Goal: Task Accomplishment & Management: Use online tool/utility

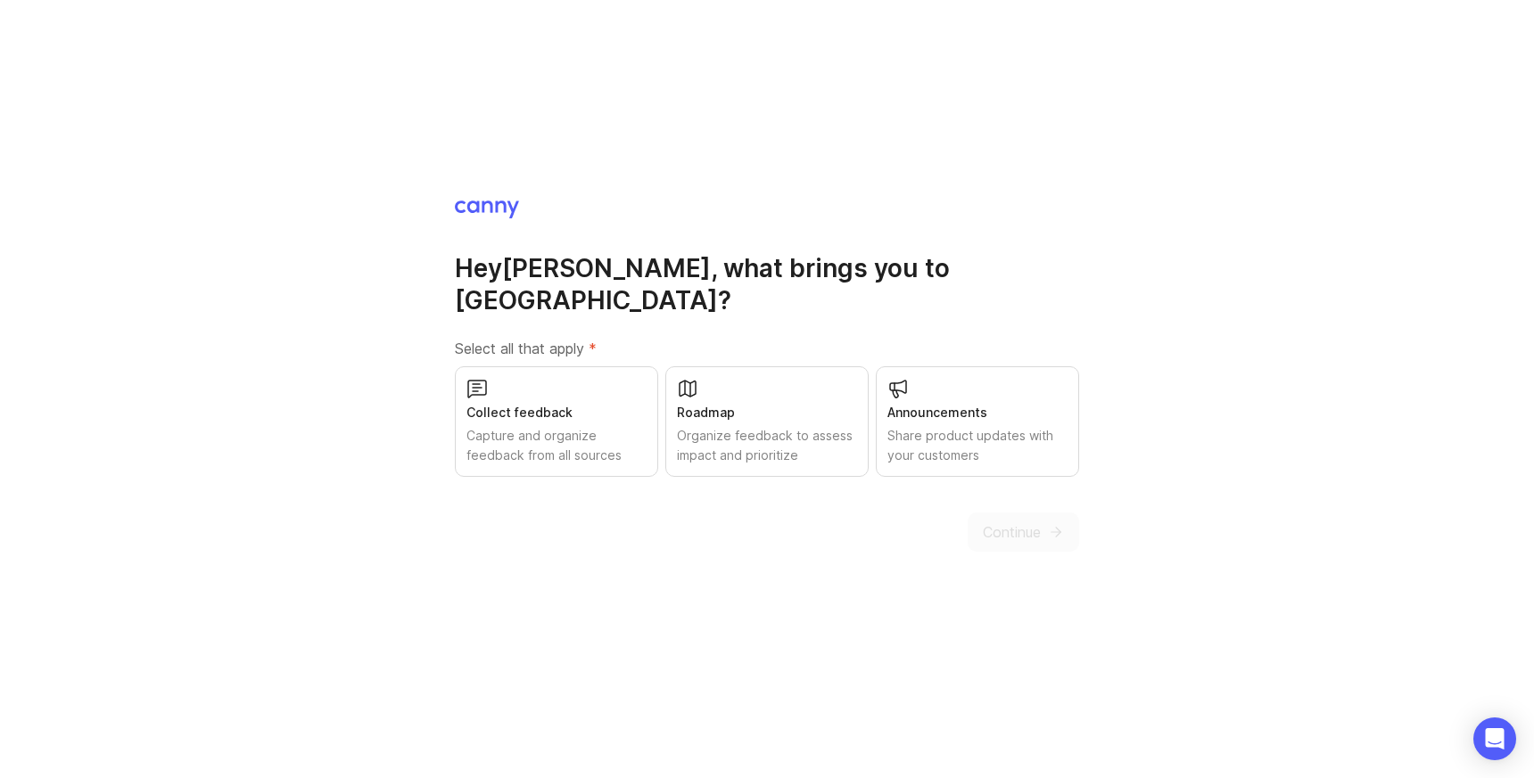
click at [605, 426] on div "Capture and organize feedback from all sources" at bounding box center [556, 445] width 180 height 39
click at [794, 426] on div "Organize feedback to assess impact and prioritize" at bounding box center [767, 445] width 180 height 39
click at [966, 426] on div "Share product updates with your customers" at bounding box center [977, 445] width 180 height 39
click at [1027, 523] on span "Continue" at bounding box center [1012, 532] width 58 height 21
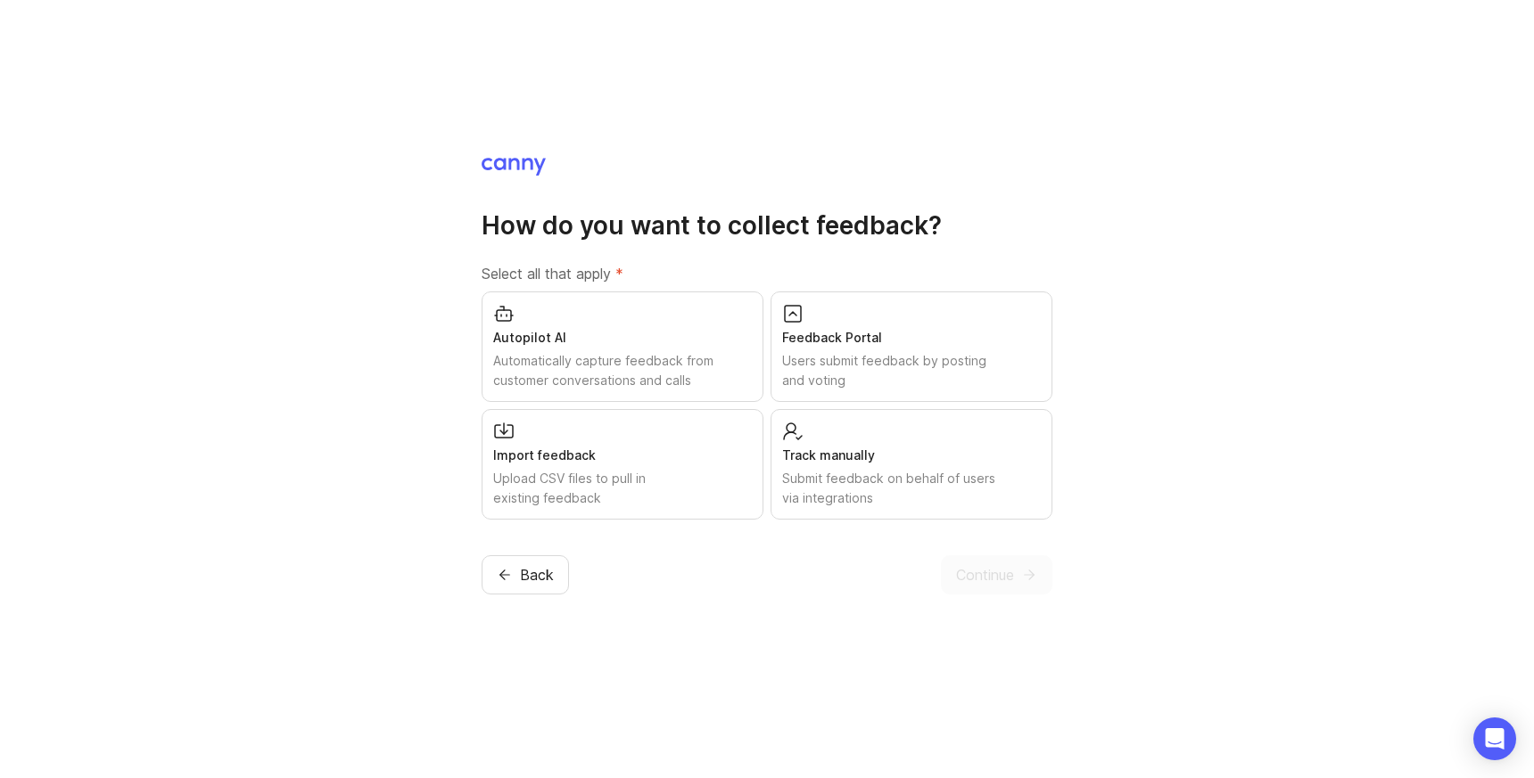
click at [714, 345] on div "Autopilot AI" at bounding box center [622, 338] width 259 height 20
click at [850, 370] on div "Users submit feedback by posting and voting" at bounding box center [911, 370] width 259 height 39
click at [655, 489] on div "Upload CSV files to pull in existing feedback" at bounding box center [622, 488] width 259 height 39
click at [941, 502] on div "Submit feedback on behalf of users via integrations" at bounding box center [911, 488] width 259 height 39
click at [992, 579] on span "Continue" at bounding box center [985, 574] width 58 height 21
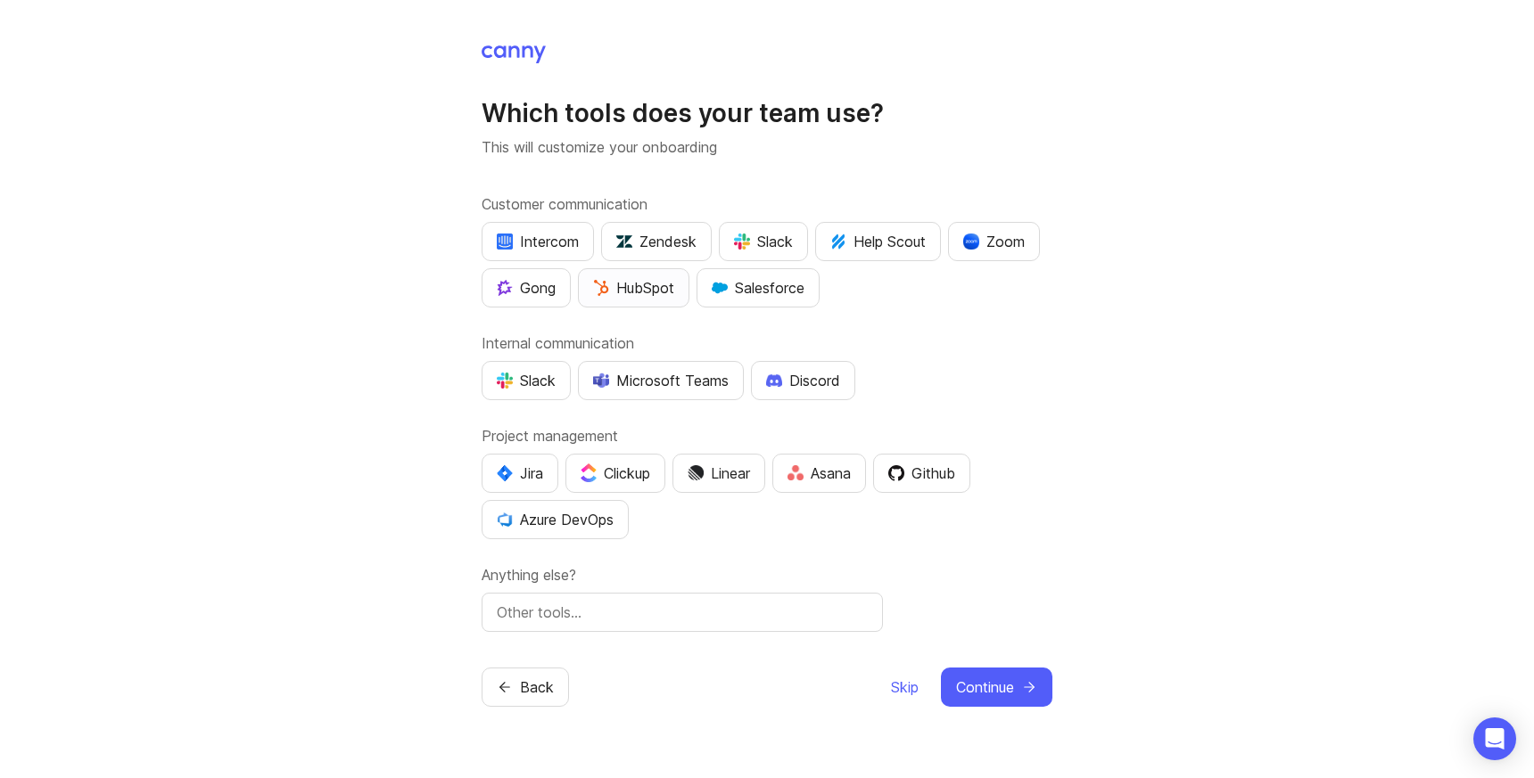
click at [682, 287] on button "HubSpot" at bounding box center [633, 287] width 111 height 39
click at [753, 244] on div "Slack" at bounding box center [763, 241] width 59 height 21
click at [757, 227] on button "Slack" at bounding box center [763, 241] width 89 height 39
click at [517, 378] on div "Slack" at bounding box center [526, 380] width 59 height 21
click at [543, 475] on div "Jira" at bounding box center [520, 473] width 46 height 21
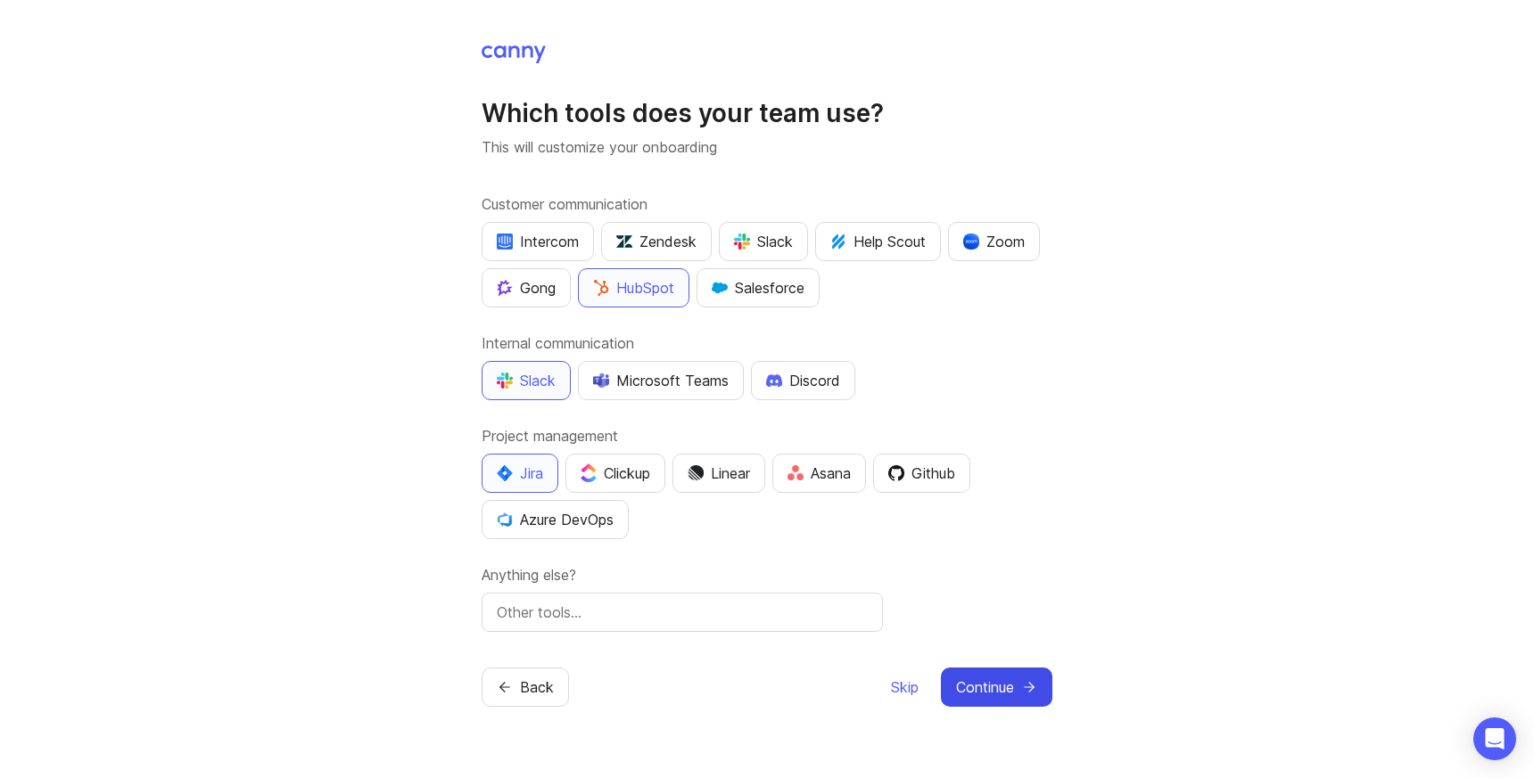
drag, startPoint x: 992, startPoint y: 673, endPoint x: 1004, endPoint y: 577, distance: 97.0
click at [1004, 577] on div "Which tools does your team use? This will customize your onboarding Customer co…" at bounding box center [767, 375] width 571 height 663
click at [809, 621] on input "text" at bounding box center [682, 612] width 371 height 21
type input "Fathom"
click at [988, 688] on span "Continue" at bounding box center [985, 687] width 58 height 21
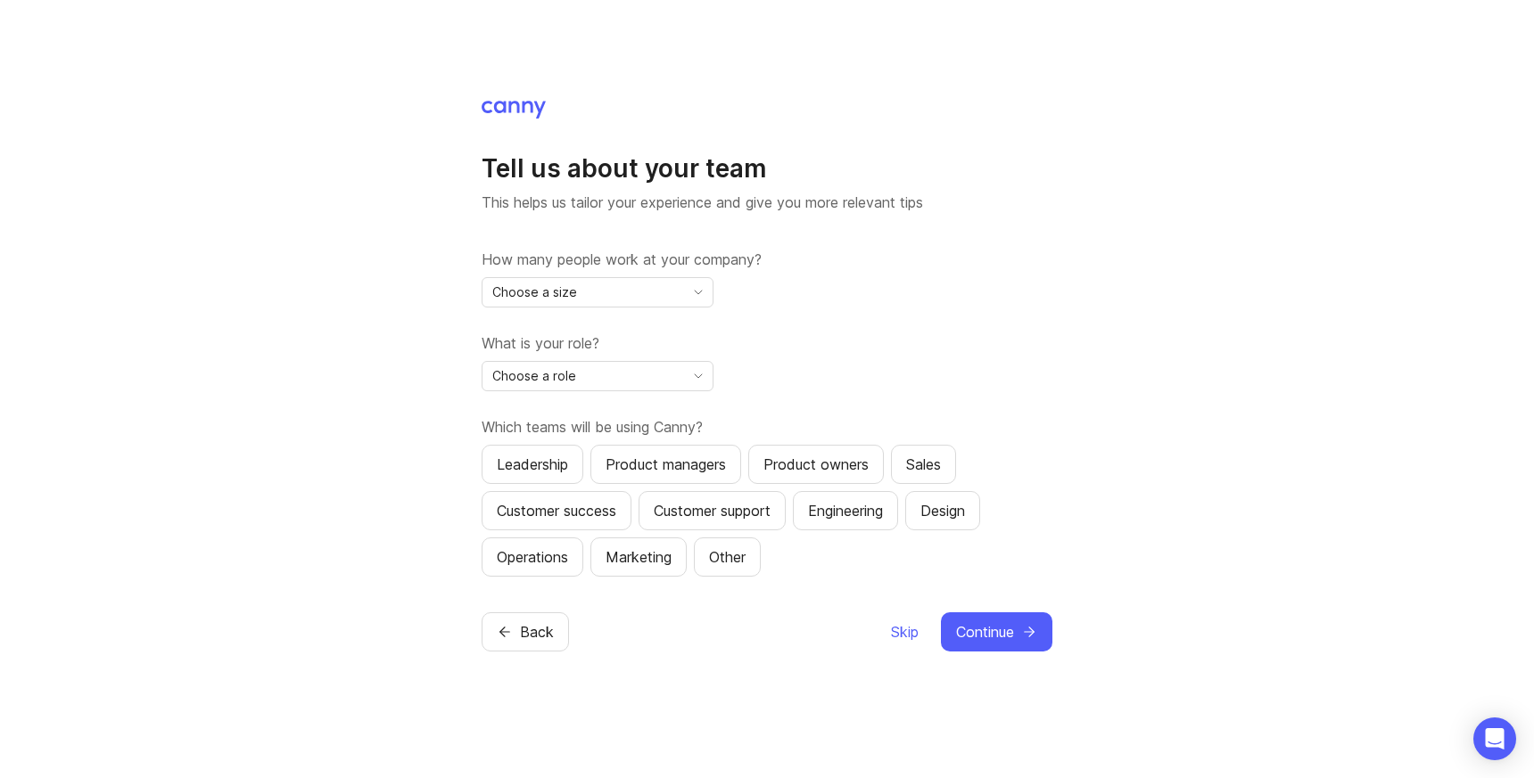
click at [647, 284] on div "Choose a size" at bounding box center [583, 292] width 202 height 29
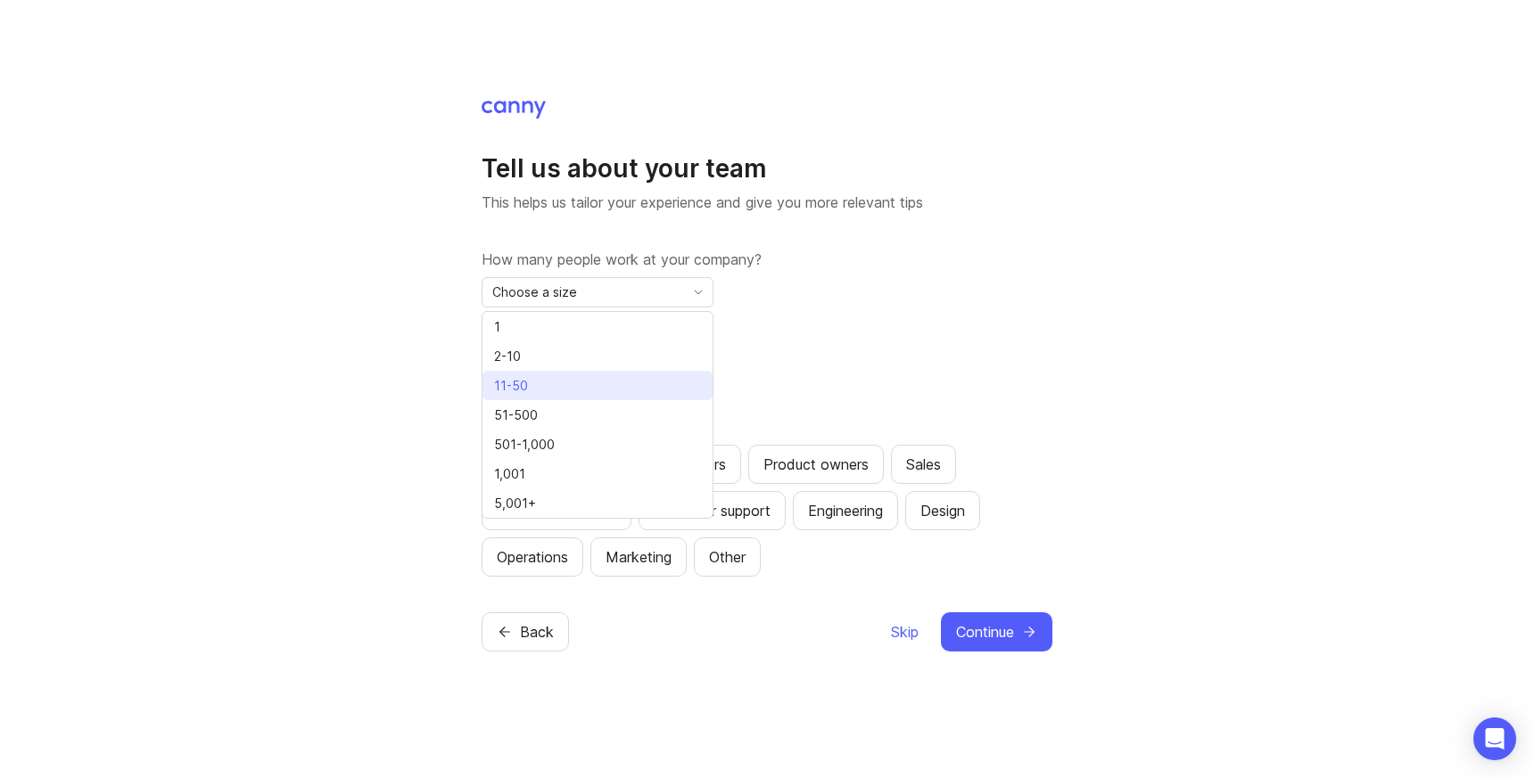
click at [600, 383] on li "11-50" at bounding box center [597, 385] width 230 height 29
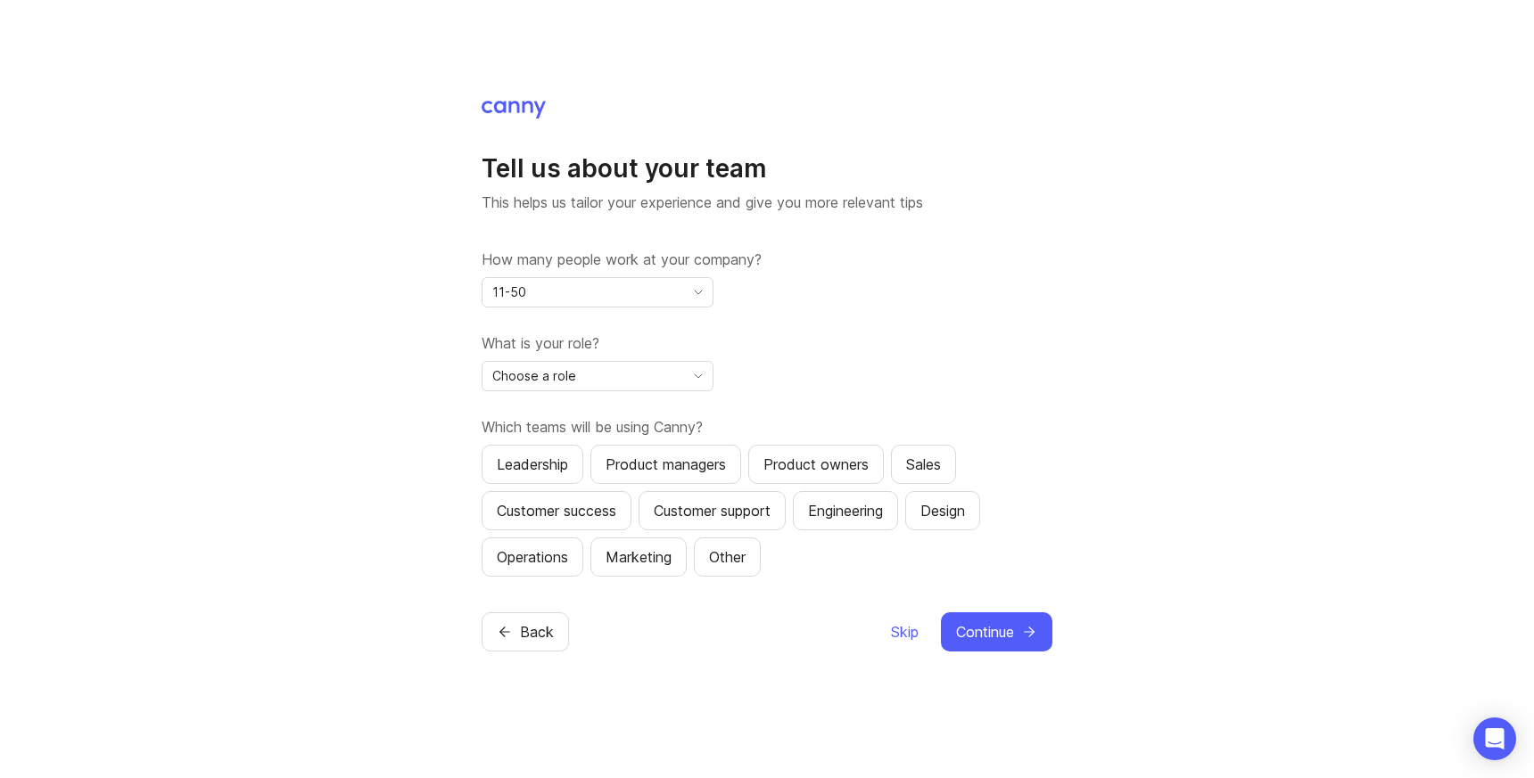
click at [611, 378] on div "Choose a role" at bounding box center [583, 376] width 202 height 29
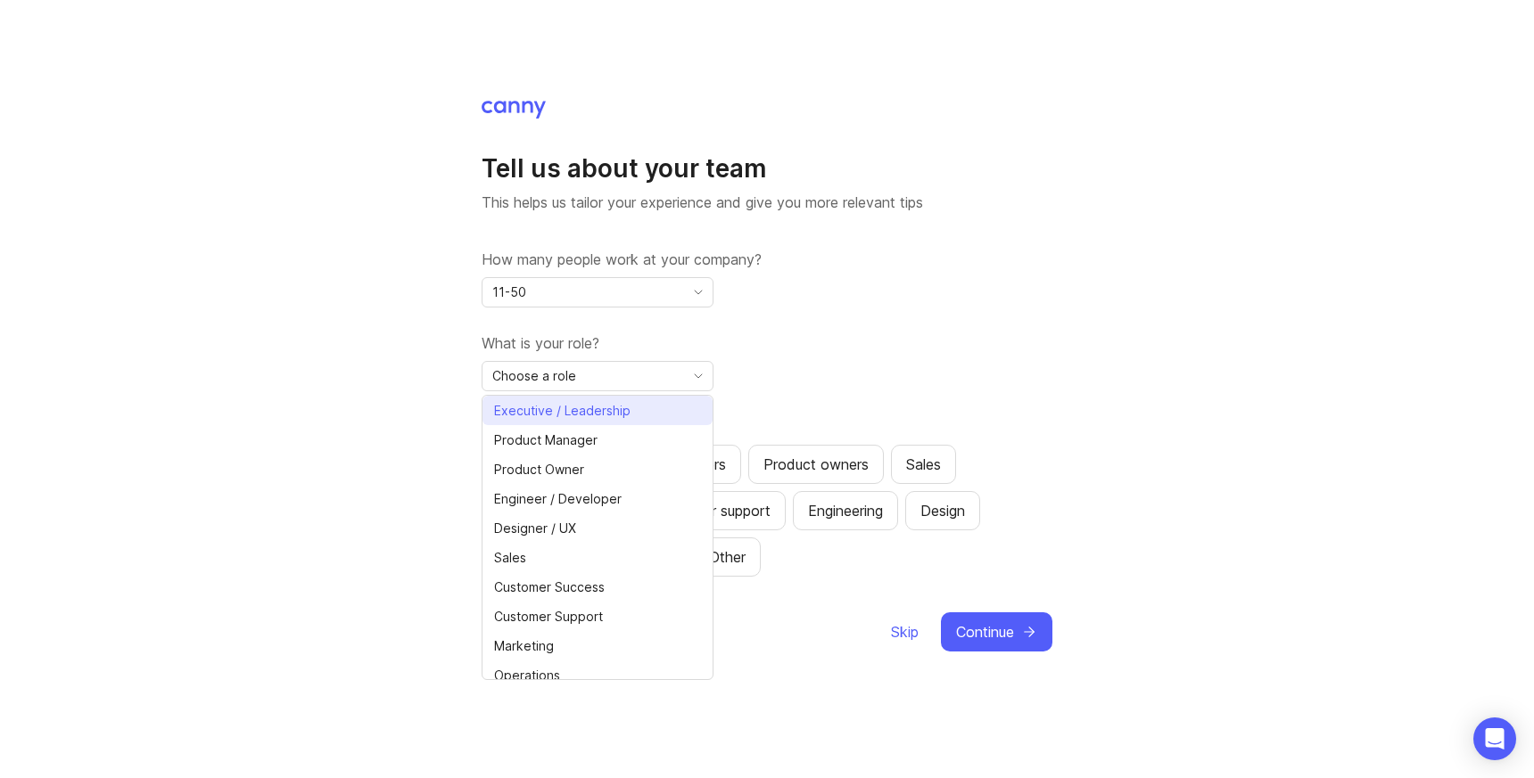
click at [630, 411] on span "Executive / Leadership" at bounding box center [566, 411] width 144 height 20
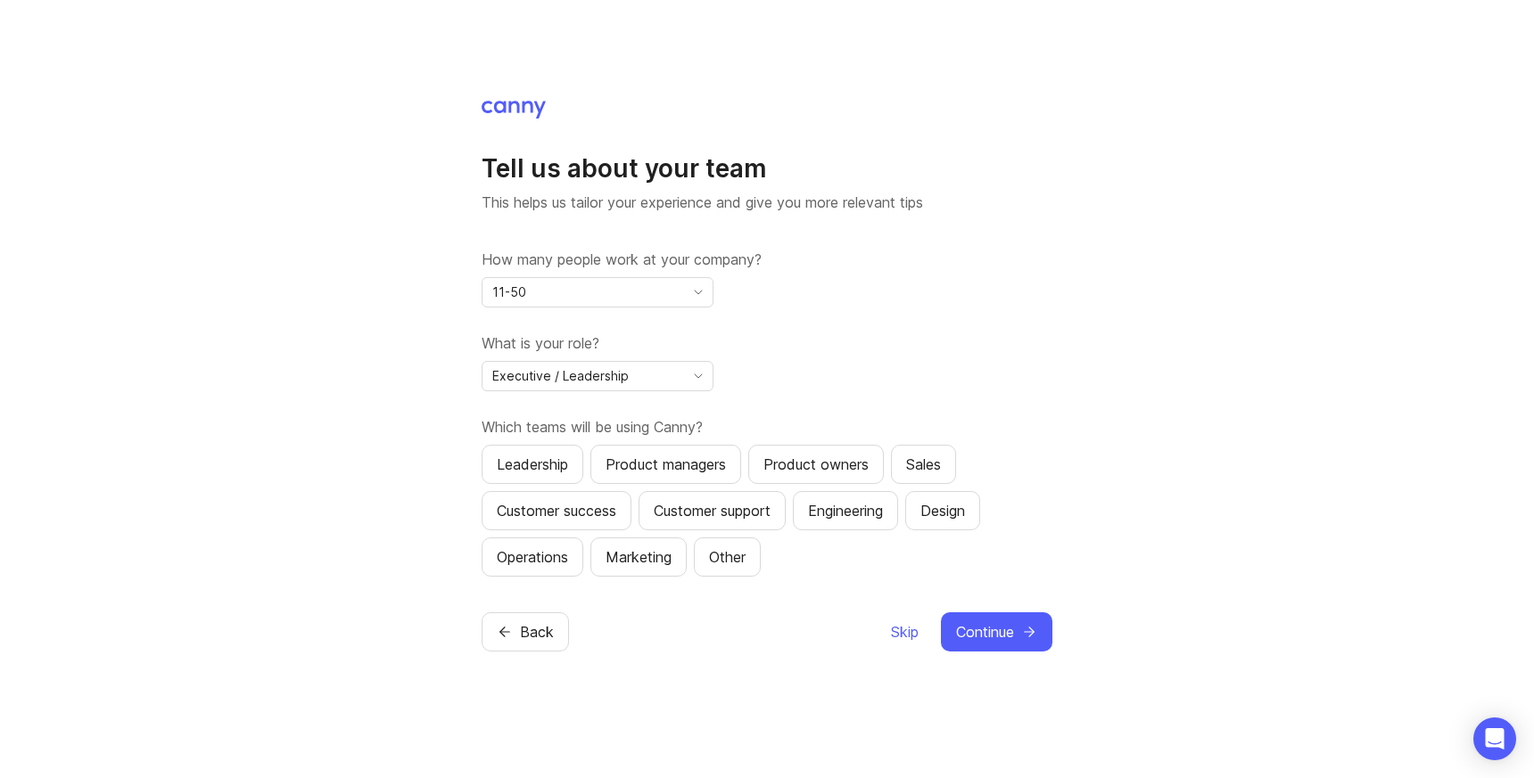
click at [630, 412] on div "How many people work at your company? 11-50 What is your role? Executive / Lead…" at bounding box center [767, 413] width 571 height 328
click at [560, 455] on div "Leadership" at bounding box center [532, 464] width 71 height 21
click at [561, 446] on button "Leadership" at bounding box center [533, 464] width 102 height 39
click at [636, 462] on div "Product managers" at bounding box center [665, 464] width 120 height 21
click at [809, 464] on div "Product owners" at bounding box center [815, 464] width 105 height 21
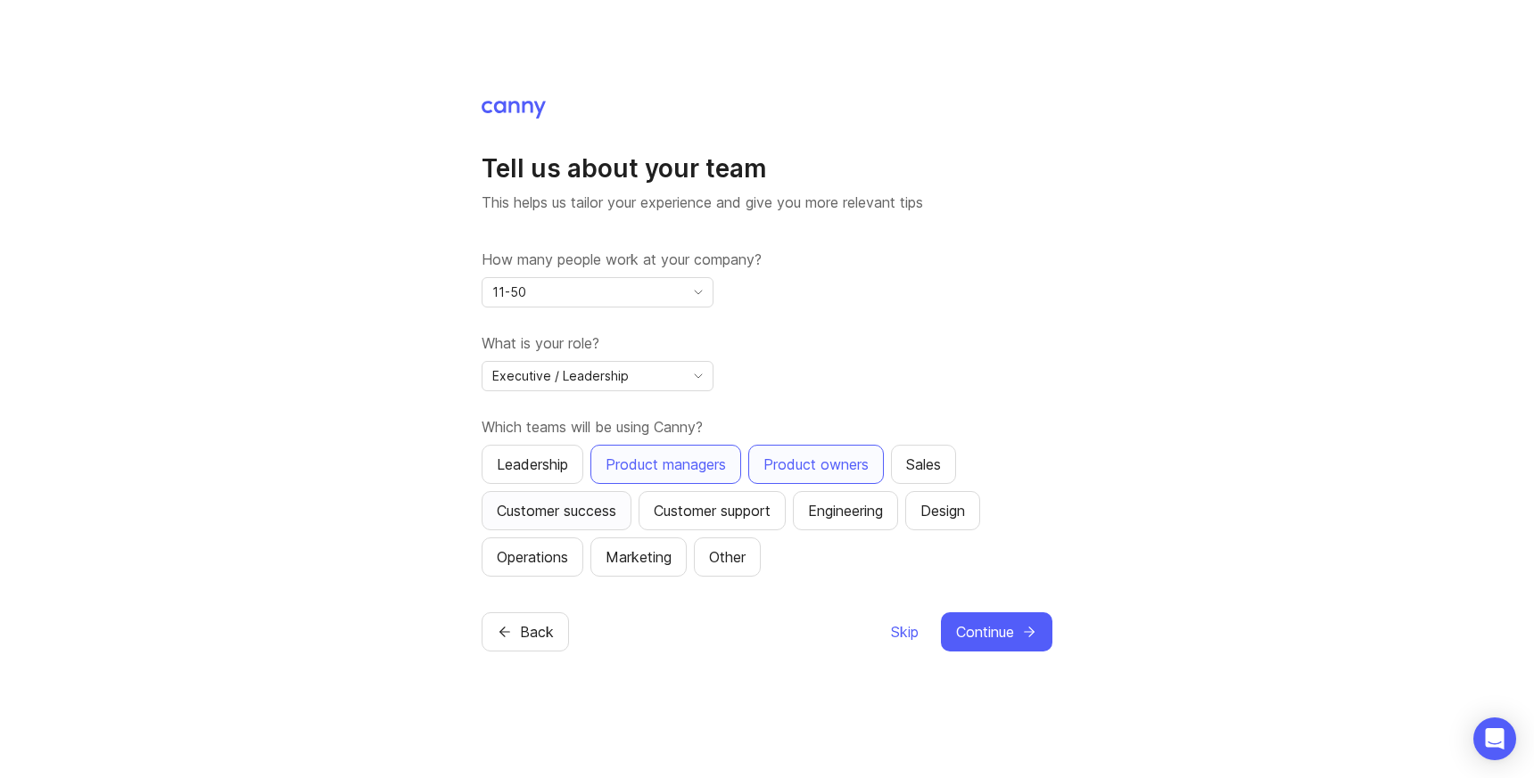
click at [609, 515] on div "Customer success" at bounding box center [556, 510] width 119 height 21
click at [737, 520] on div "Customer support" at bounding box center [712, 510] width 117 height 21
click at [671, 559] on div "Marketing" at bounding box center [638, 557] width 66 height 21
click at [986, 627] on span "Continue" at bounding box center [985, 632] width 58 height 21
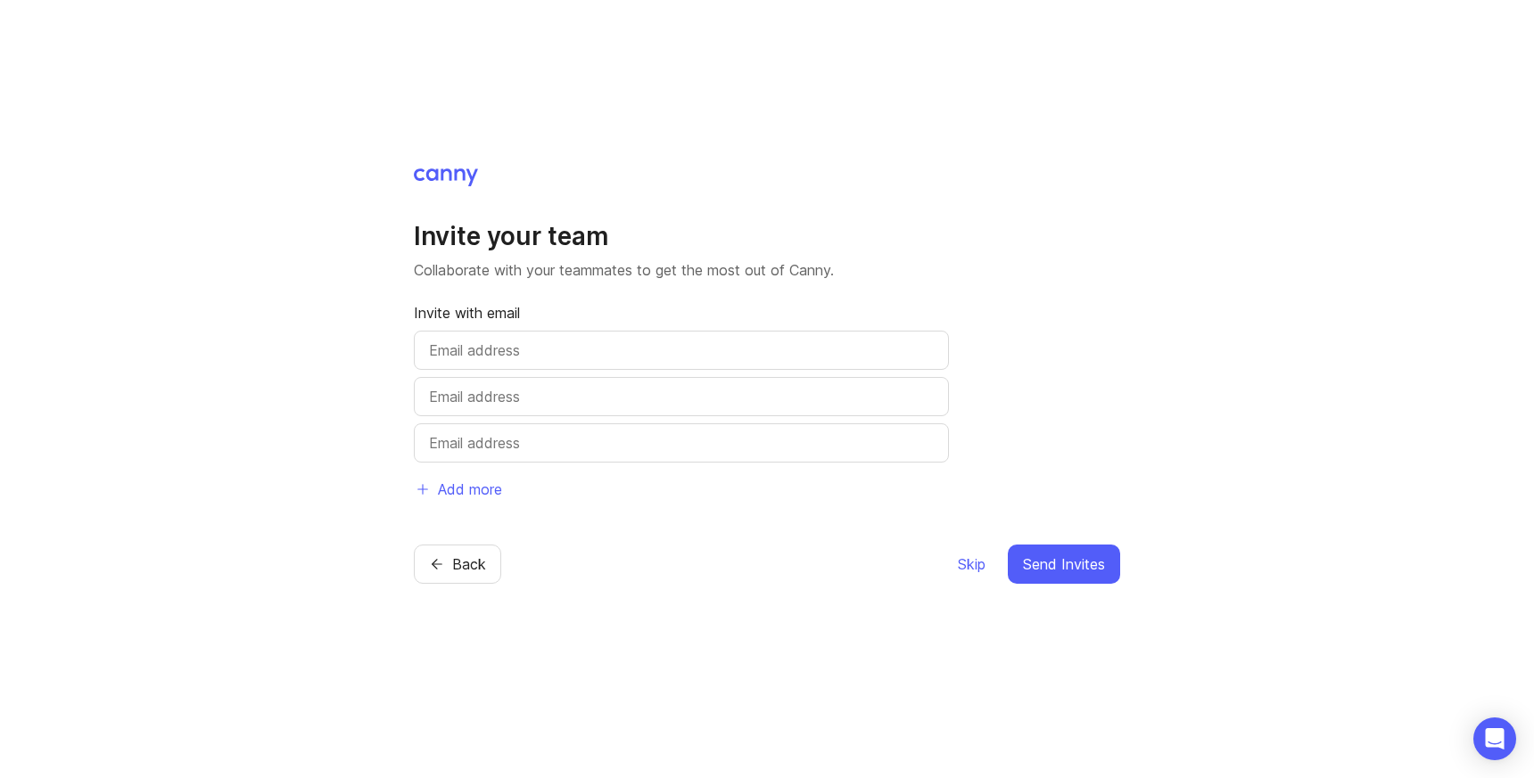
click at [542, 348] on input "text" at bounding box center [681, 350] width 505 height 21
type input "J"
type input "Jay@gymdesk.com"
click at [1055, 559] on span "Send Invites" at bounding box center [1064, 564] width 82 height 21
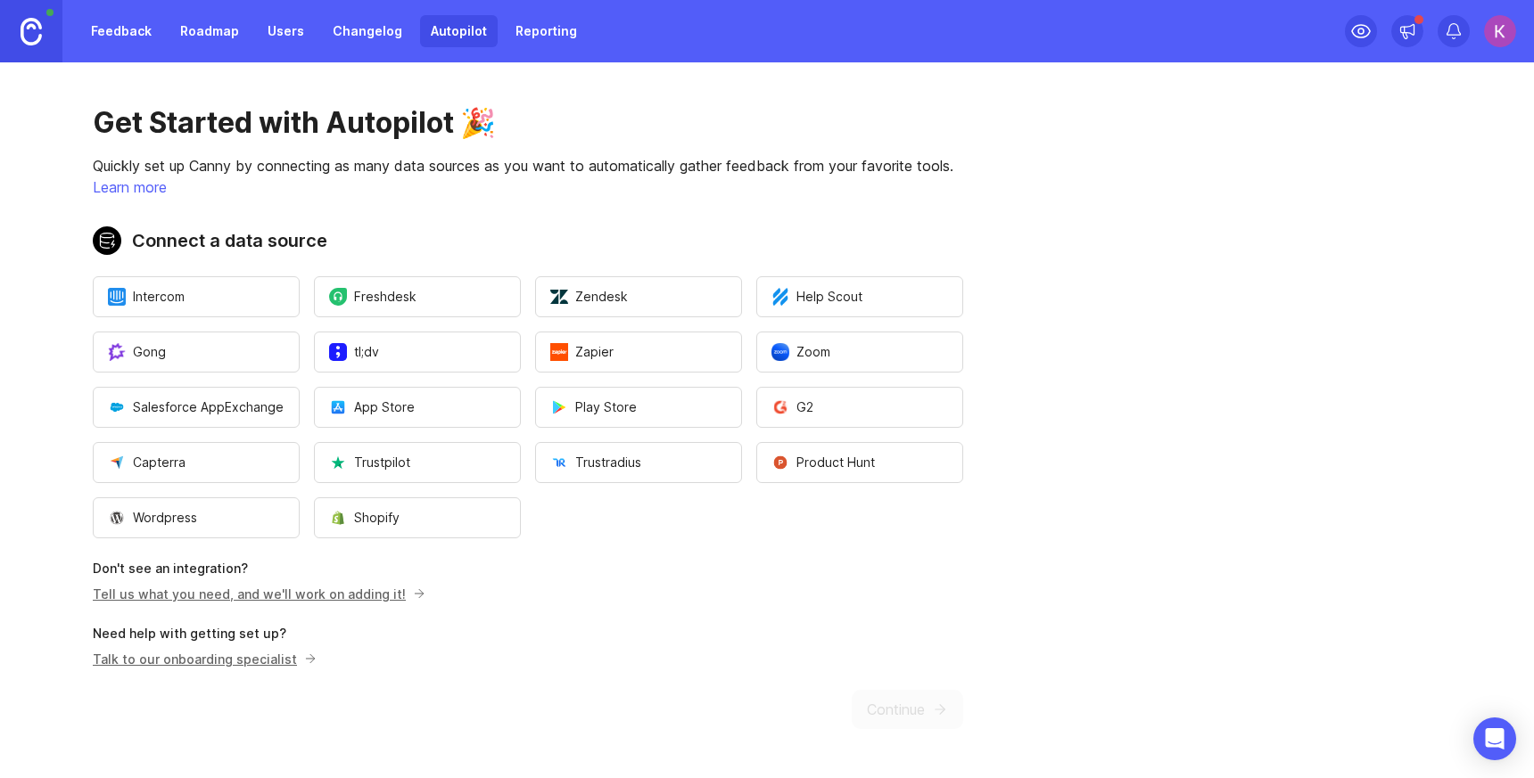
click at [298, 595] on link "Tell us what you need, and we'll work on adding it!" at bounding box center [256, 594] width 327 height 15
click at [250, 283] on button "Intercom" at bounding box center [196, 296] width 207 height 41
click at [893, 707] on div "Get Started with Autopilot 🎉 Quickly set up Canny by connecting as many data so…" at bounding box center [528, 417] width 1056 height 710
click at [894, 704] on div "Get Started with Autopilot 🎉 Quickly set up Canny by connecting as many data so…" at bounding box center [528, 417] width 1056 height 710
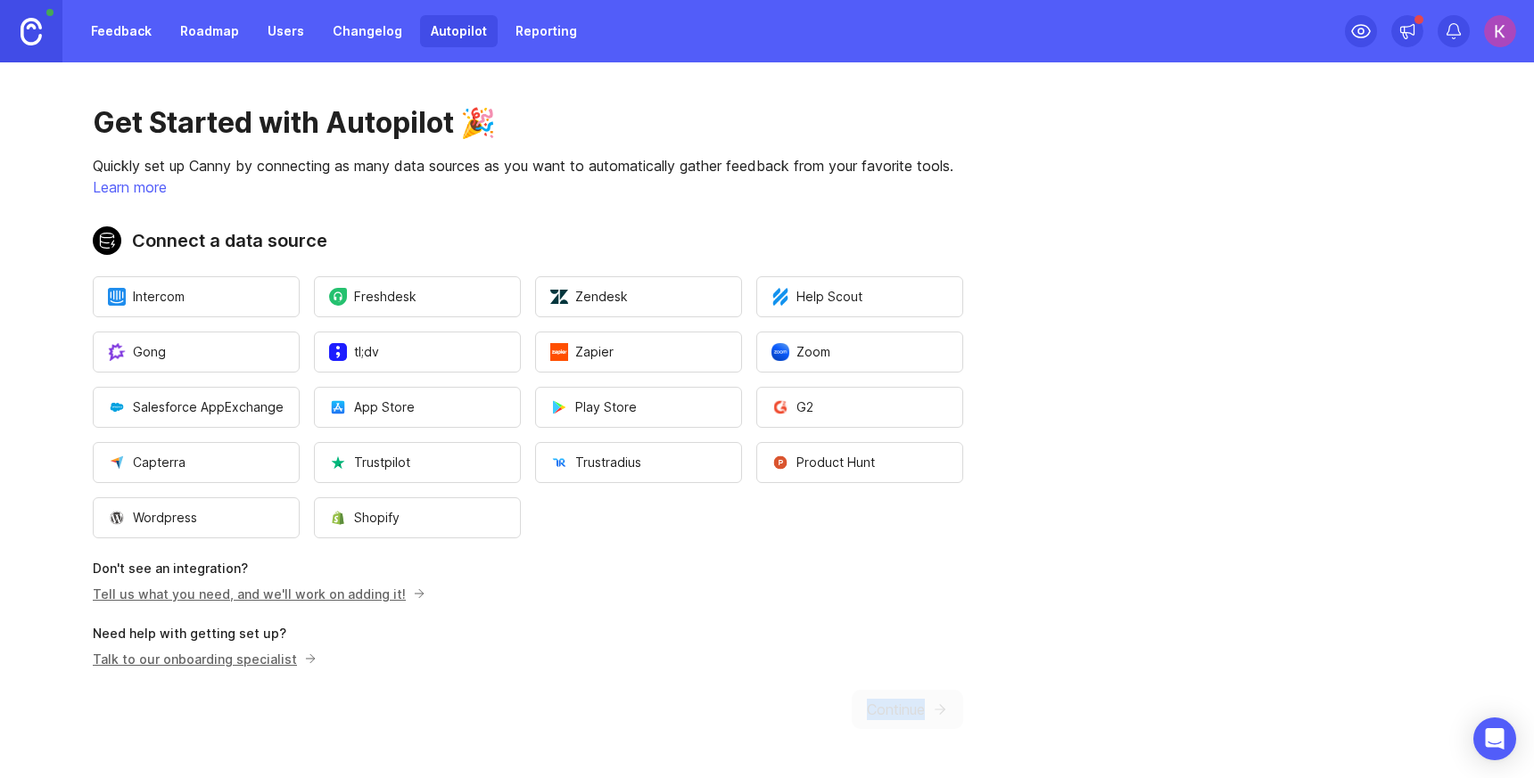
click at [167, 658] on p "Talk to our onboarding specialist" at bounding box center [202, 659] width 218 height 19
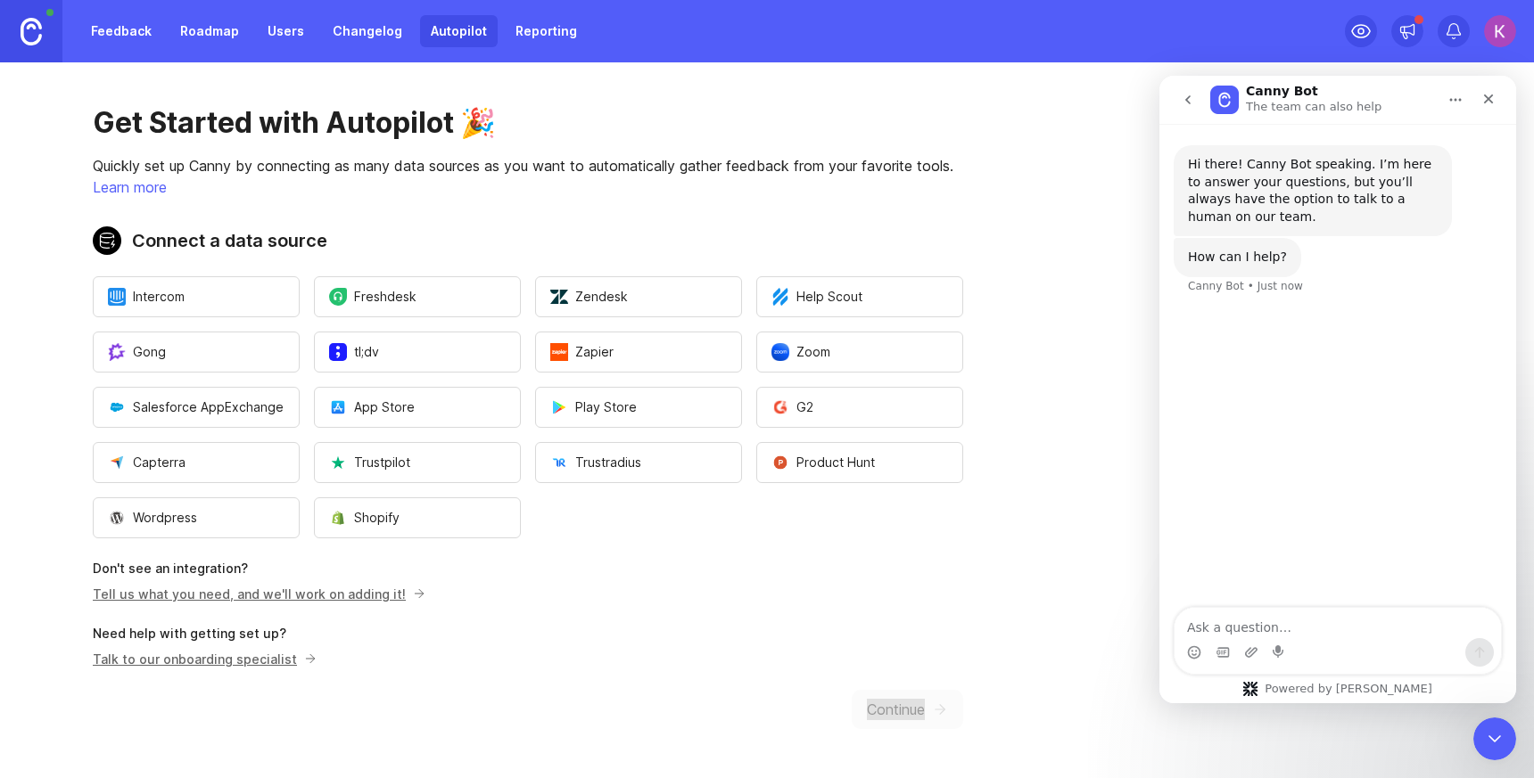
click at [1363, 630] on textarea "Ask a question…" at bounding box center [1337, 623] width 326 height 30
type textarea "the continue button is disabled bc theres no data source from your list that i …"
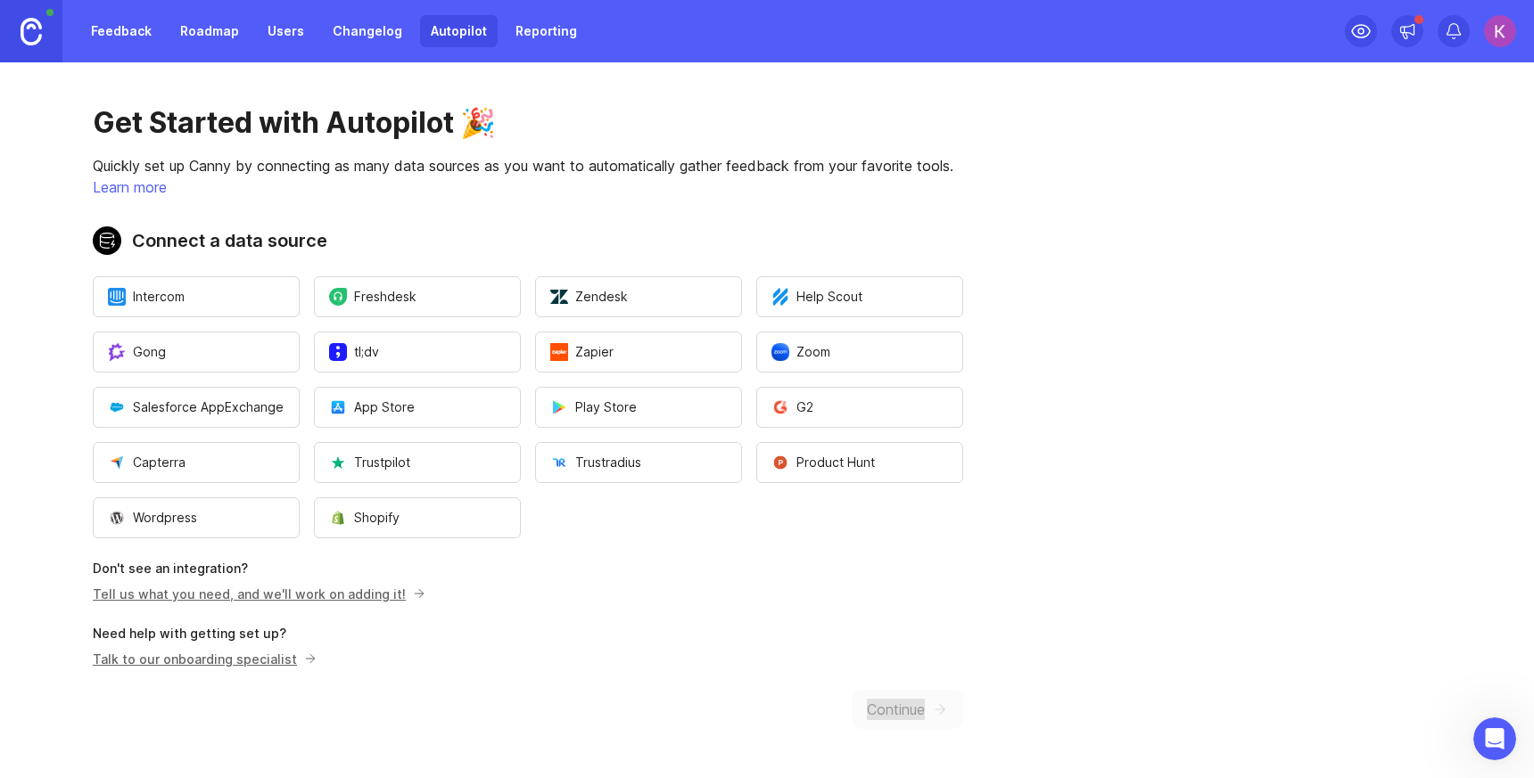
scroll to position [98, 0]
click at [27, 25] on img at bounding box center [31, 32] width 21 height 28
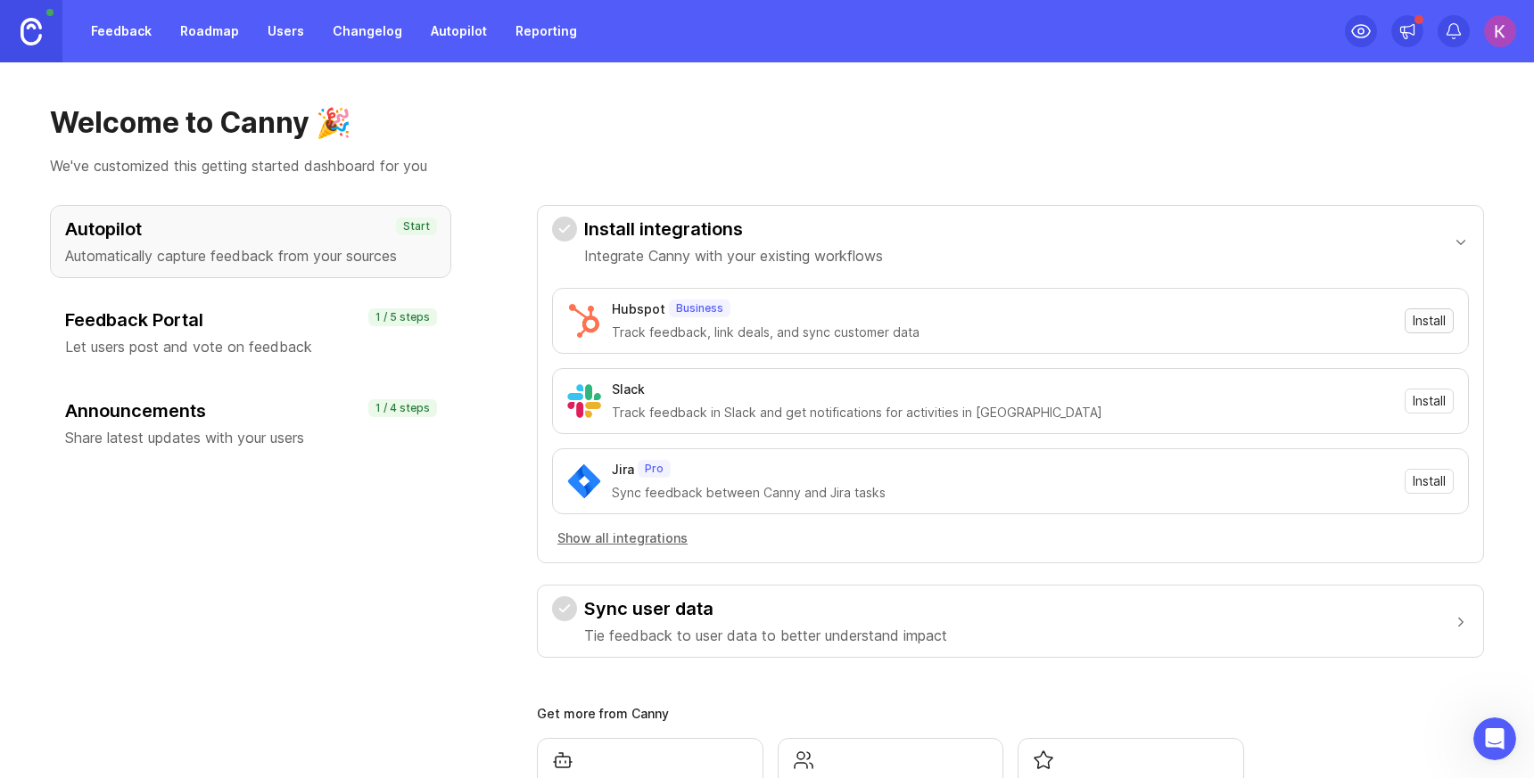
click at [1420, 324] on span "Install" at bounding box center [1428, 321] width 33 height 18
click at [646, 541] on button "Show all integrations" at bounding box center [622, 539] width 141 height 20
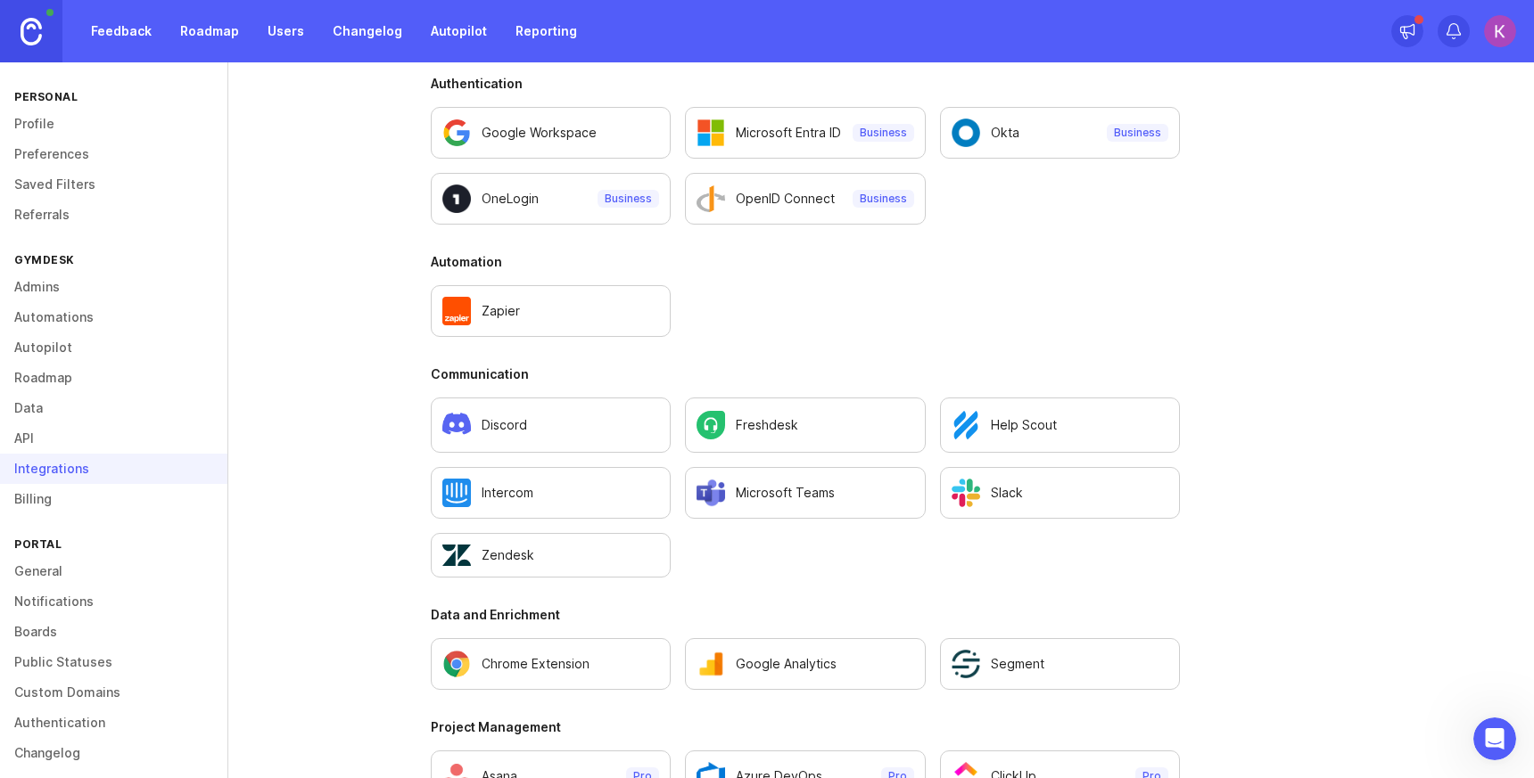
scroll to position [885, 0]
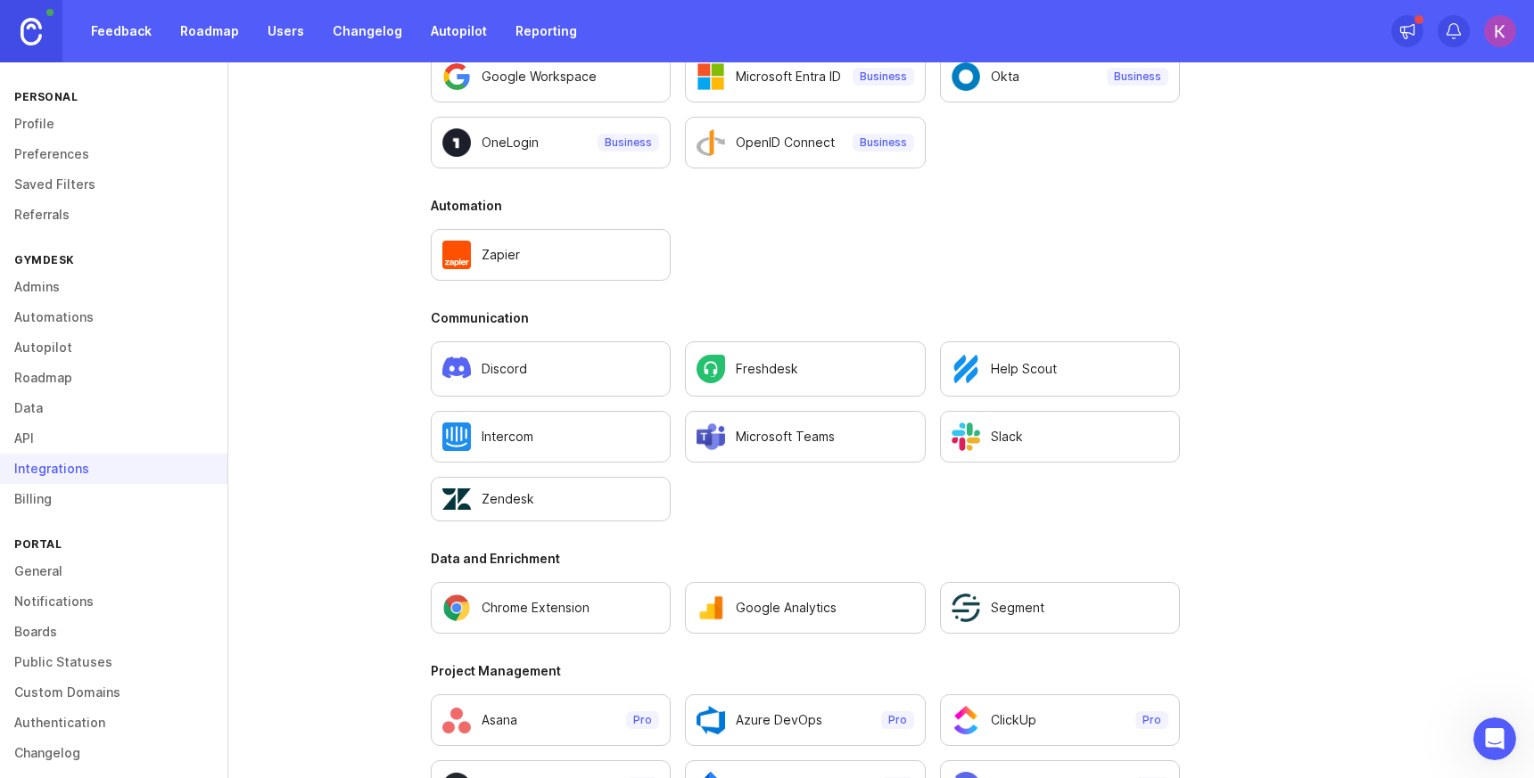
click at [572, 377] on div "Discord" at bounding box center [550, 369] width 217 height 32
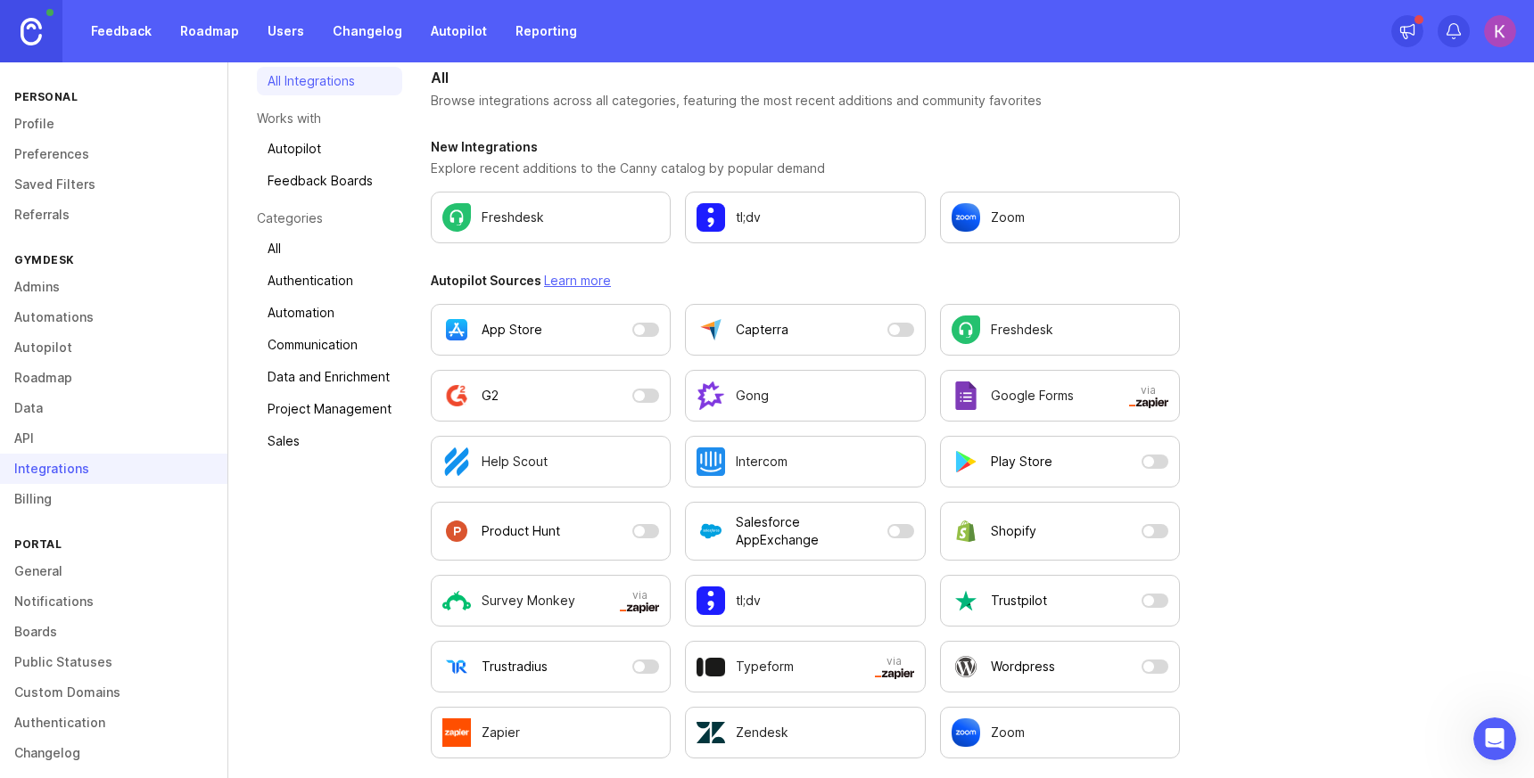
scroll to position [118, 0]
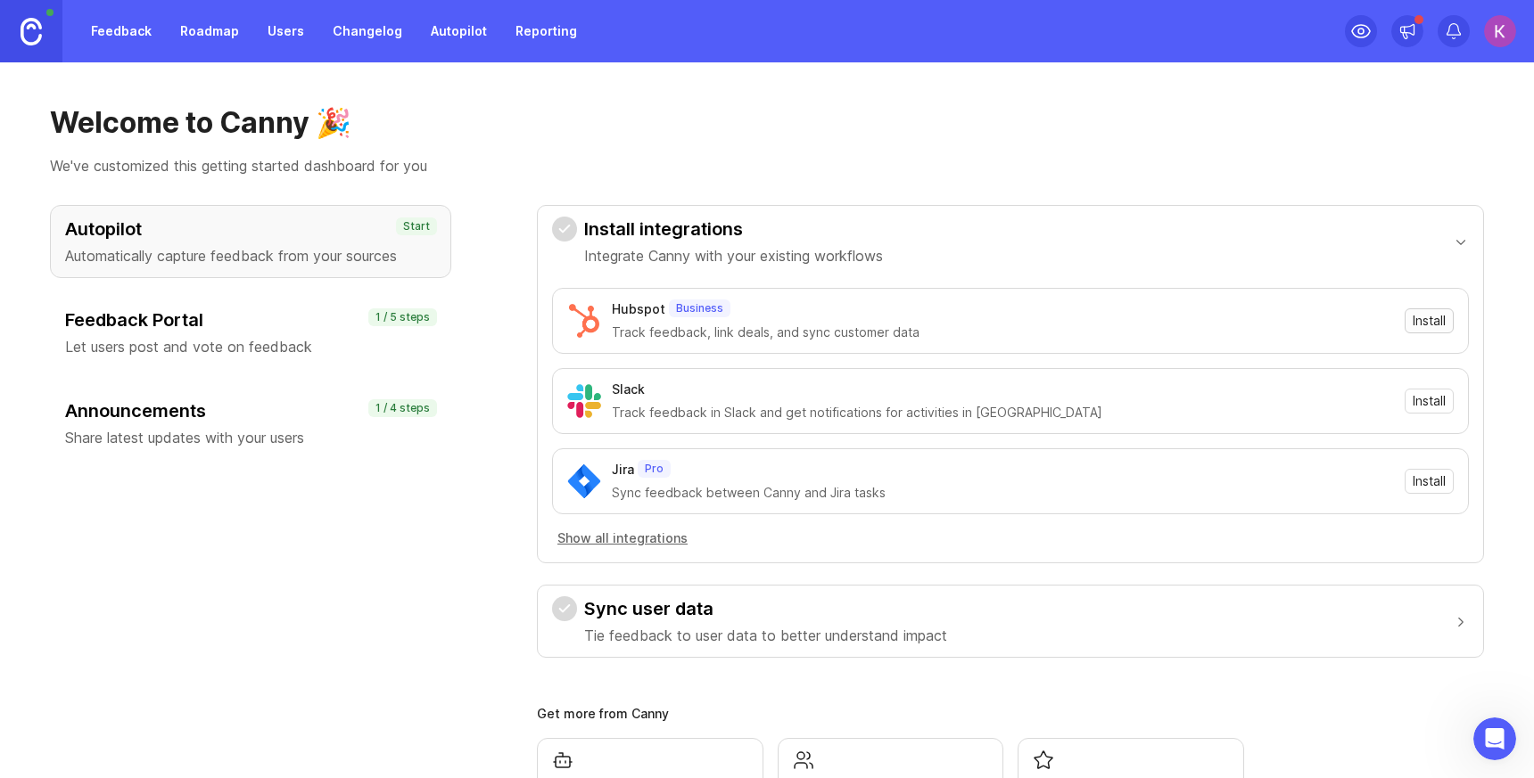
click at [1412, 318] on span "Install" at bounding box center [1428, 321] width 33 height 18
click at [1414, 403] on span "Install" at bounding box center [1428, 401] width 33 height 18
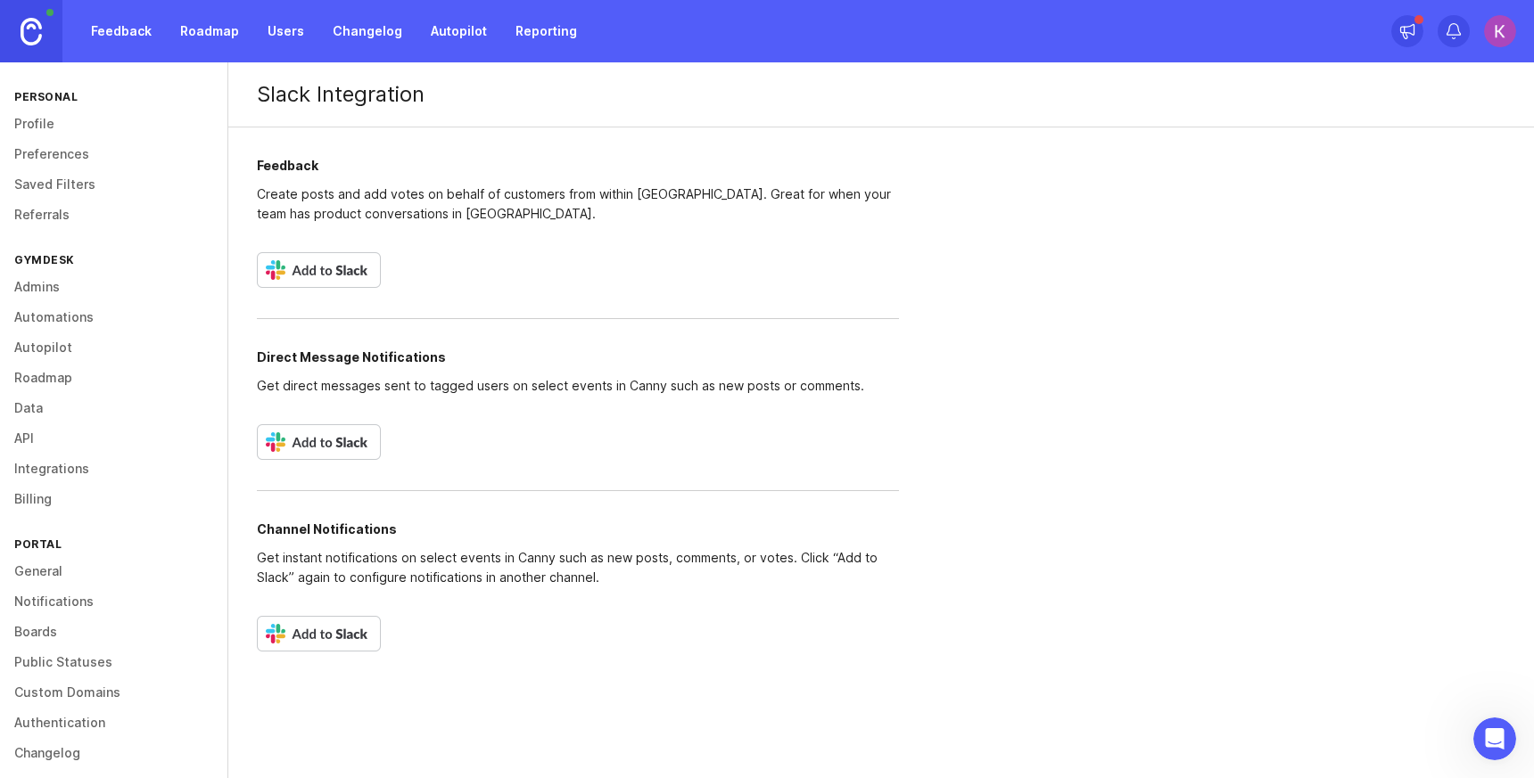
click at [298, 272] on img at bounding box center [319, 270] width 124 height 36
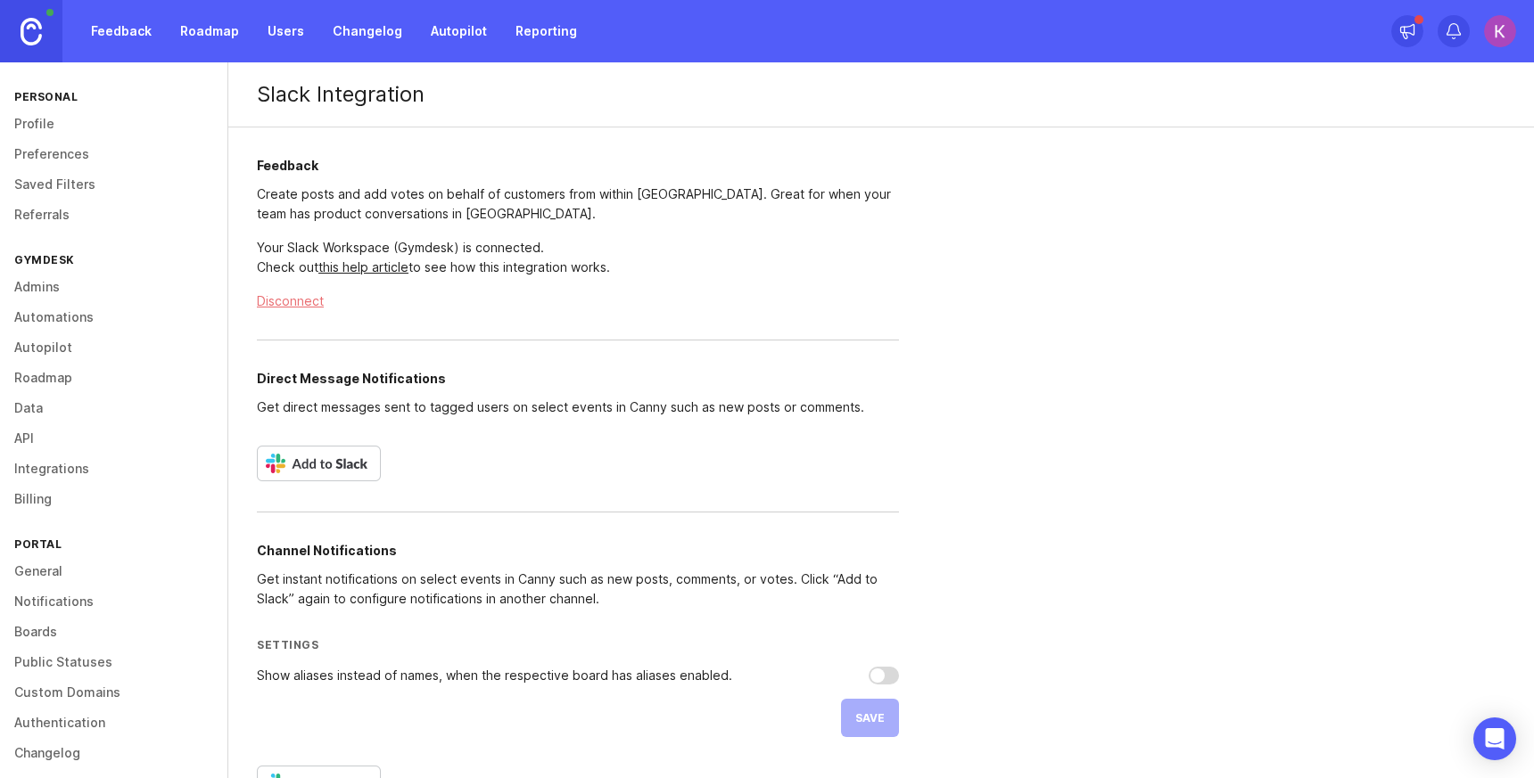
click at [873, 717] on div "Show aliases instead of names, when the respective board has aliases enabled. S…" at bounding box center [578, 702] width 642 height 70
click at [33, 35] on img at bounding box center [31, 32] width 21 height 28
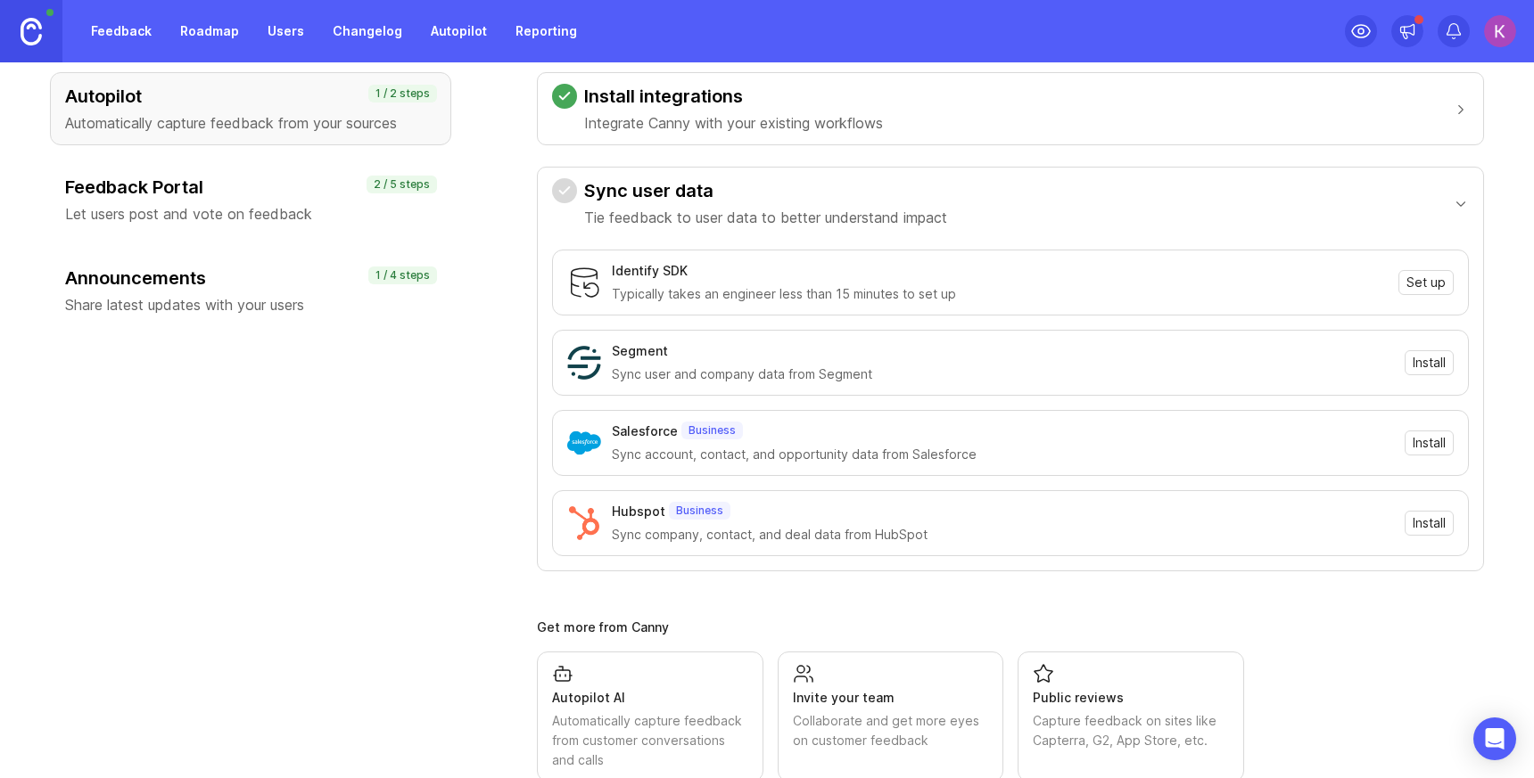
scroll to position [136, 0]
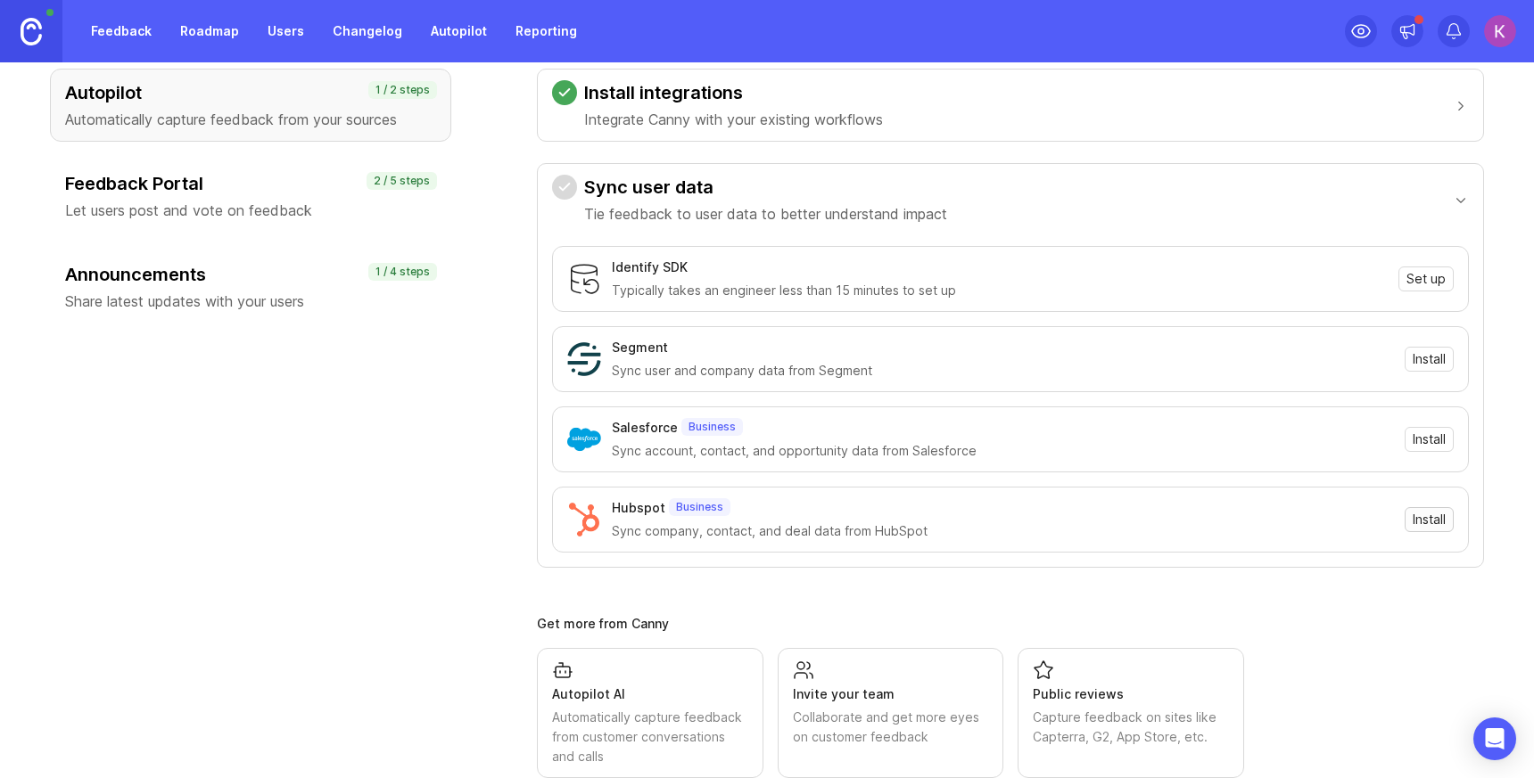
click at [1419, 518] on span "Install" at bounding box center [1428, 520] width 33 height 18
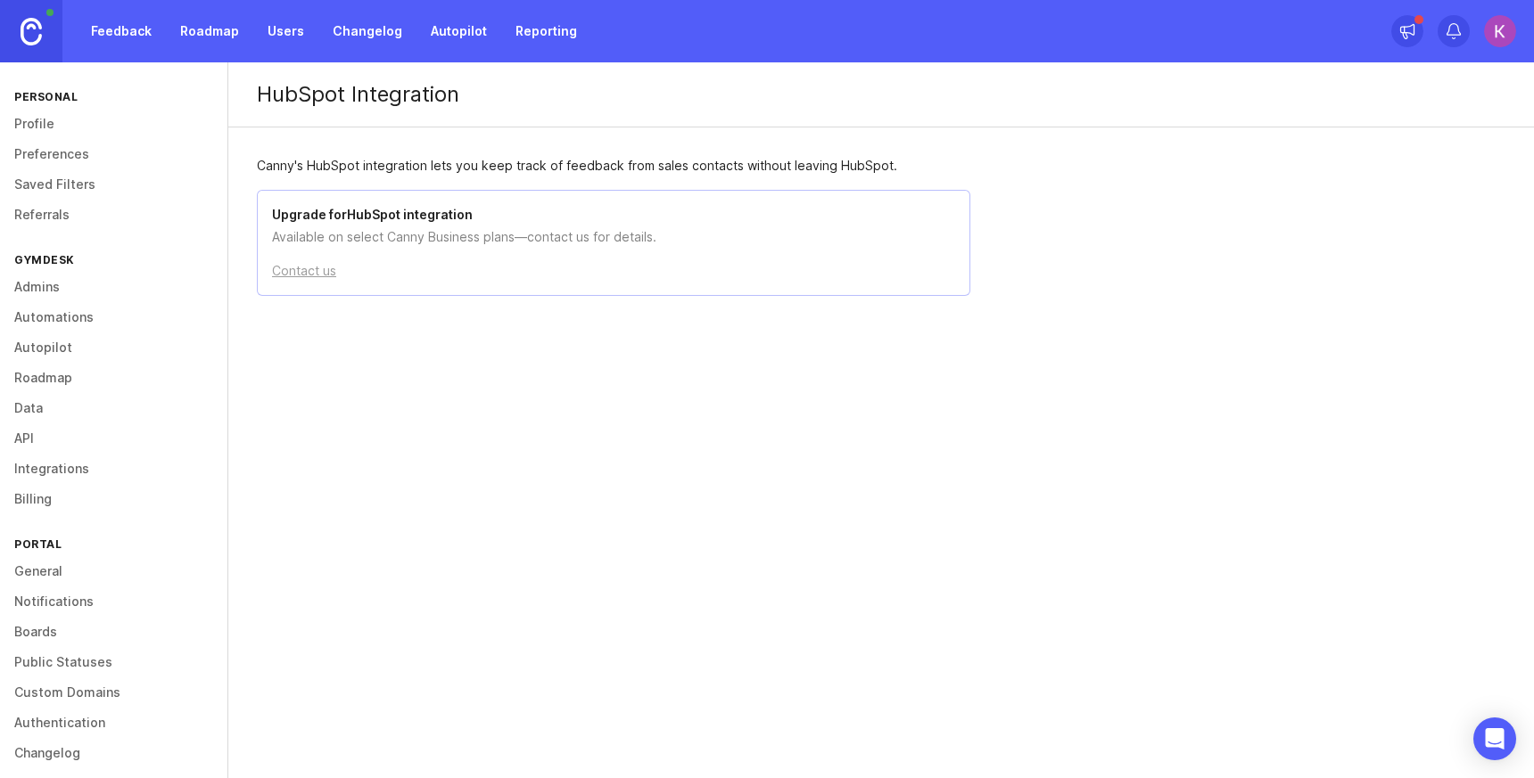
click at [525, 331] on div "HubSpot Integration Canny's HubSpot integration lets you keep track of feedback…" at bounding box center [880, 260] width 1305 height 396
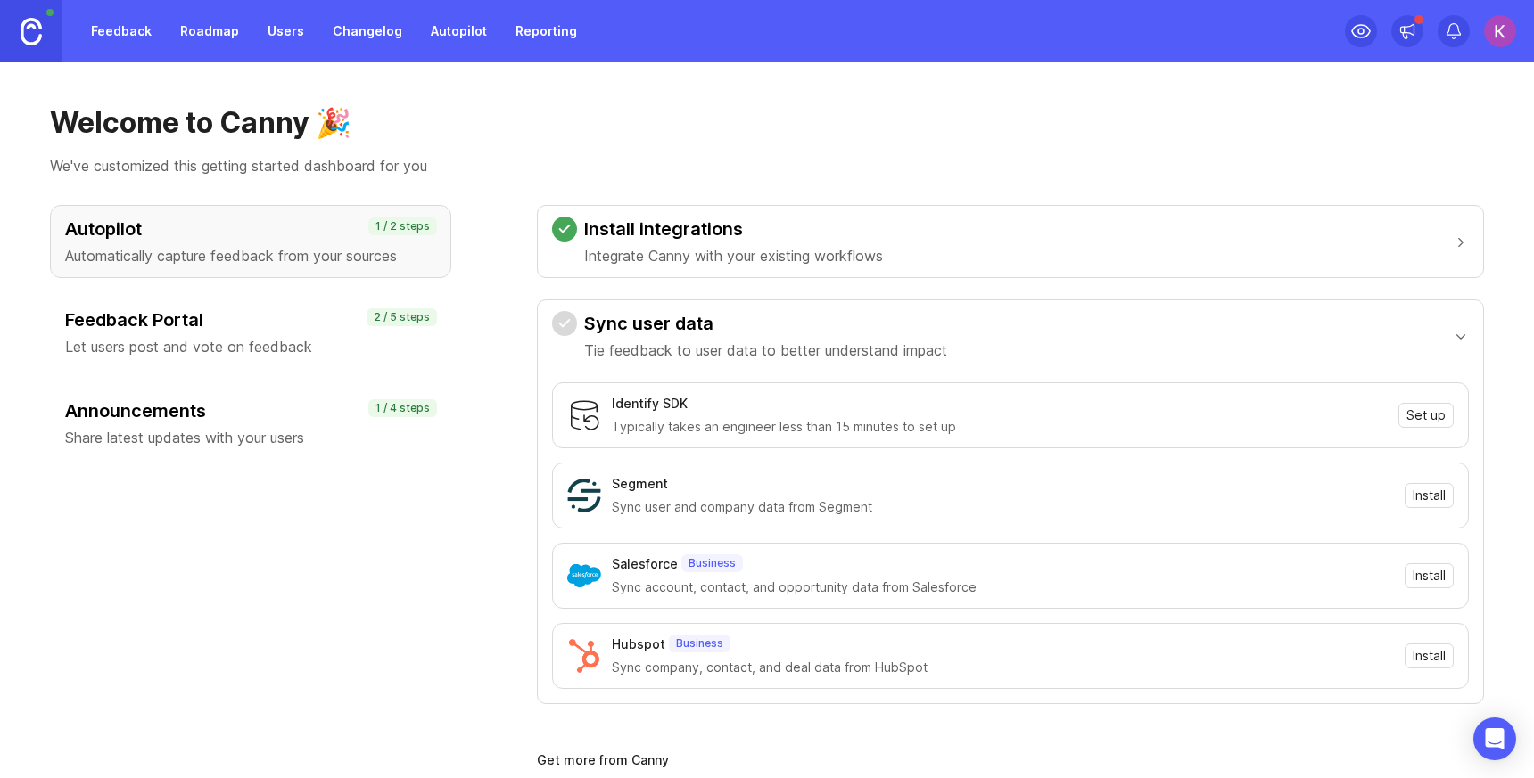
click at [408, 257] on p "Automatically capture feedback from your sources" at bounding box center [250, 255] width 371 height 21
click at [37, 26] on img at bounding box center [31, 32] width 21 height 28
click at [203, 322] on h3 "Feedback Portal" at bounding box center [250, 320] width 371 height 25
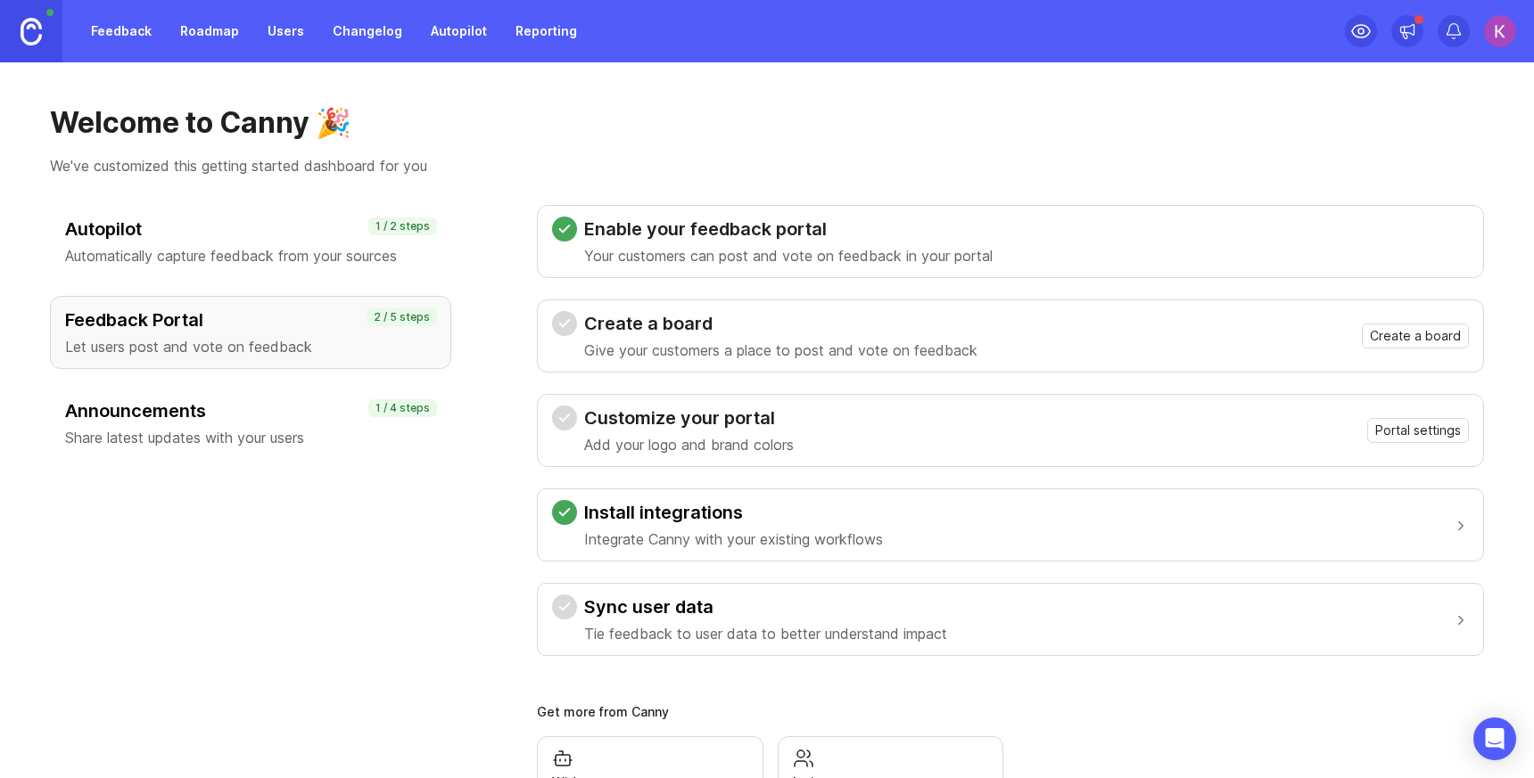
click at [281, 235] on h3 "Autopilot" at bounding box center [250, 229] width 371 height 25
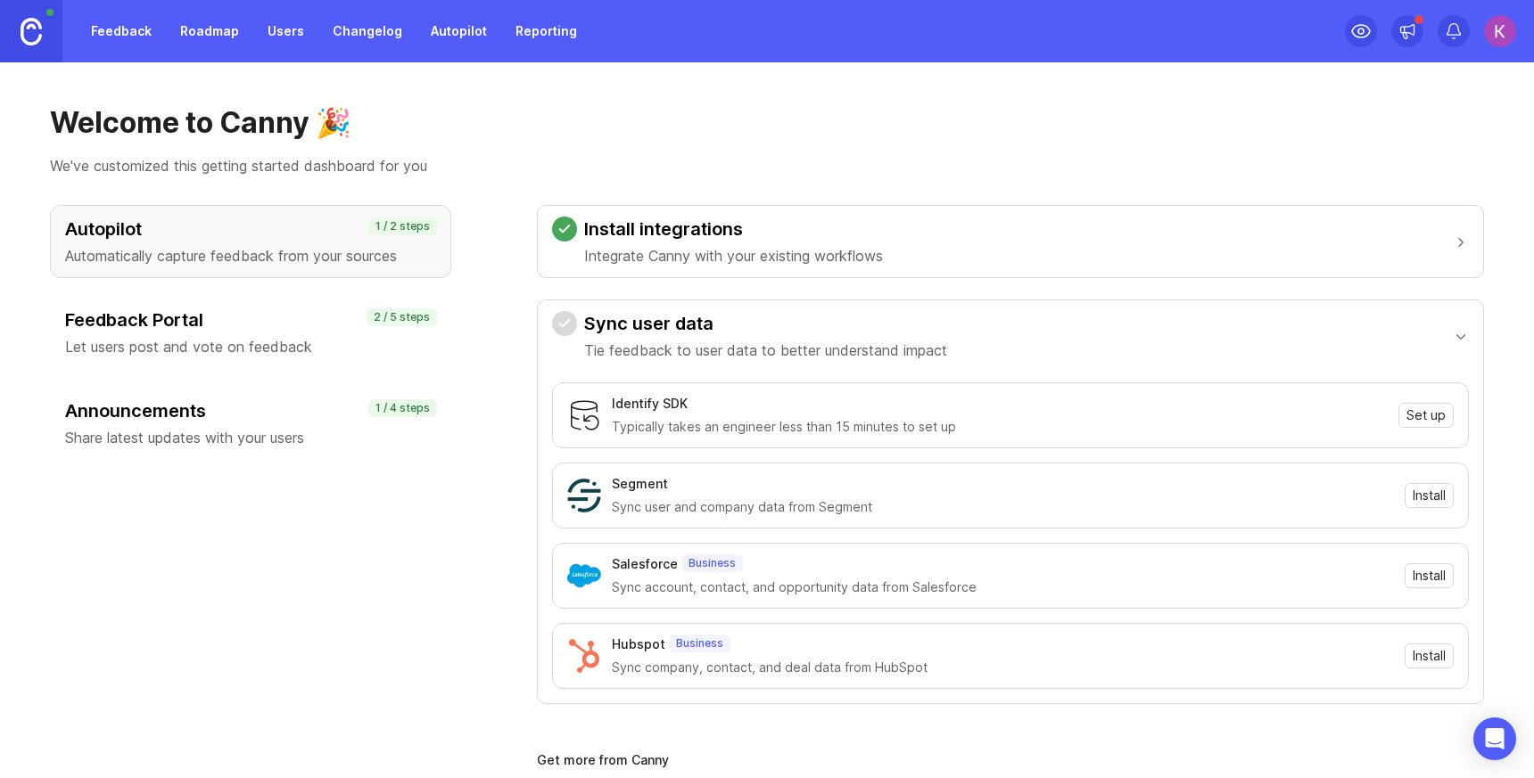
click at [285, 310] on h3 "Feedback Portal" at bounding box center [250, 320] width 371 height 25
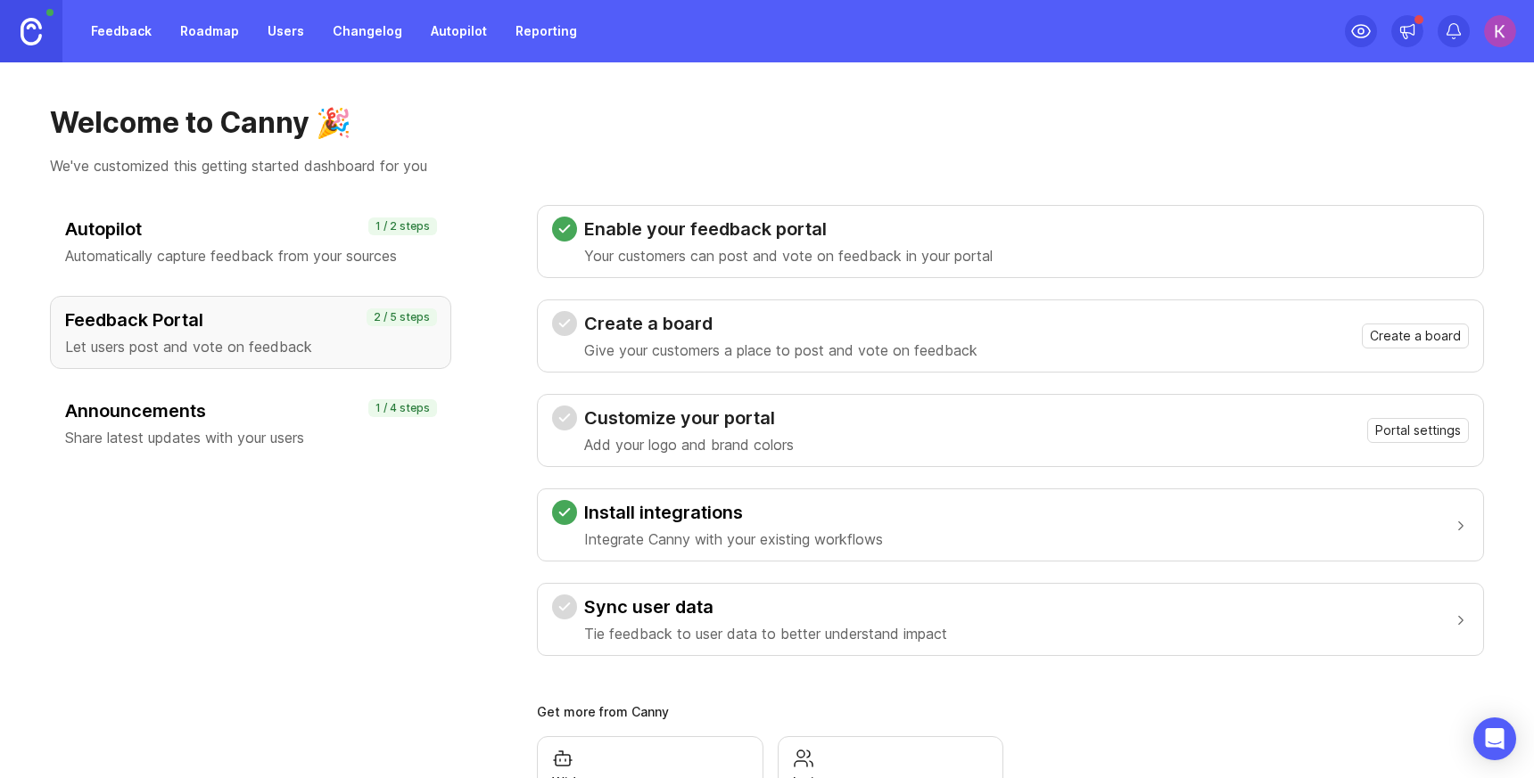
click at [126, 33] on link "Feedback" at bounding box center [121, 31] width 82 height 32
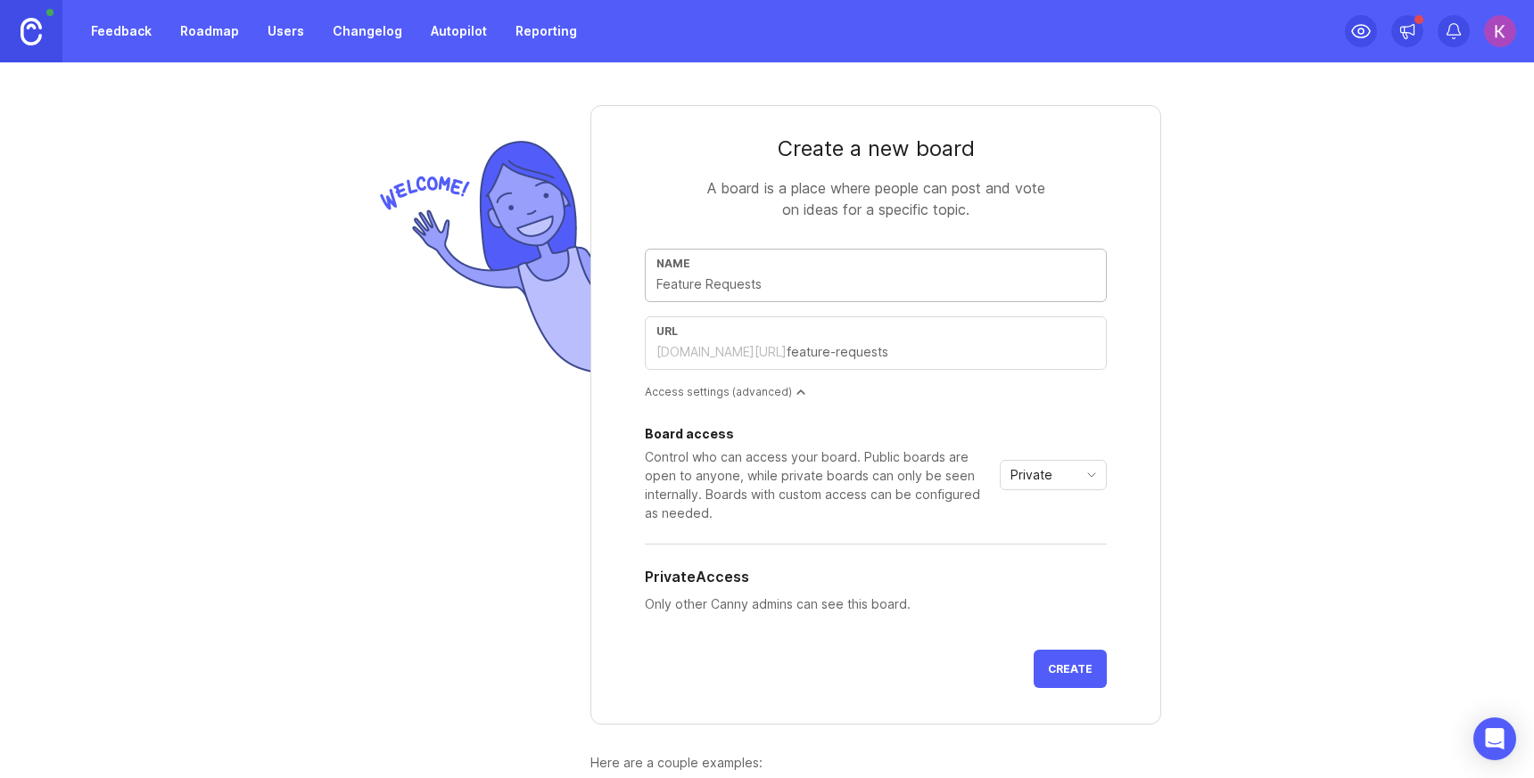
click at [1042, 465] on span "Private" at bounding box center [1031, 475] width 42 height 20
click at [1058, 475] on div "Private" at bounding box center [1038, 475] width 77 height 29
click at [1072, 665] on span "Create" at bounding box center [1070, 669] width 45 height 13
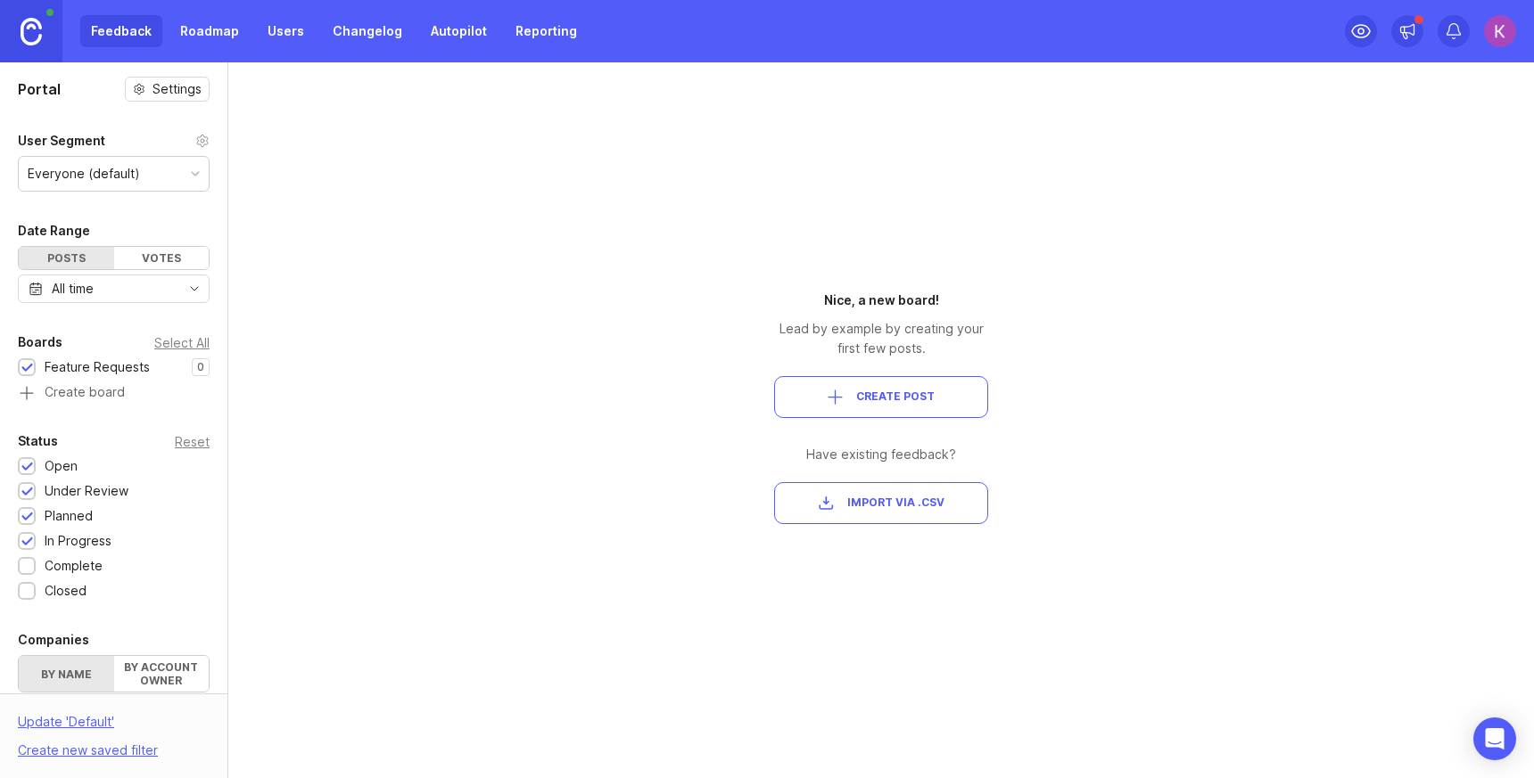
click at [854, 498] on span "Import via .csv" at bounding box center [895, 503] width 97 height 15
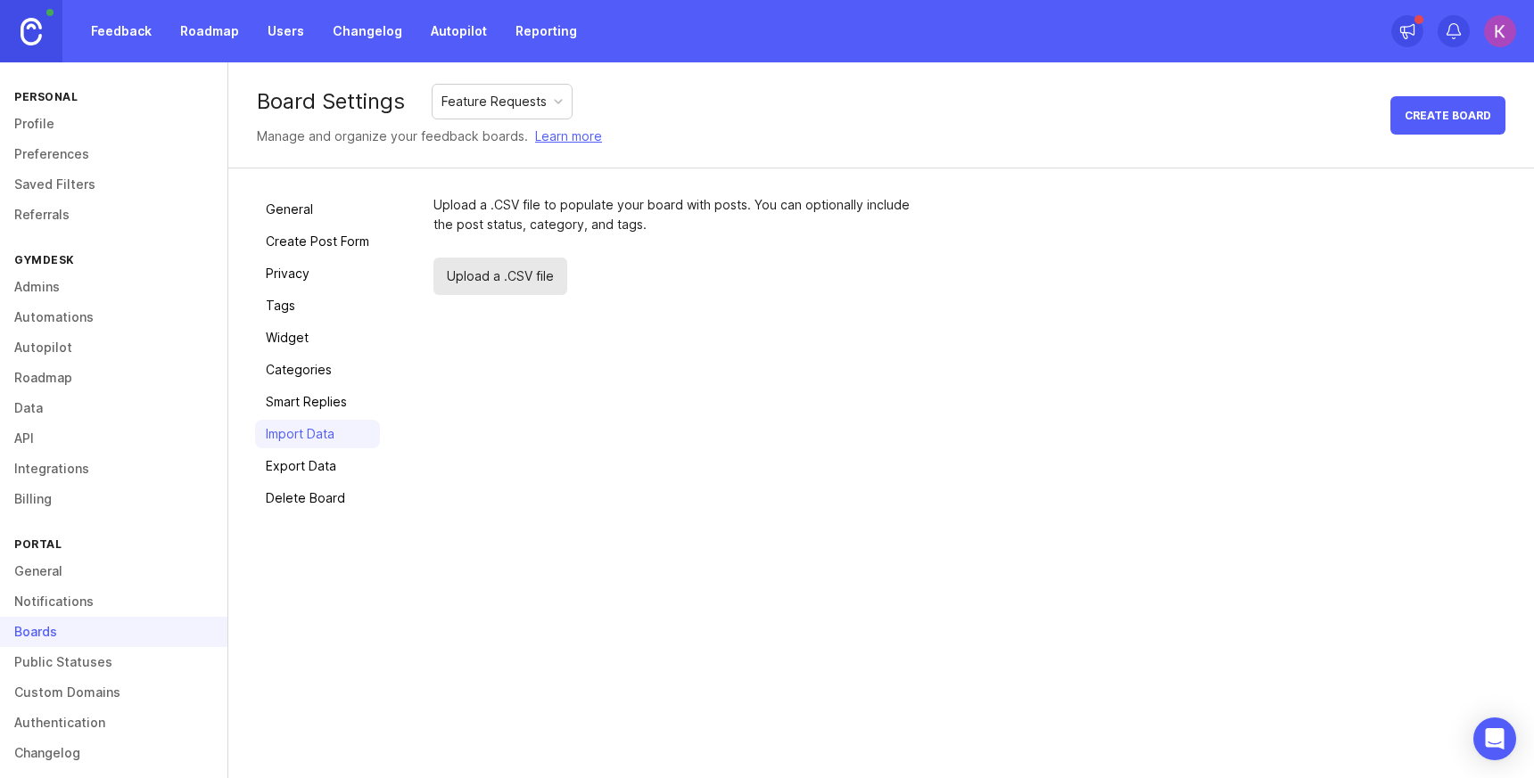
click at [482, 276] on span "Upload a .CSV file" at bounding box center [500, 276] width 134 height 37
click at [548, 335] on div "Upload a .CSV file to populate your board with posts. You can optionally includ…" at bounding box center [970, 353] width 1074 height 317
click at [351, 433] on link "Import Data" at bounding box center [317, 434] width 125 height 29
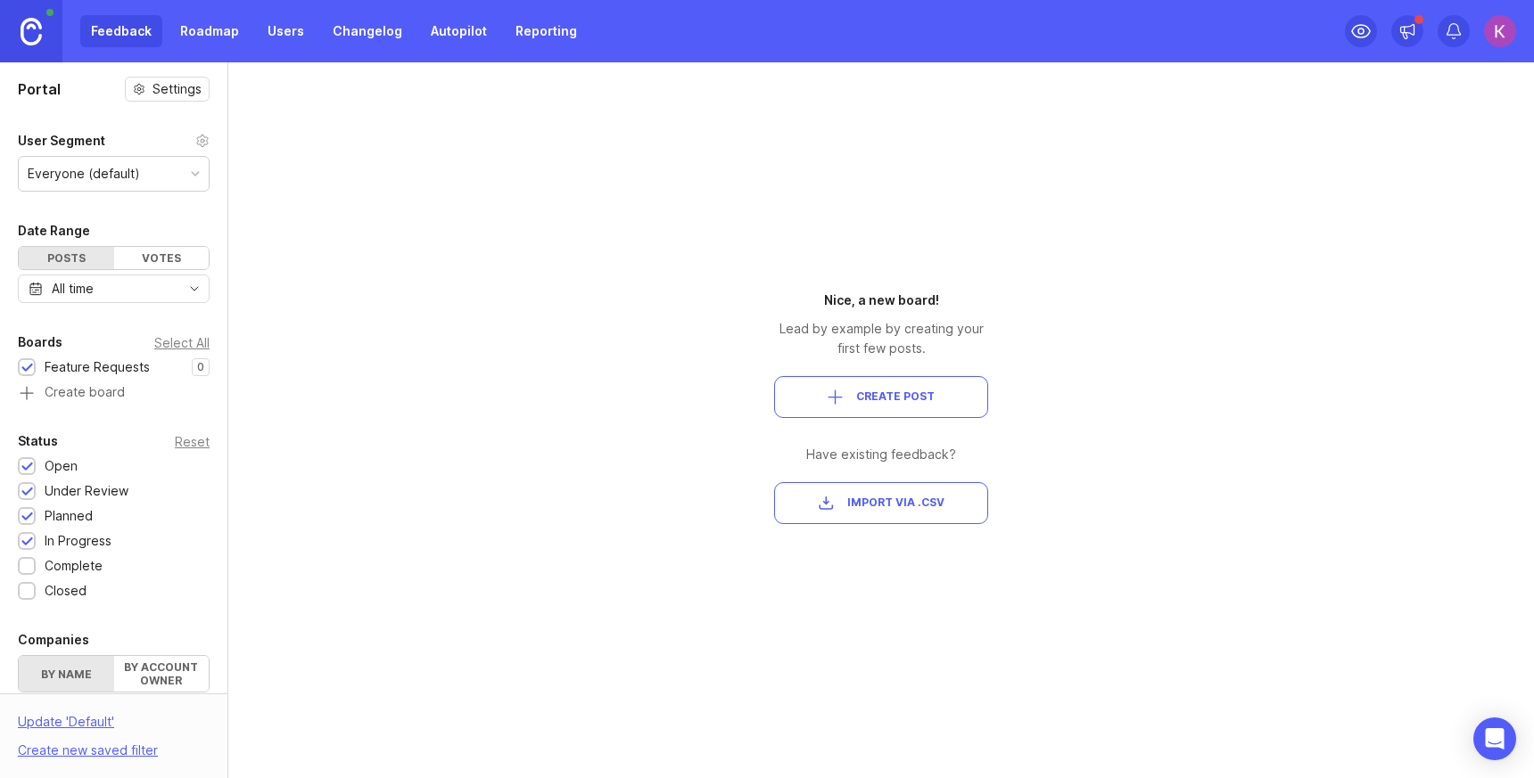
click at [851, 407] on button "Create Post" at bounding box center [881, 397] width 214 height 42
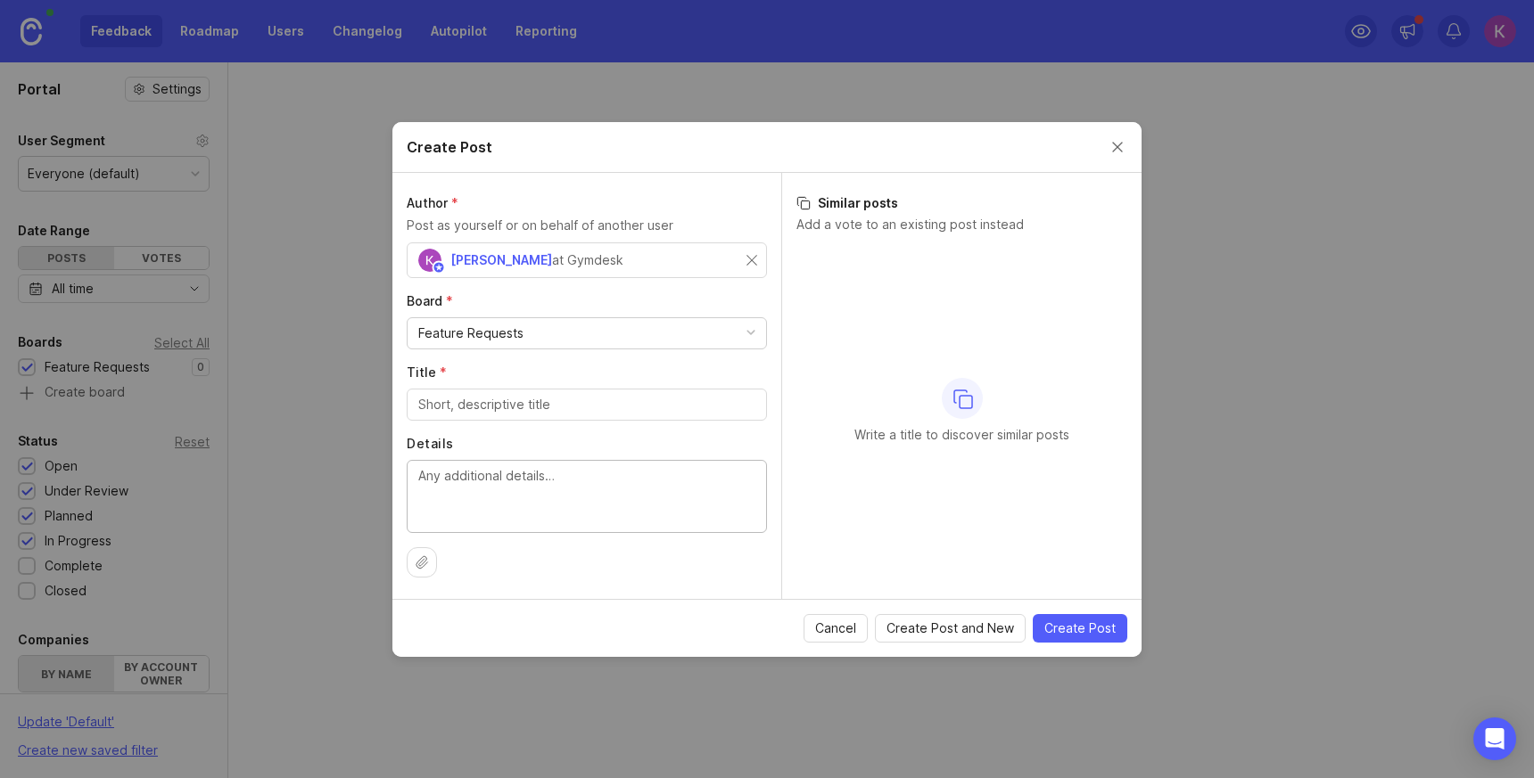
click at [563, 488] on textarea "Details" at bounding box center [586, 495] width 337 height 59
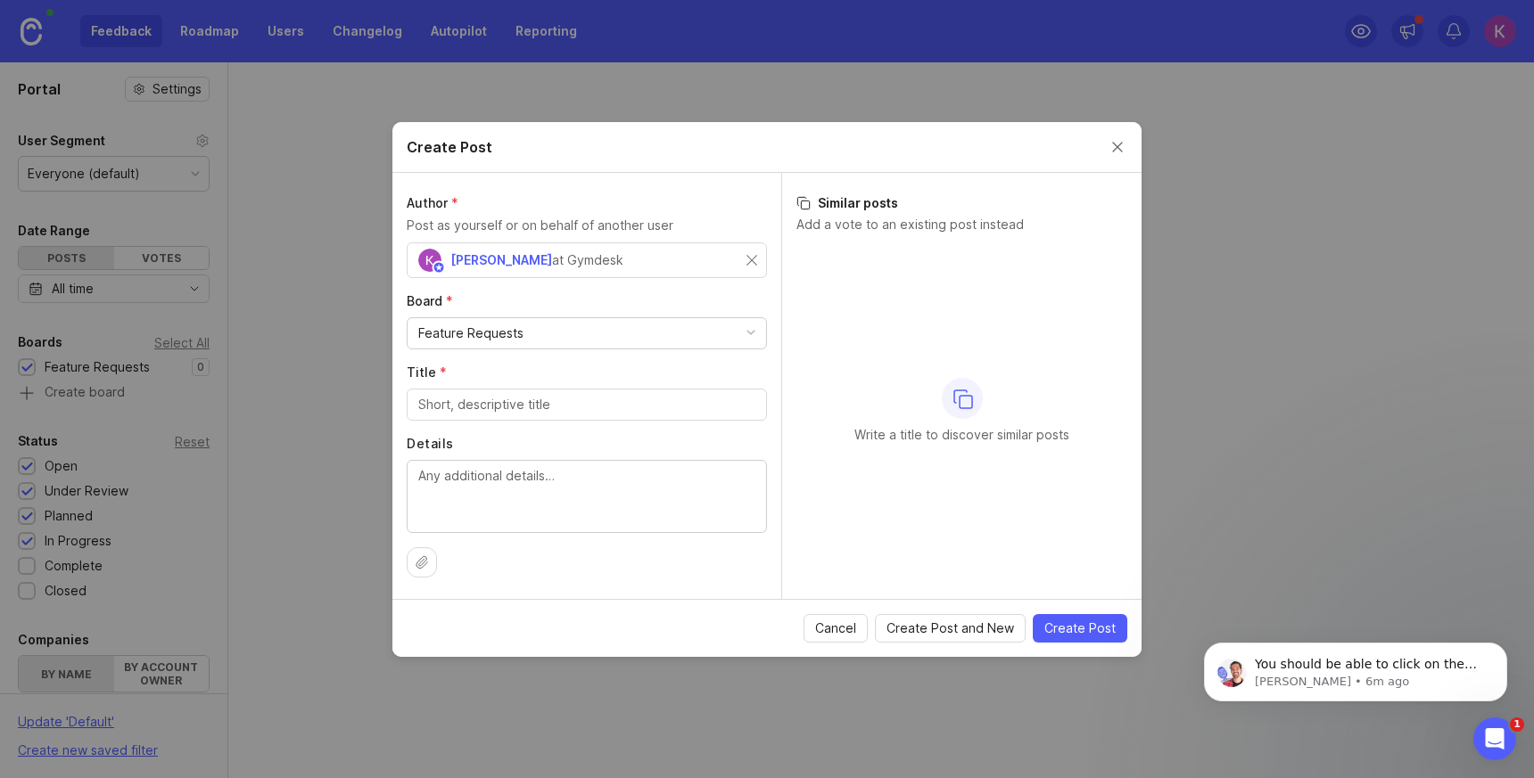
click at [592, 338] on div "Feature Requests" at bounding box center [587, 333] width 358 height 30
click at [592, 337] on div "Feature Requests" at bounding box center [587, 333] width 358 height 30
click at [589, 339] on div "Feature Requests" at bounding box center [587, 333] width 358 height 30
click at [531, 415] on div at bounding box center [587, 405] width 360 height 32
click at [1355, 670] on p "You should be able to click on the Feedback tab in Canny to move past that scre…" at bounding box center [1370, 665] width 230 height 18
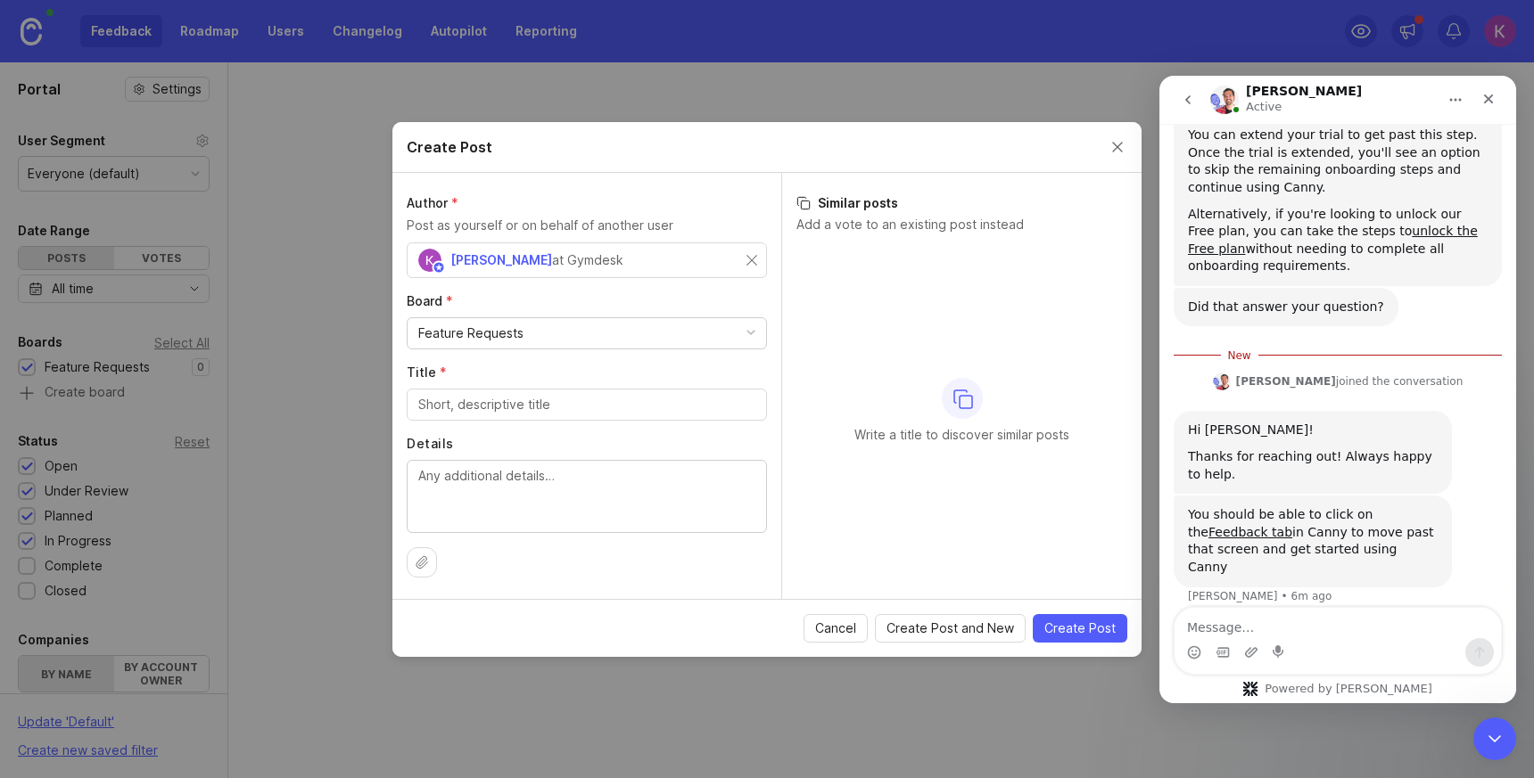
scroll to position [342, 0]
click at [1330, 630] on textarea "Message…" at bounding box center [1337, 623] width 326 height 30
type textarea "yep all set thx"
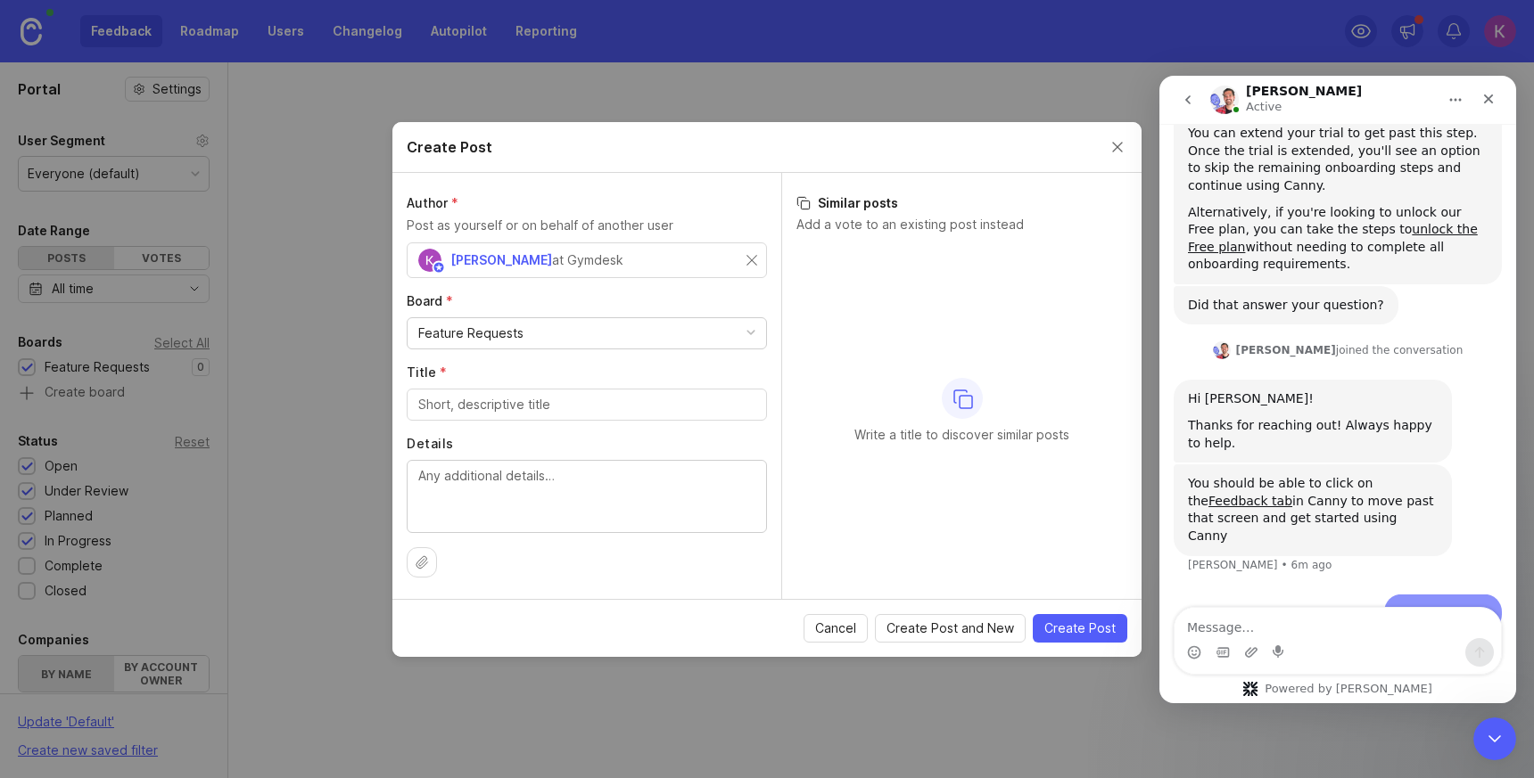
scroll to position [365, 0]
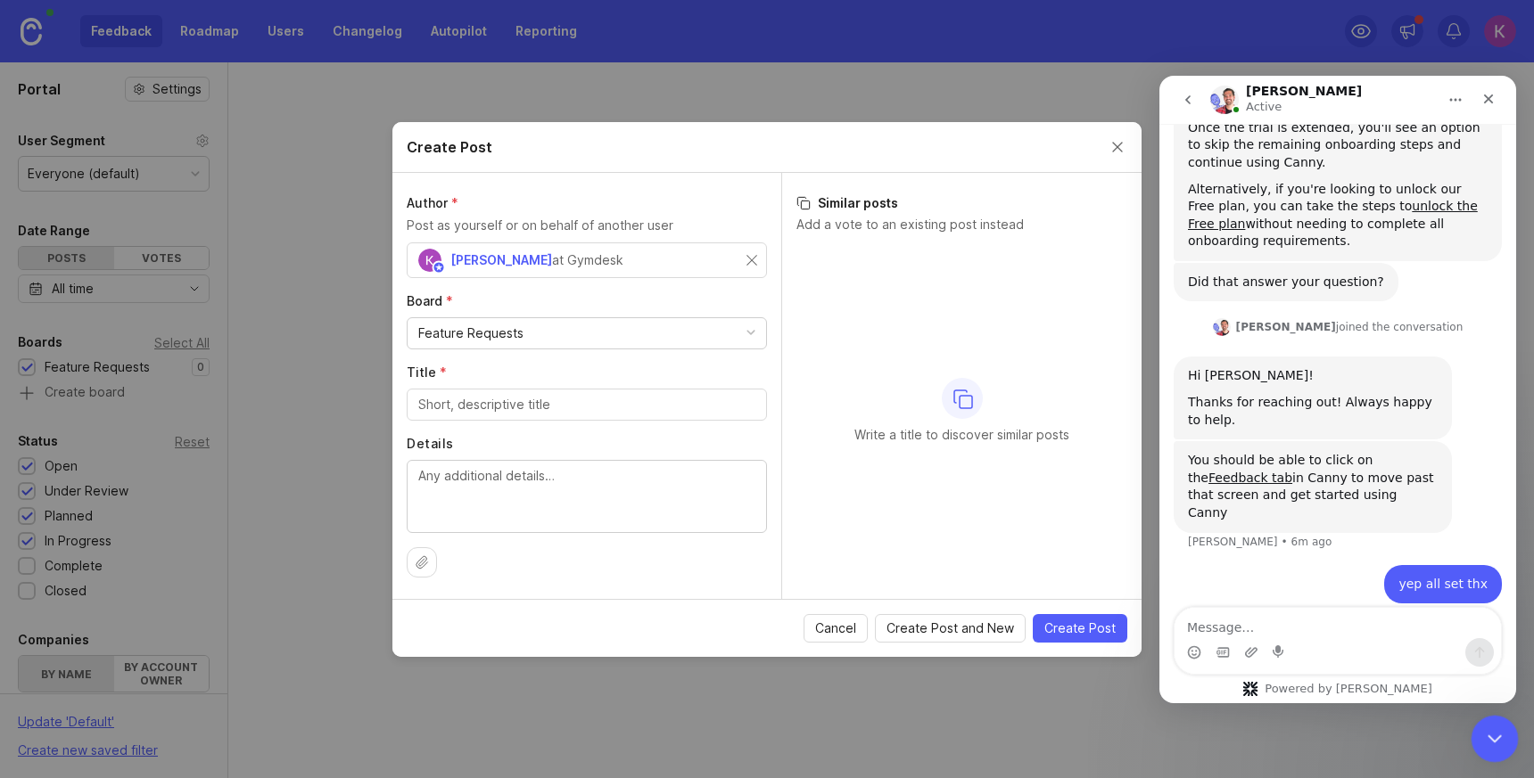
click at [1471, 728] on div "Close Intercom Messenger" at bounding box center [1491, 736] width 43 height 43
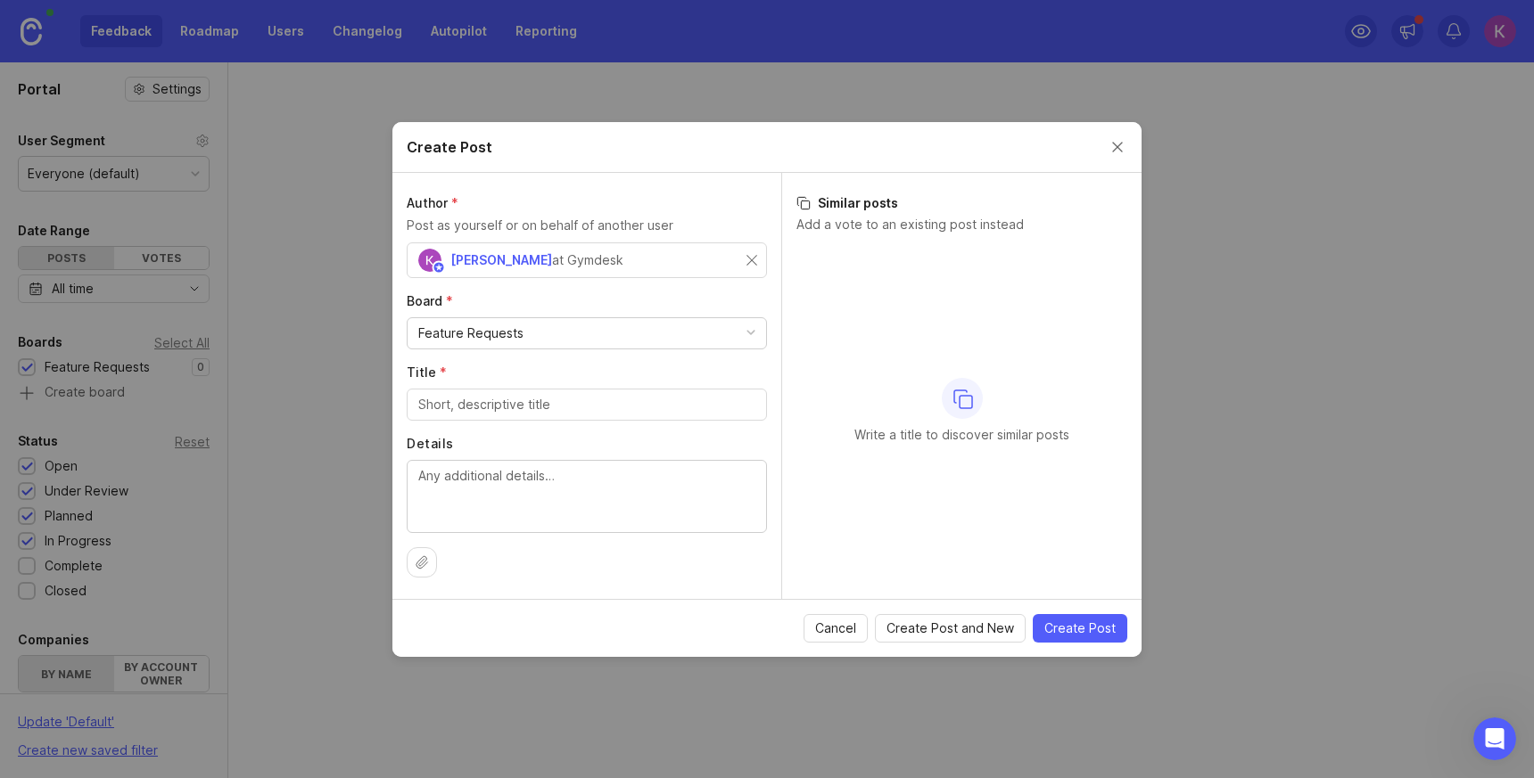
click at [562, 409] on input "Title *" at bounding box center [586, 405] width 337 height 20
paste input "Age filter on Members List"
type input "Age filter on Members List"
click at [624, 485] on textarea "Details" at bounding box center [586, 495] width 337 height 59
click at [605, 483] on textarea "Details" at bounding box center [586, 495] width 337 height 59
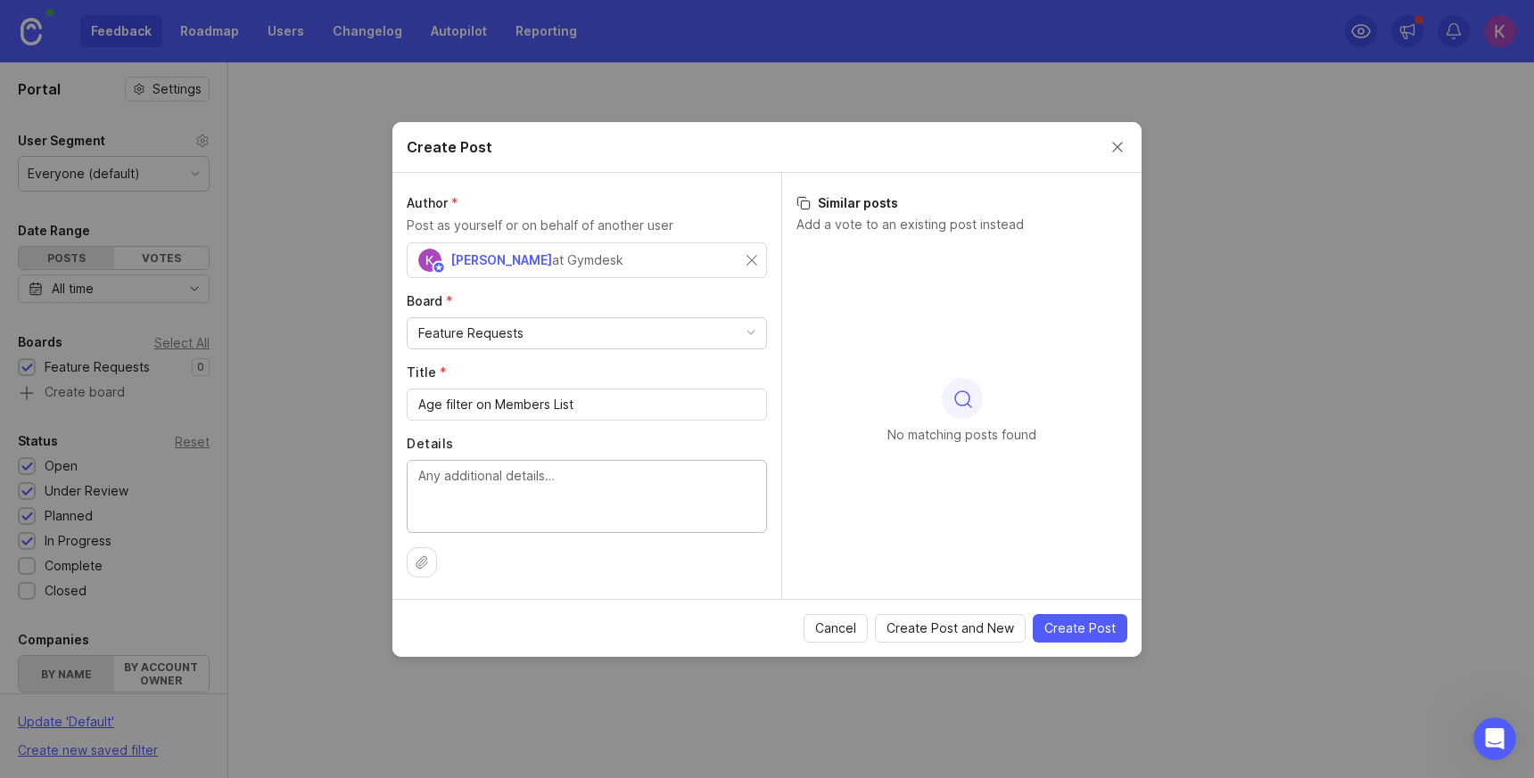
paste textarea "They need the ability to generate a report showing which members are “coming of…"
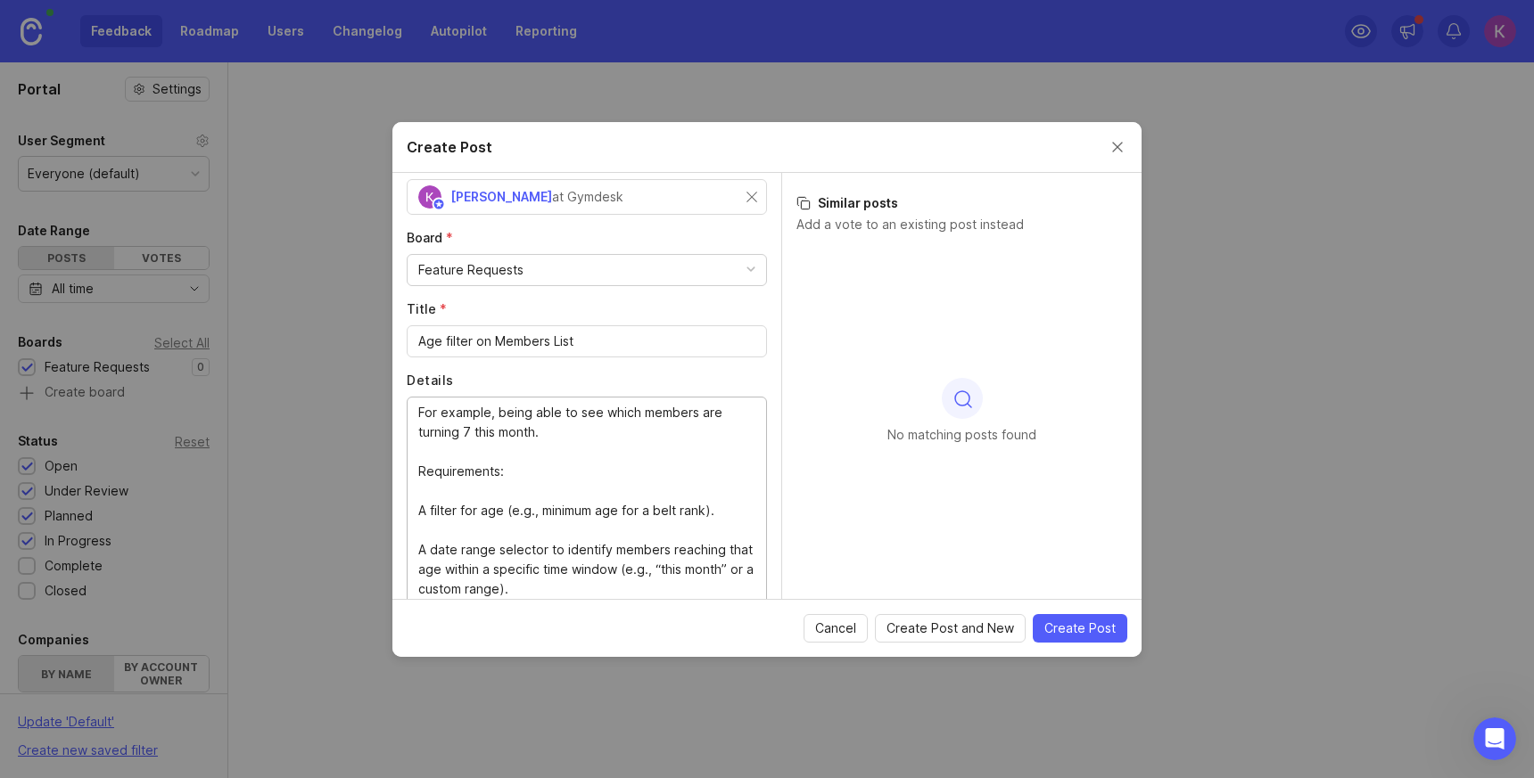
scroll to position [0, 0]
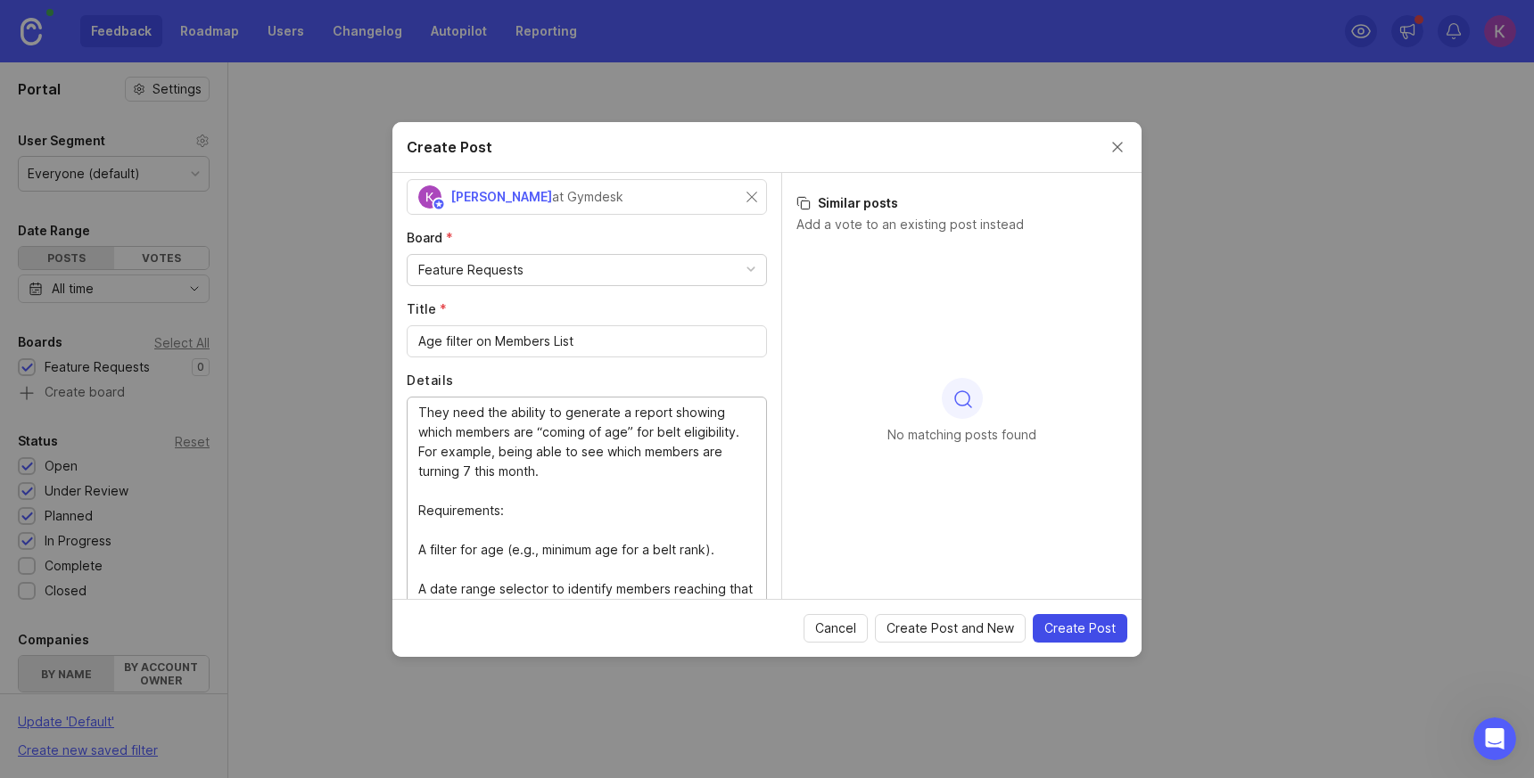
type textarea "They need the ability to generate a report showing which members are “coming of…"
click at [1078, 626] on span "Create Post" at bounding box center [1079, 629] width 71 height 18
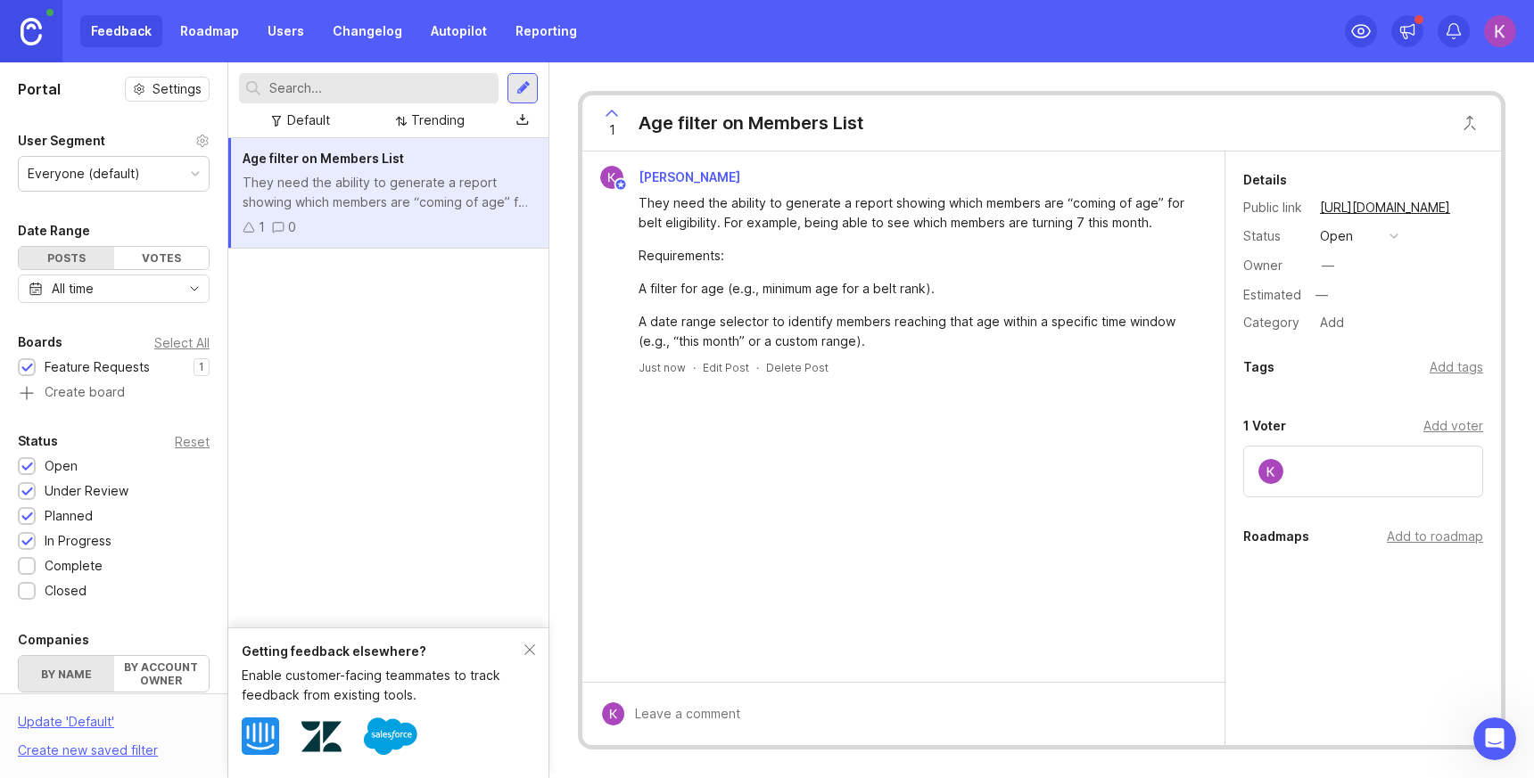
click at [1396, 236] on div "button" at bounding box center [1393, 236] width 9 height 9
click at [1384, 231] on button "open" at bounding box center [1358, 236] width 89 height 23
click at [134, 32] on div "Feedback Roadmap Users Changelog Autopilot Reporting" at bounding box center [333, 31] width 507 height 32
click at [210, 32] on link "Roadmap" at bounding box center [209, 31] width 80 height 32
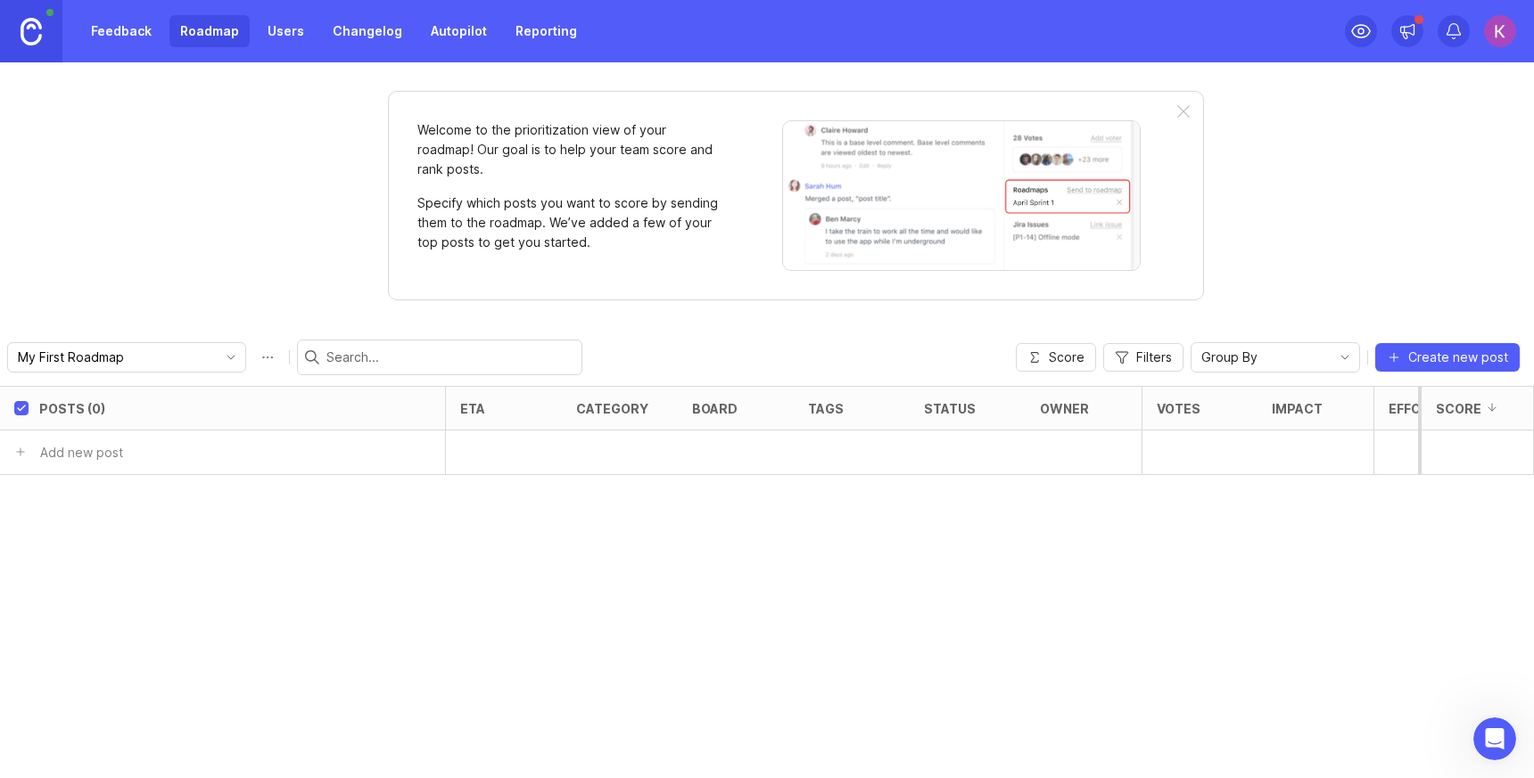
click at [113, 30] on link "Feedback" at bounding box center [121, 31] width 82 height 32
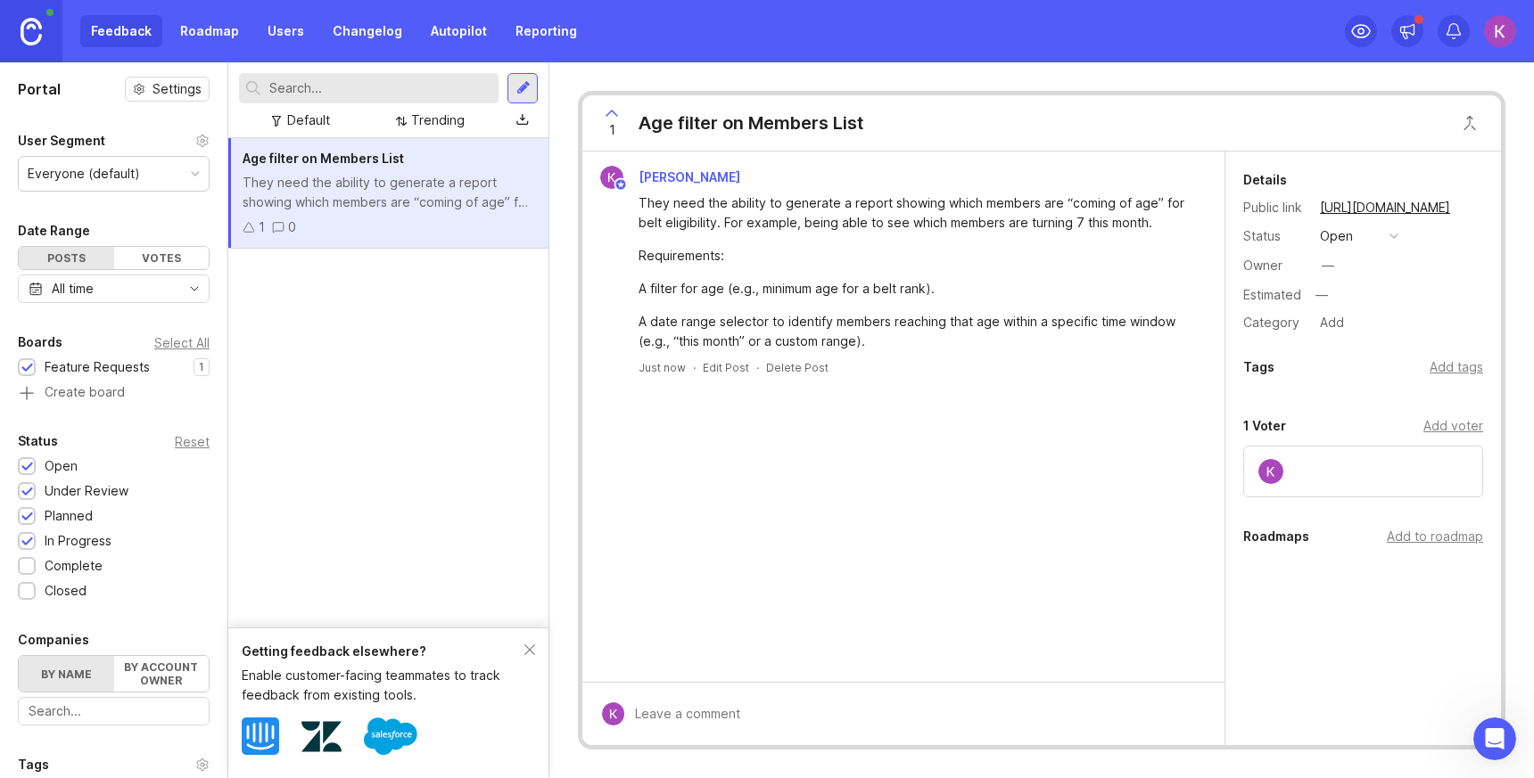
click at [216, 30] on link "Roadmap" at bounding box center [209, 31] width 80 height 32
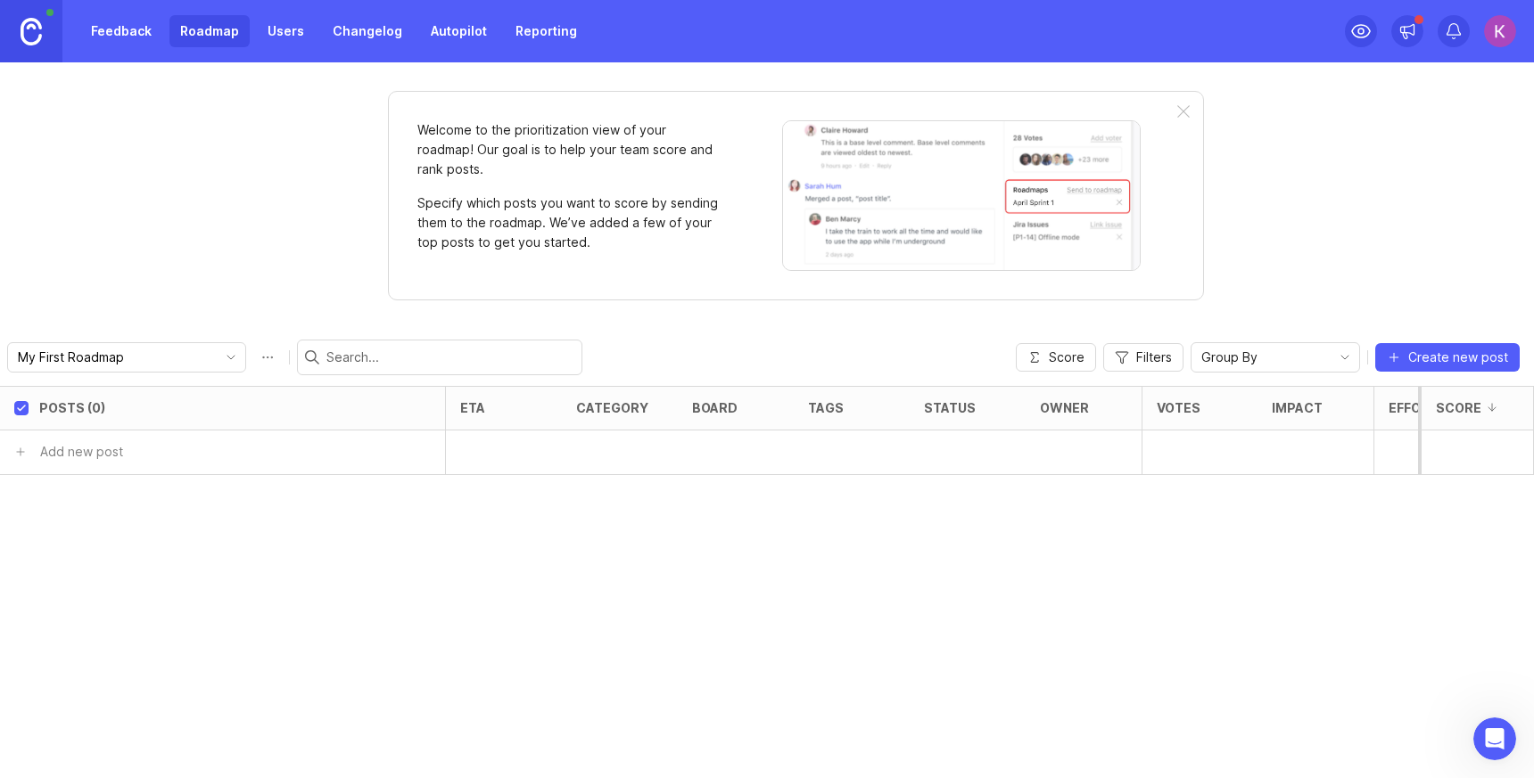
click at [333, 41] on link "Changelog" at bounding box center [367, 31] width 91 height 32
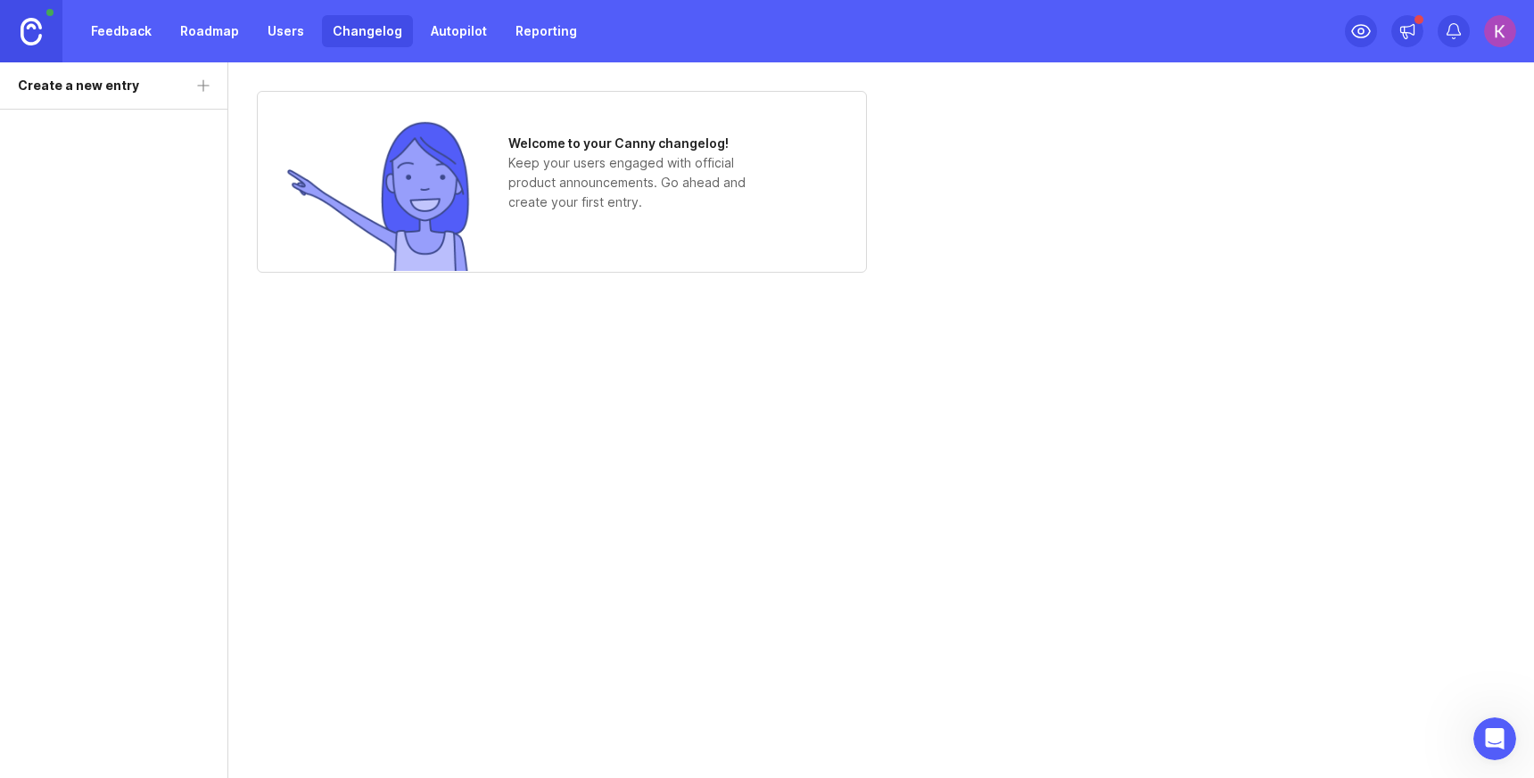
click at [270, 34] on link "Users" at bounding box center [286, 31] width 58 height 32
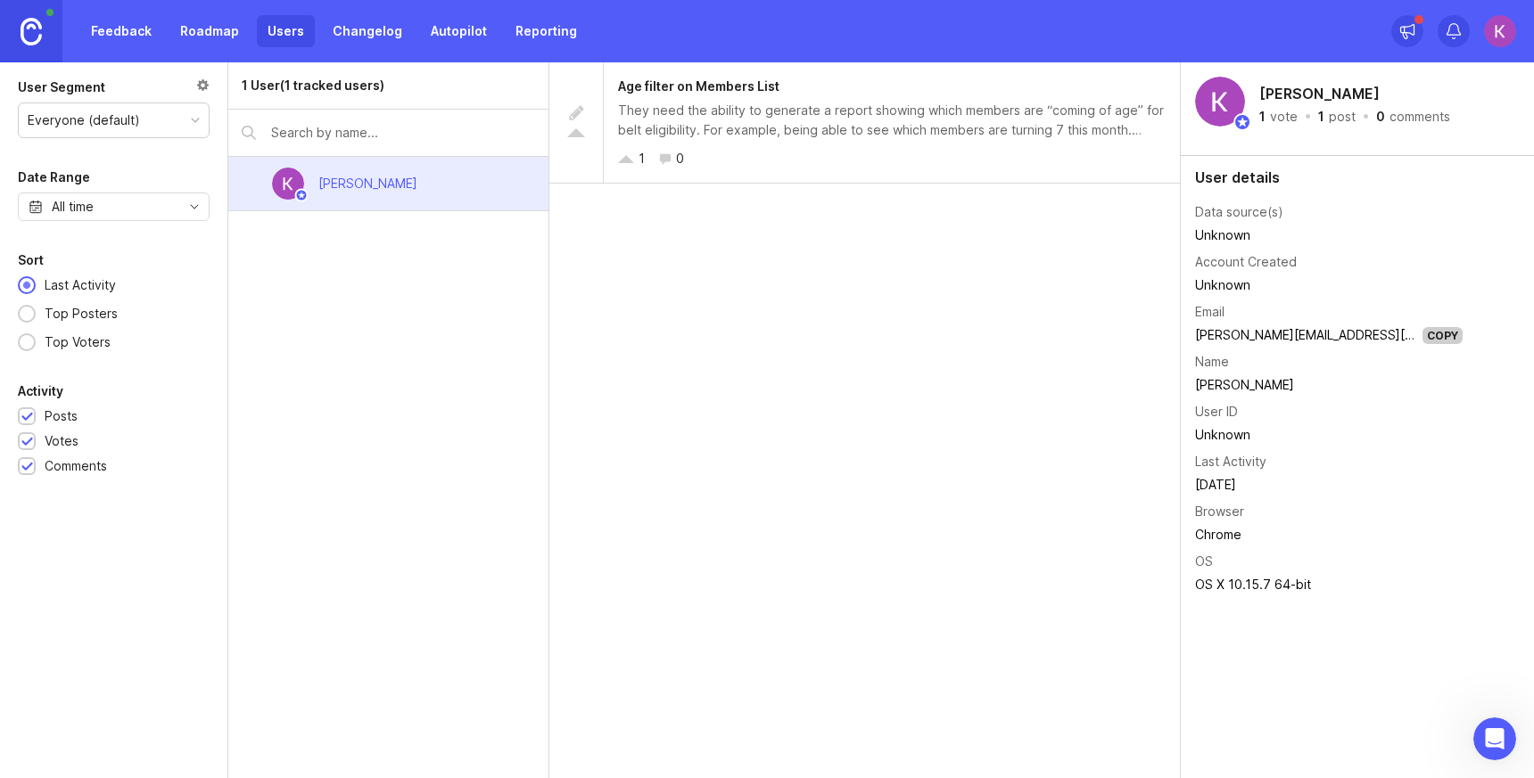
click at [128, 30] on link "Feedback" at bounding box center [121, 31] width 82 height 32
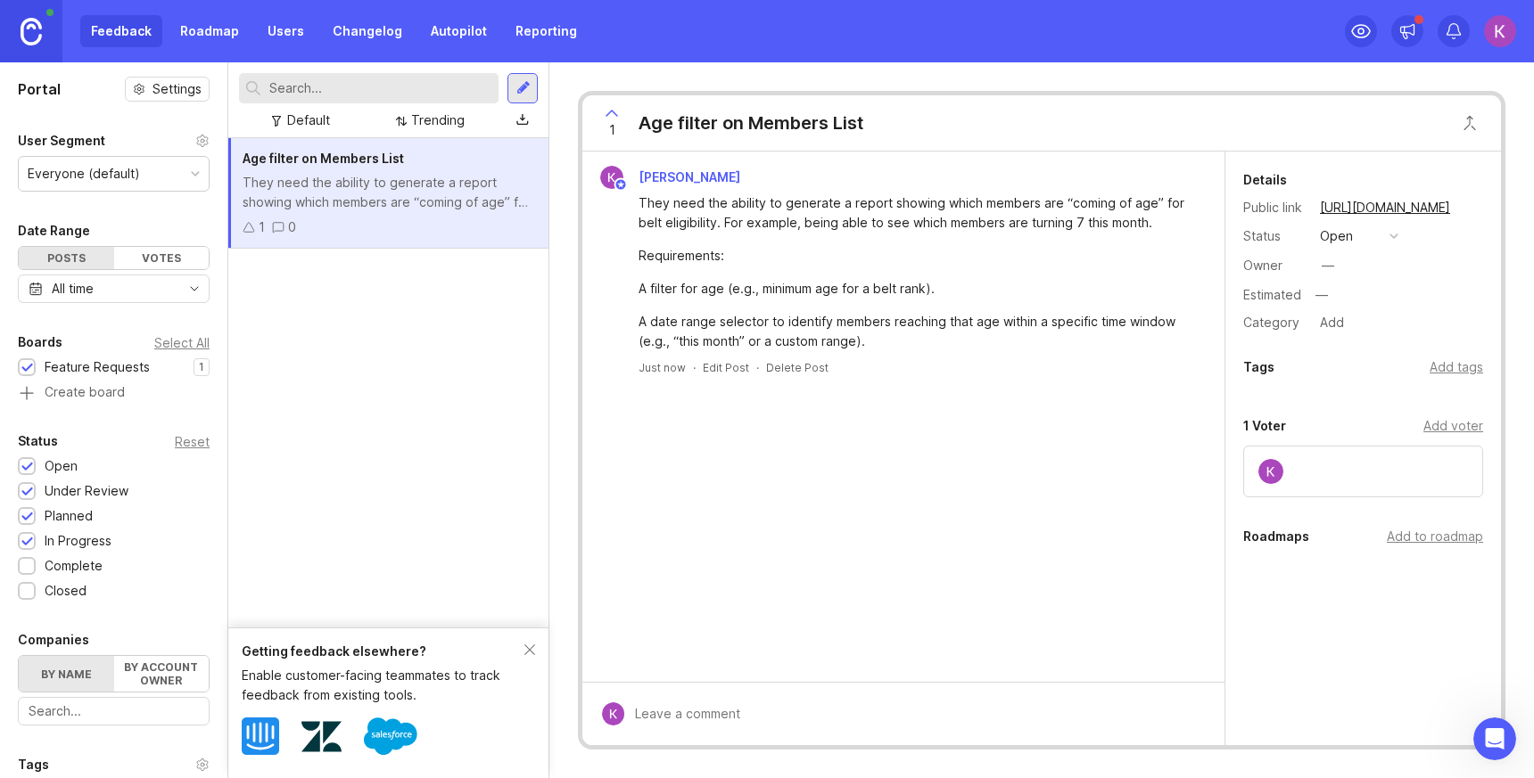
click at [1468, 372] on div "Add tags" at bounding box center [1456, 368] width 54 height 20
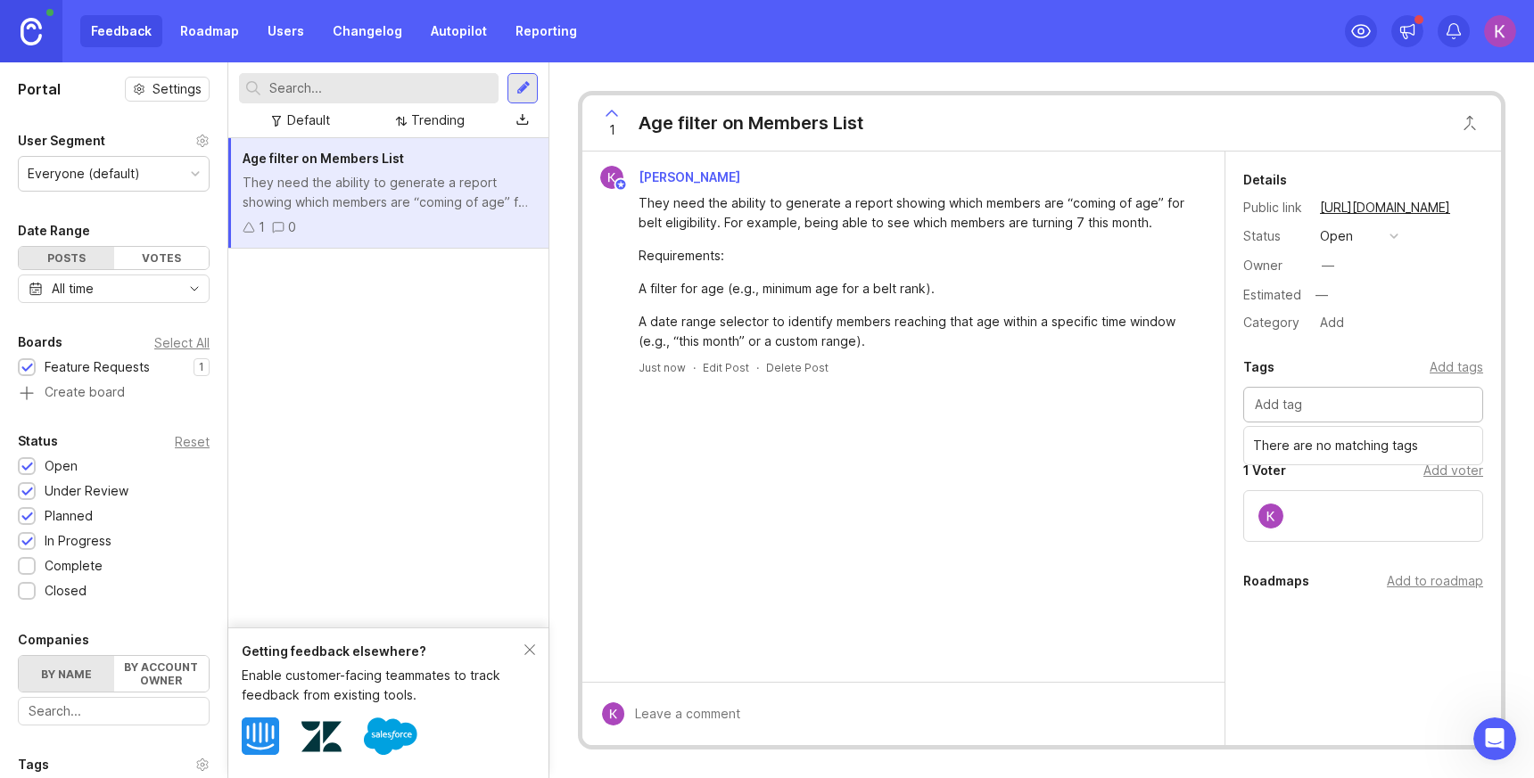
click at [1374, 404] on input "text" at bounding box center [1363, 405] width 217 height 20
click at [1515, 440] on div "1 Age filter on Members List Kevin Lawrence They need the ability to generate a…" at bounding box center [1041, 420] width 984 height 716
click at [1496, 721] on div "Open Intercom Messenger" at bounding box center [1491, 736] width 59 height 59
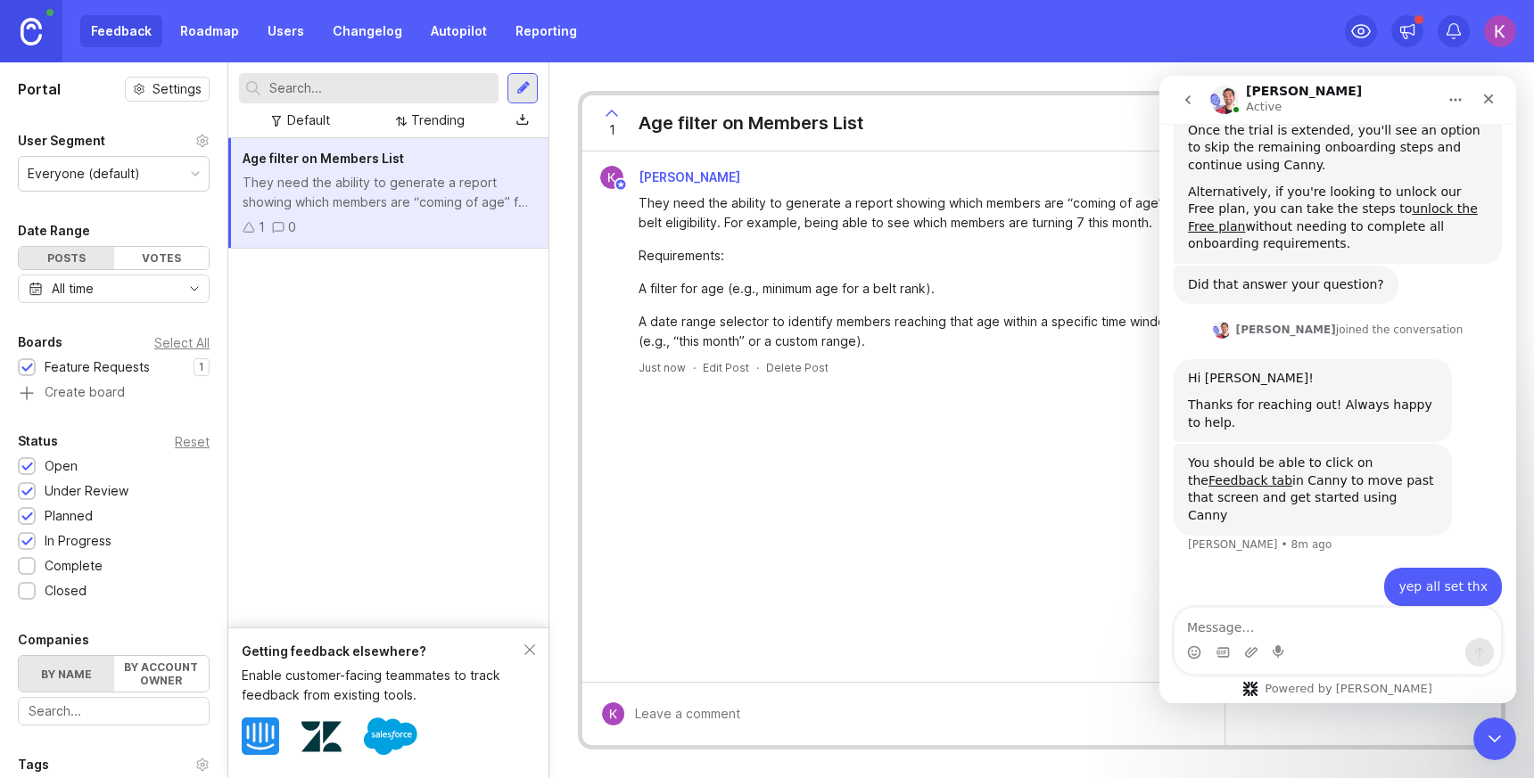
scroll to position [365, 0]
click at [1330, 630] on textarea "Message…" at bounding box center [1337, 623] width 326 height 30
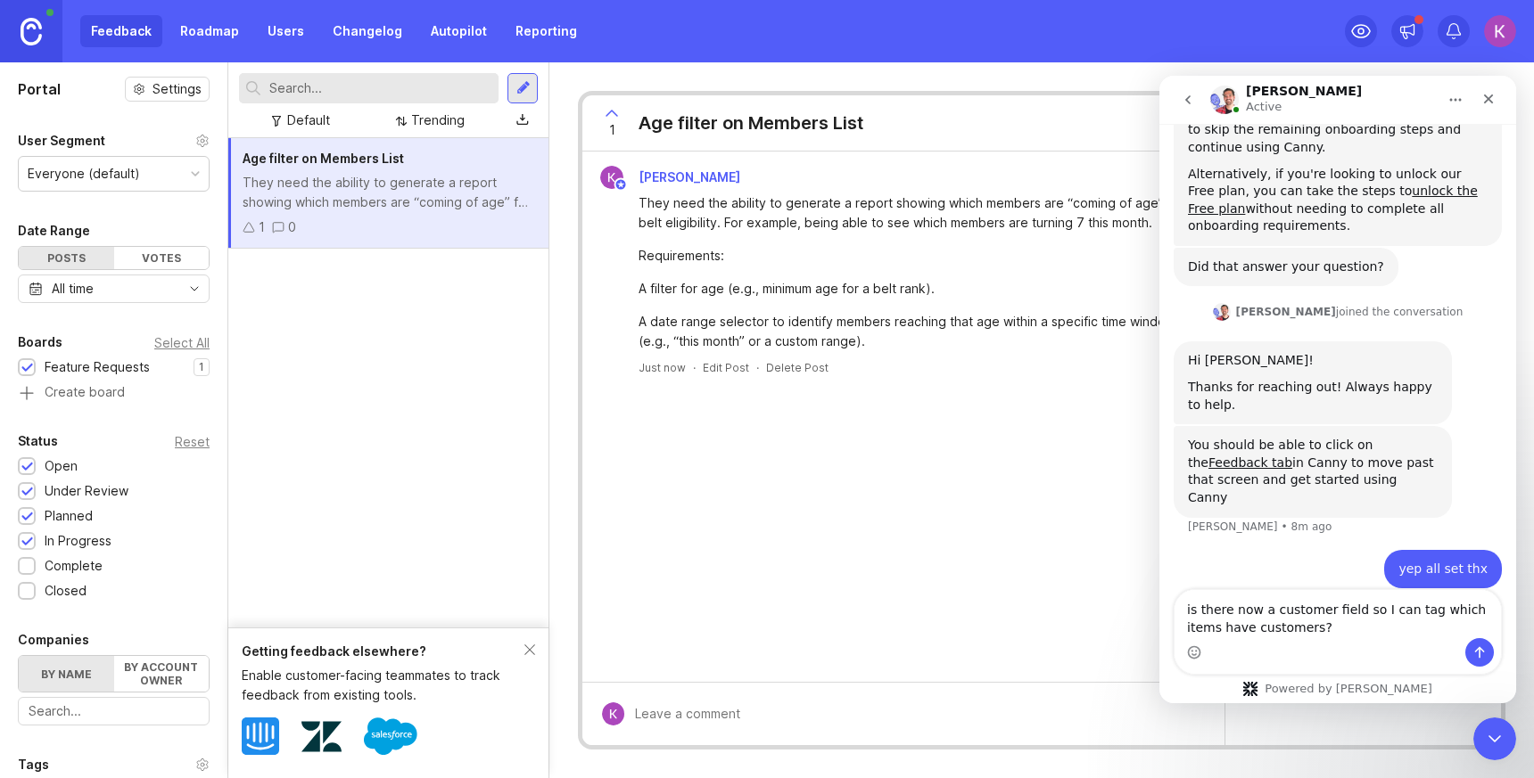
type textarea "is there now a customer field so I can tag which items have customers?"
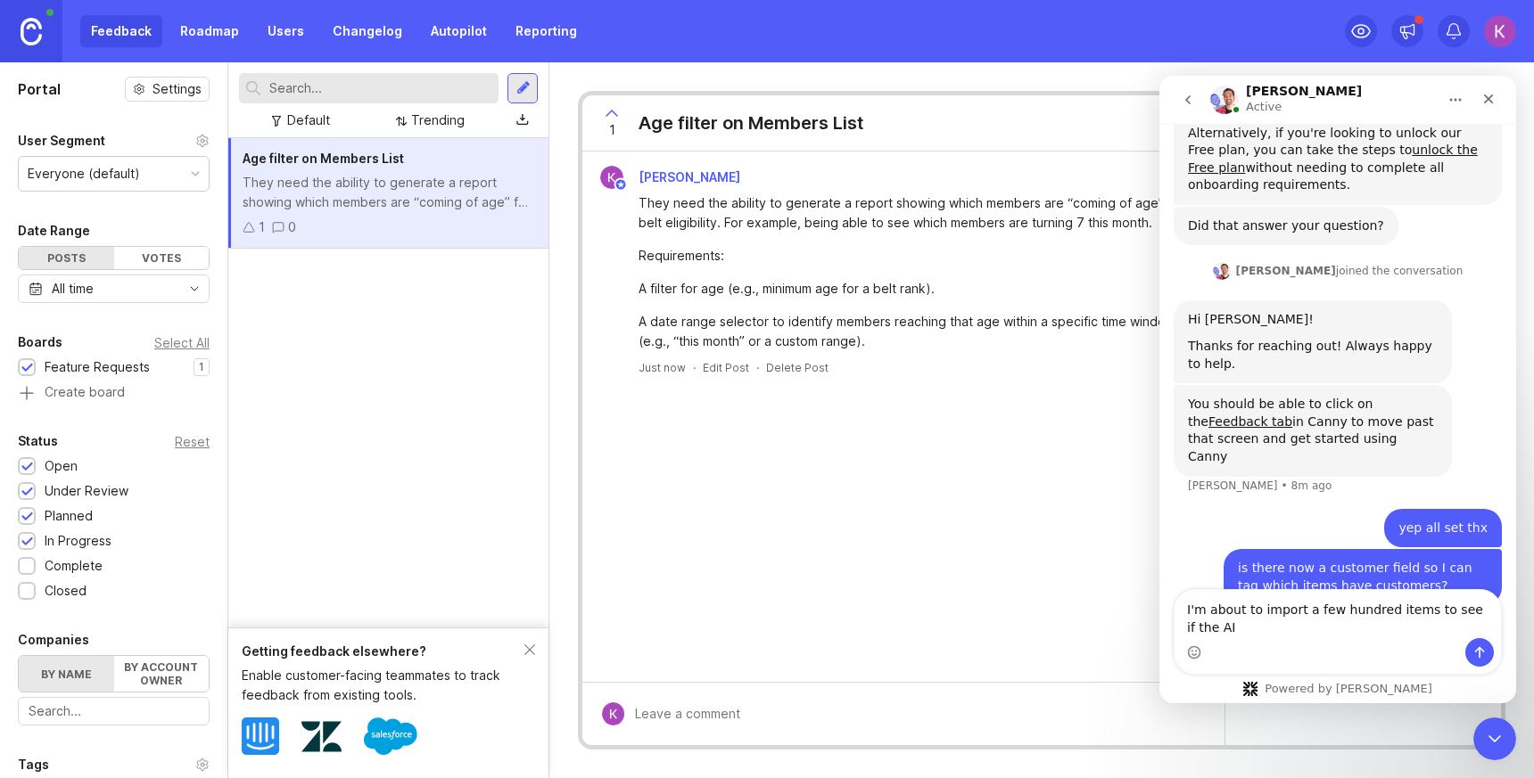
scroll to position [441, 0]
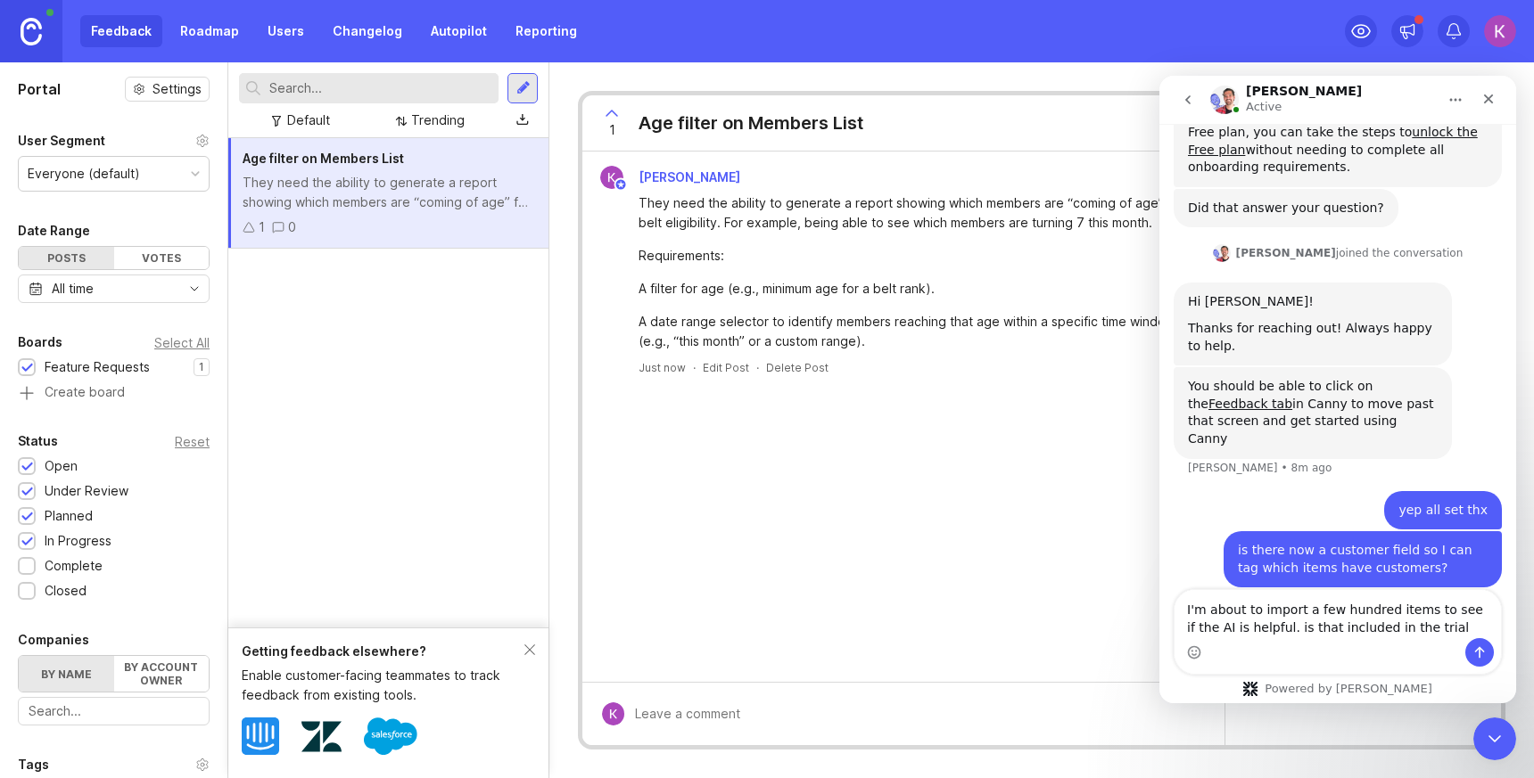
type textarea "I'm about to import a few hundred items to see if the AI is helpful. is that in…"
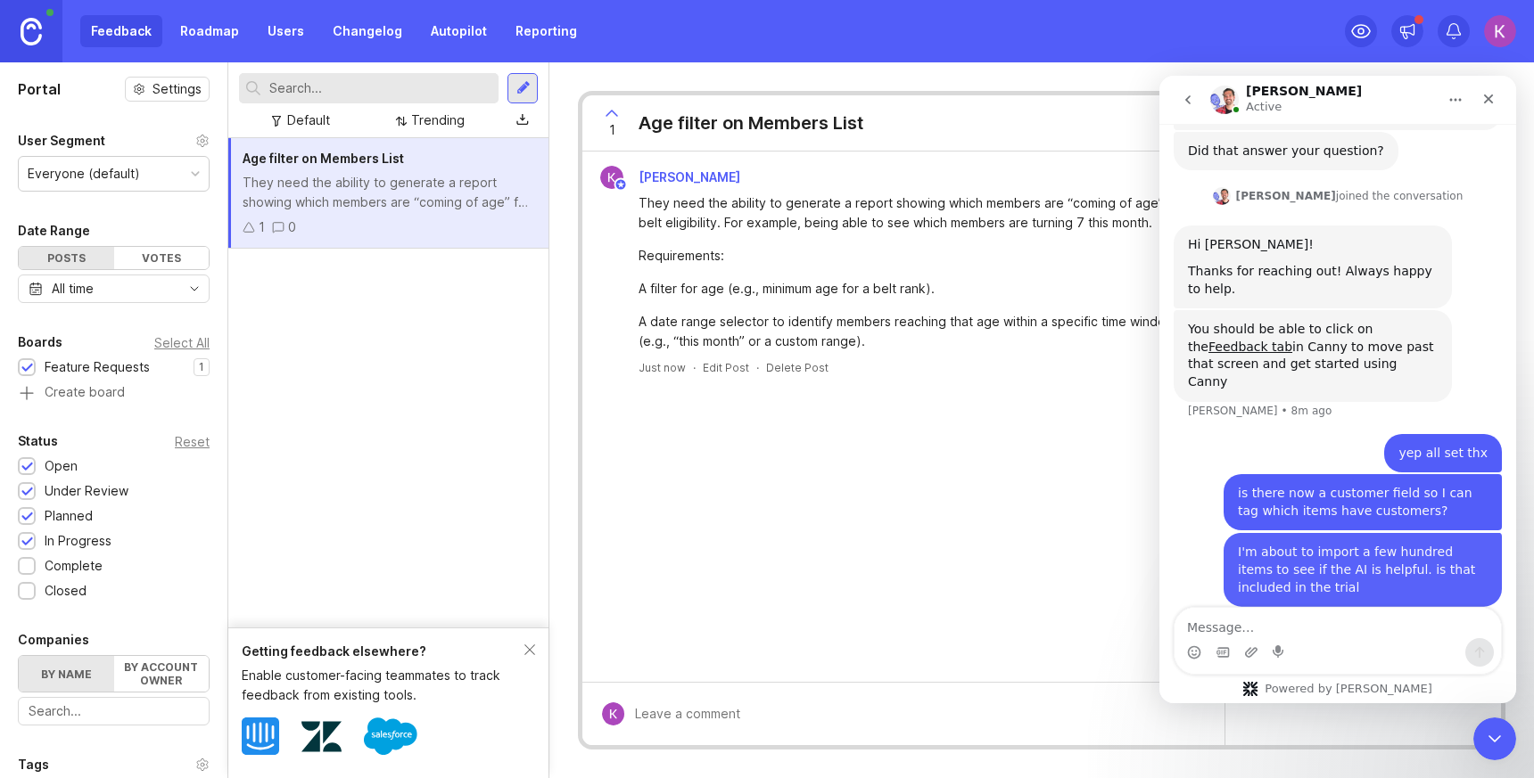
scroll to position [498, 0]
click at [458, 31] on link "Autopilot" at bounding box center [459, 31] width 78 height 32
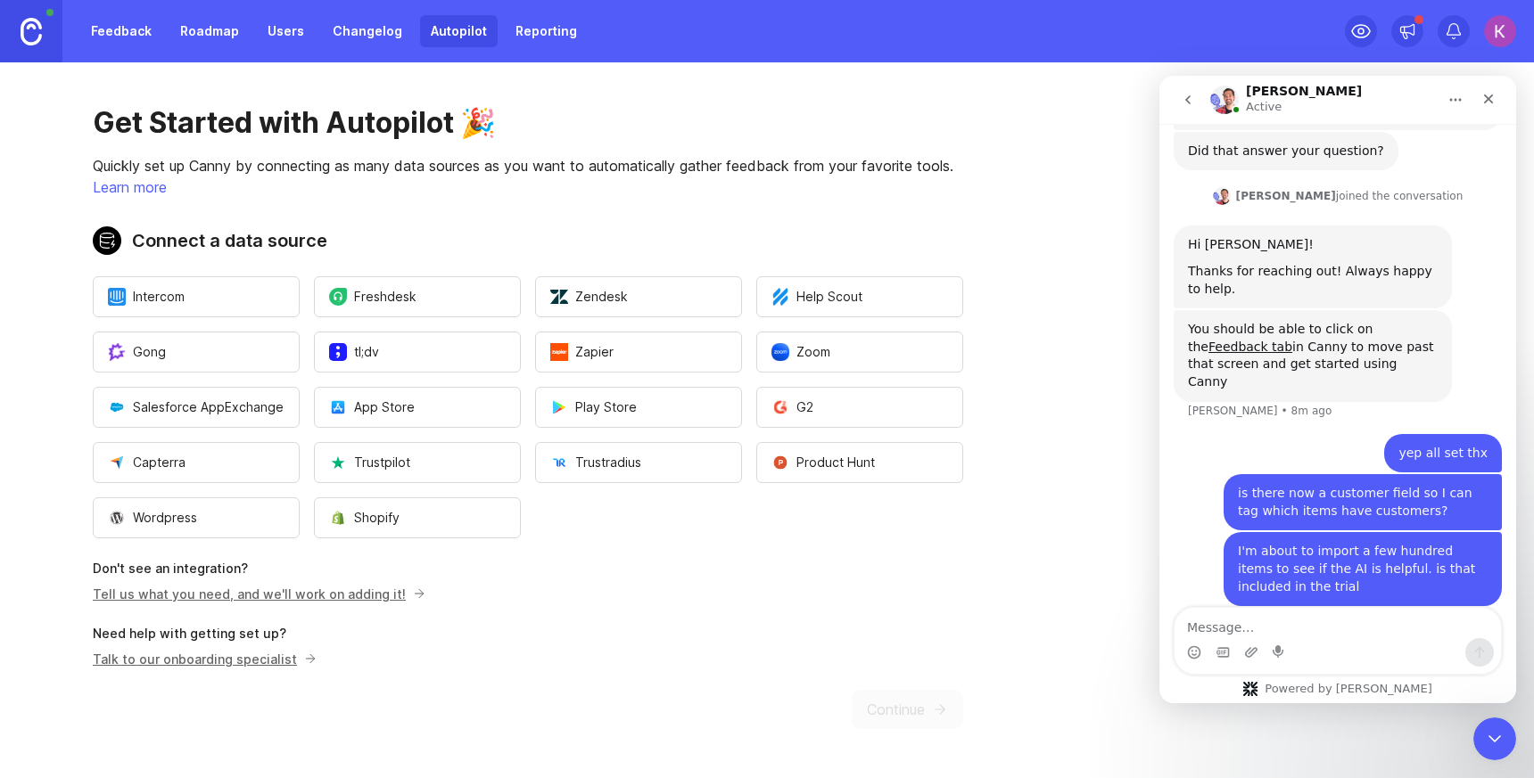
click at [531, 21] on link "Reporting" at bounding box center [546, 31] width 83 height 32
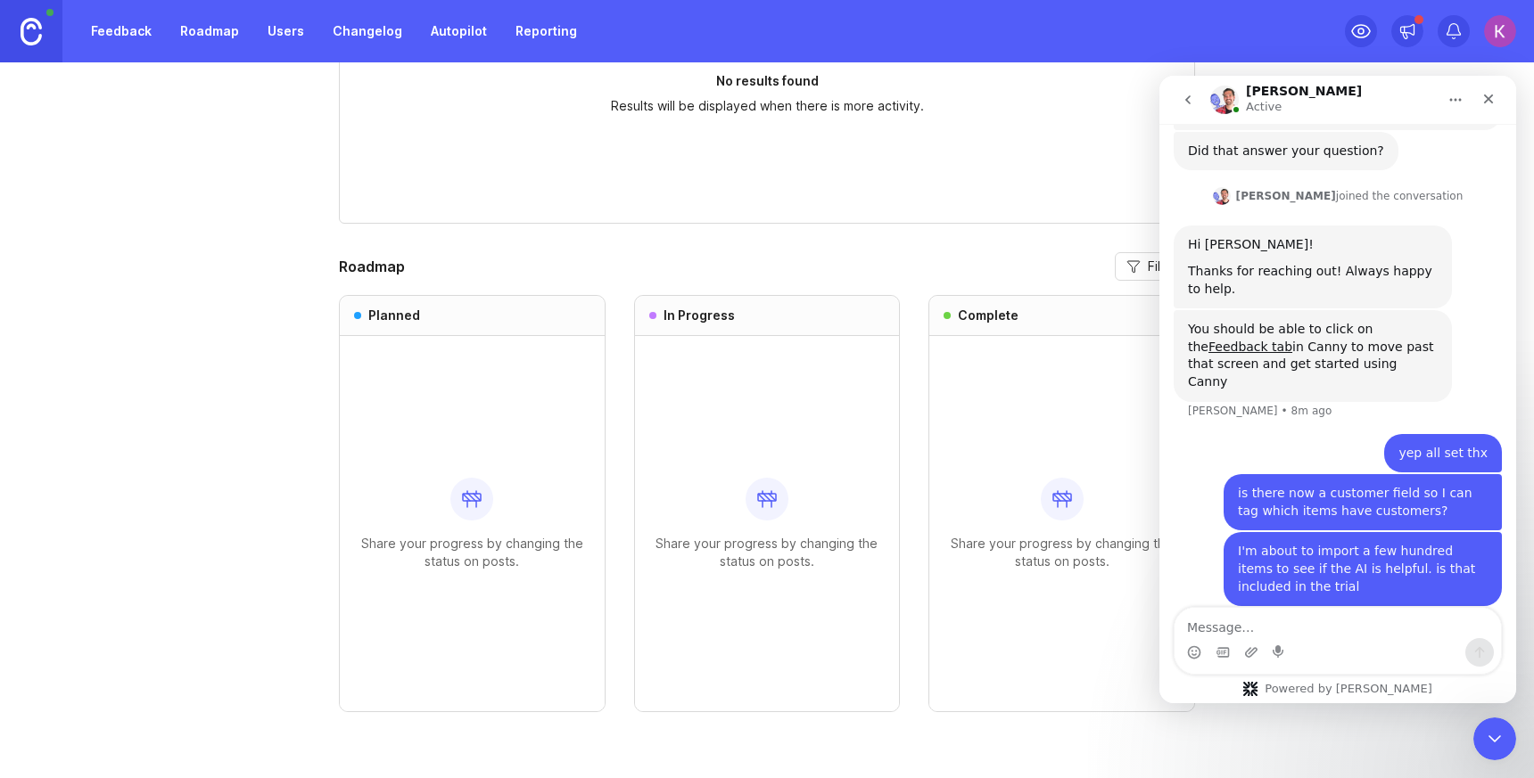
scroll to position [918, 0]
click at [55, 25] on link at bounding box center [31, 31] width 62 height 62
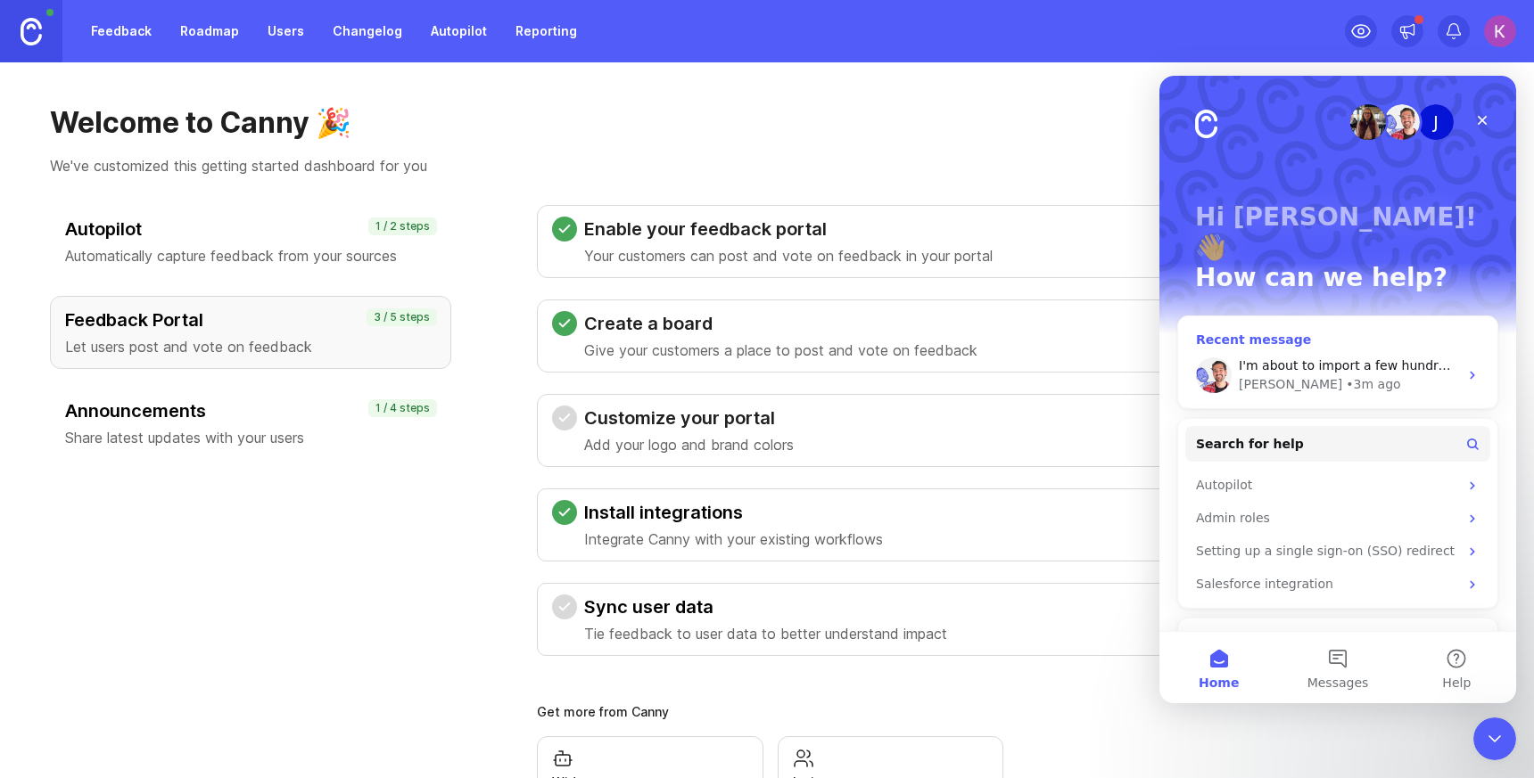
click at [1311, 358] on span "I'm about to import a few hundred items to see if the AI is helpful. is that in…" at bounding box center [1529, 365] width 581 height 14
click at [1305, 358] on span "I'm about to import a few hundred items to see if the AI is helpful. is that in…" at bounding box center [1529, 365] width 581 height 14
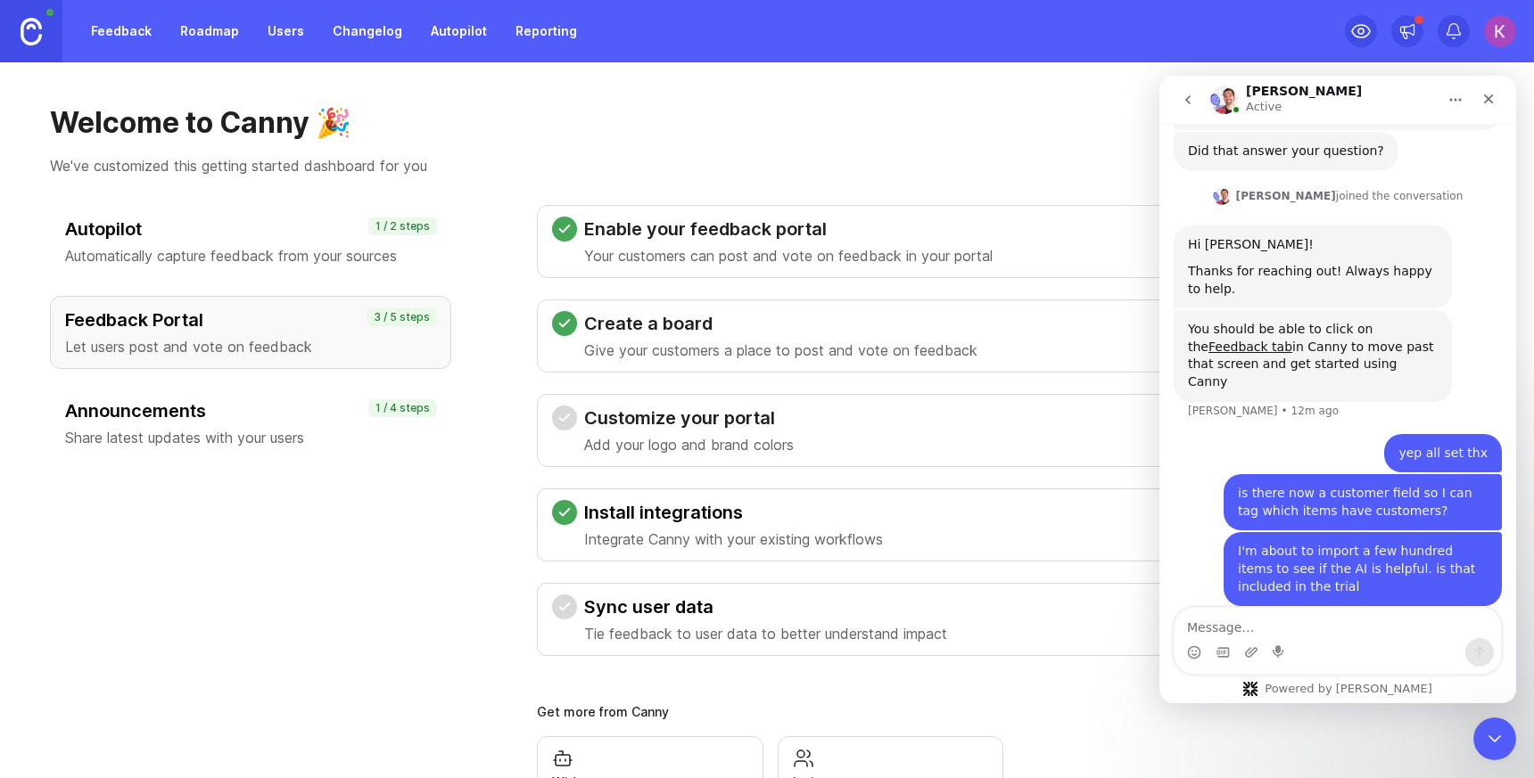
scroll to position [498, 0]
click at [808, 155] on p "We've customized this getting started dashboard for you" at bounding box center [767, 165] width 1434 height 21
click at [1488, 89] on div "Close" at bounding box center [1488, 99] width 32 height 32
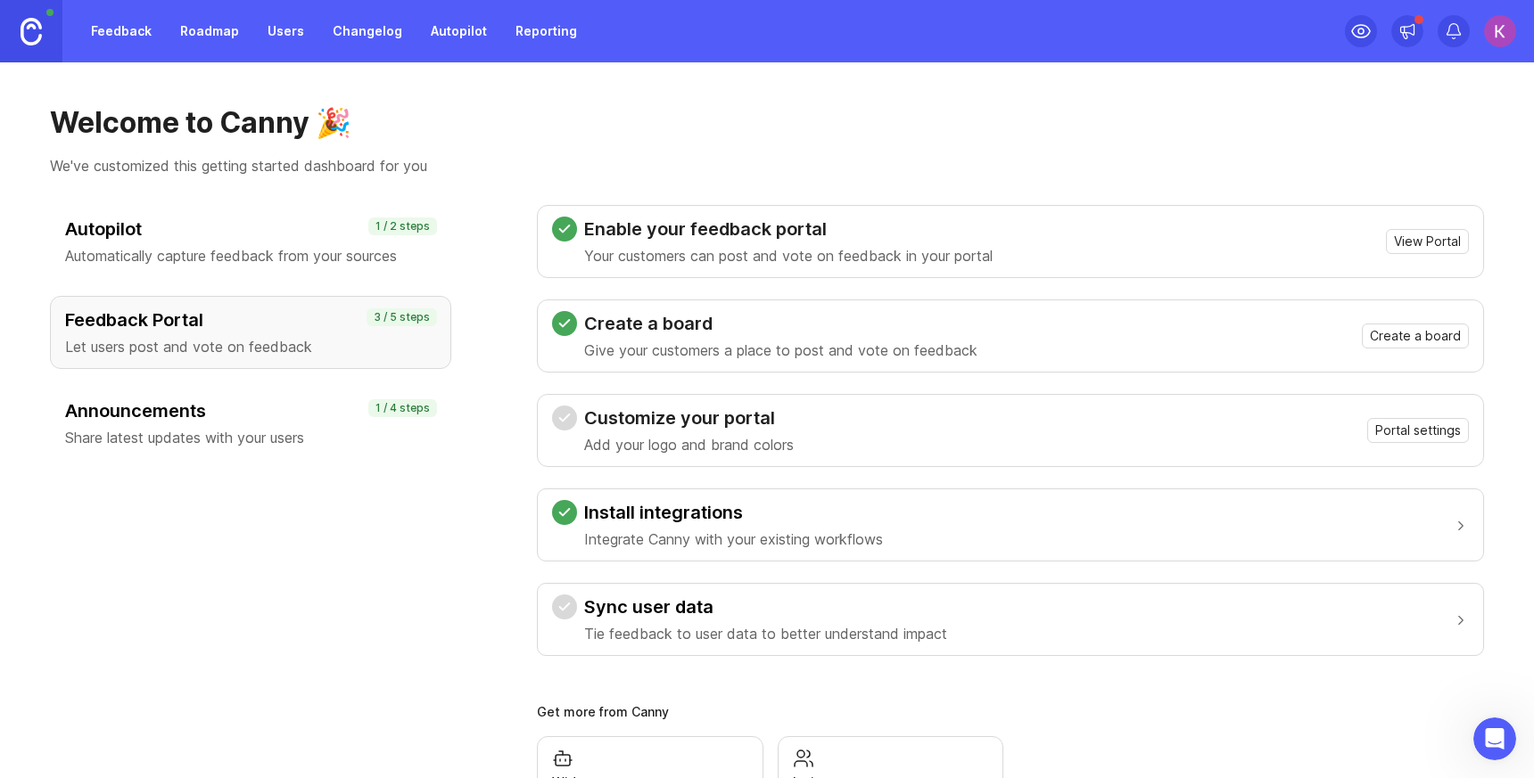
click at [12, 37] on link at bounding box center [31, 31] width 62 height 62
click at [242, 28] on link "Roadmap" at bounding box center [209, 31] width 80 height 32
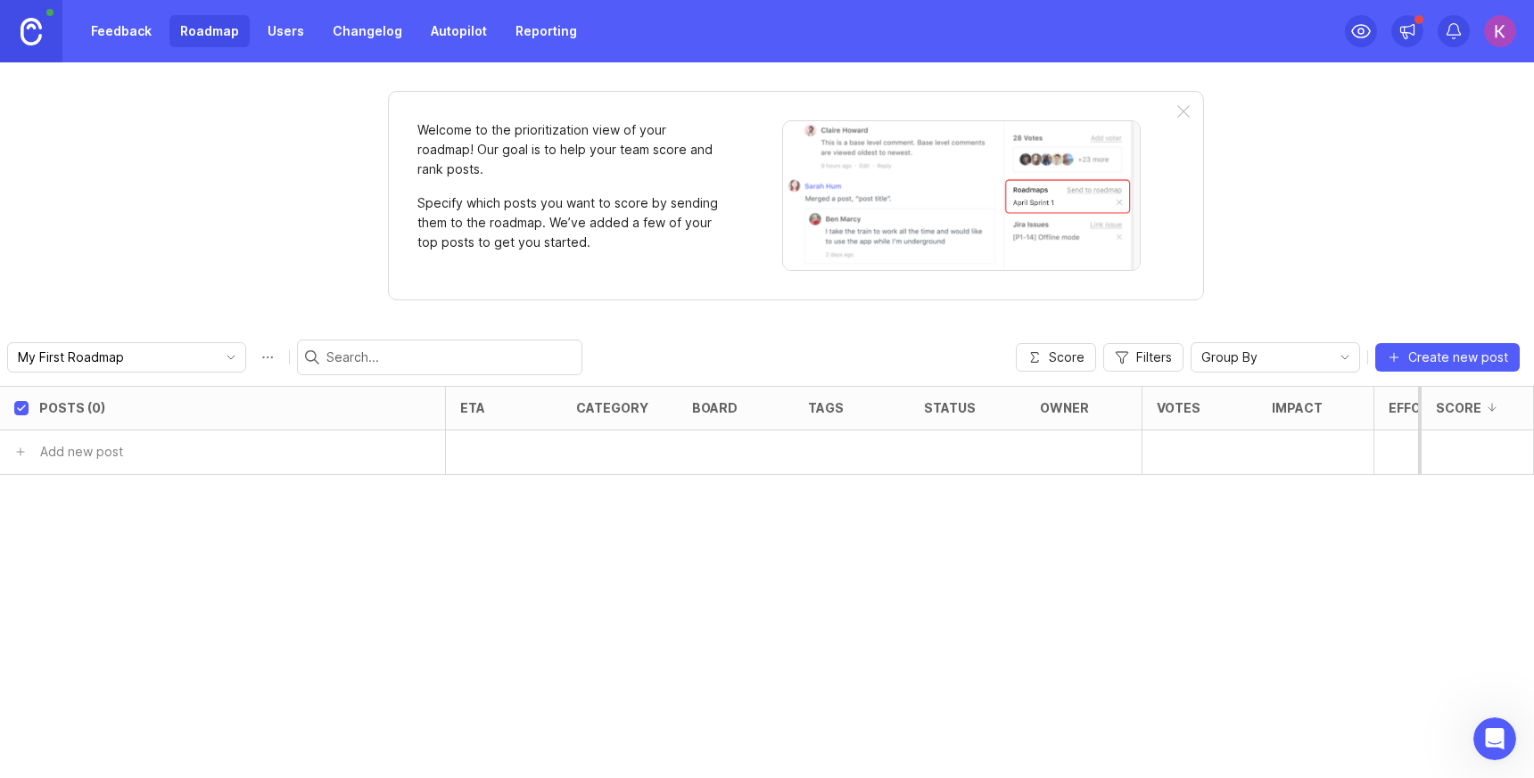
click at [535, 34] on link "Reporting" at bounding box center [546, 31] width 83 height 32
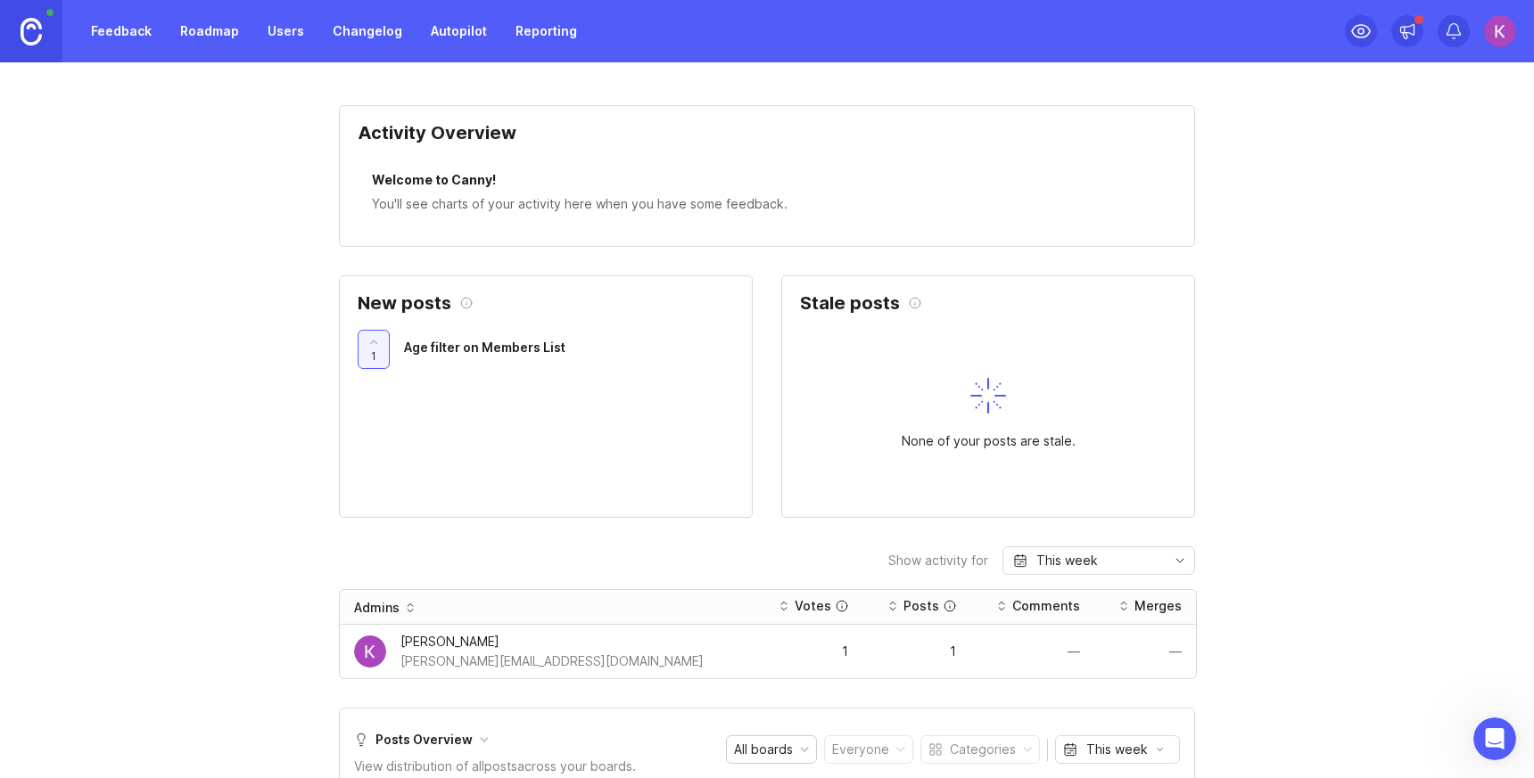
click at [30, 35] on img at bounding box center [31, 32] width 21 height 28
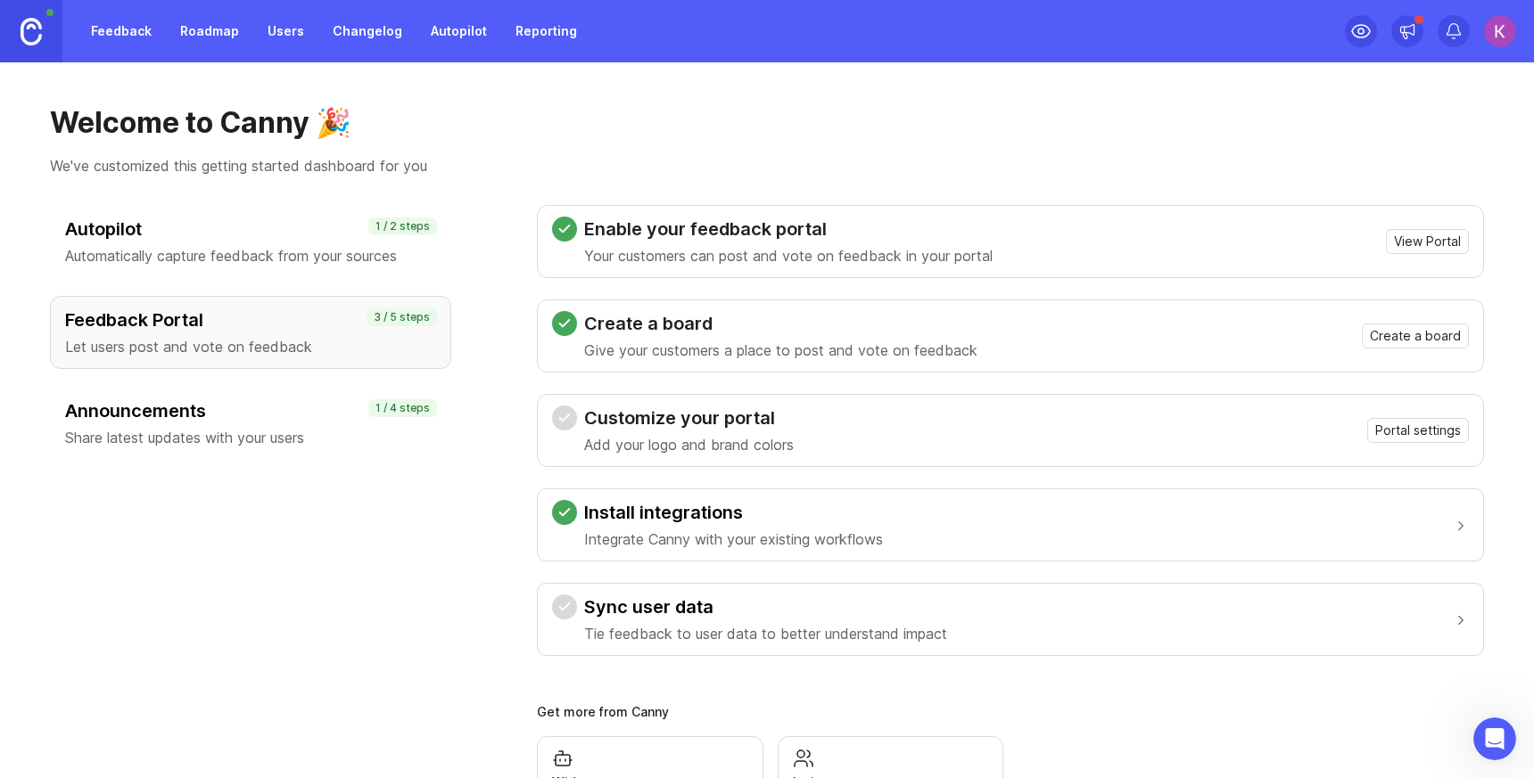
click at [123, 27] on link "Feedback" at bounding box center [121, 31] width 82 height 32
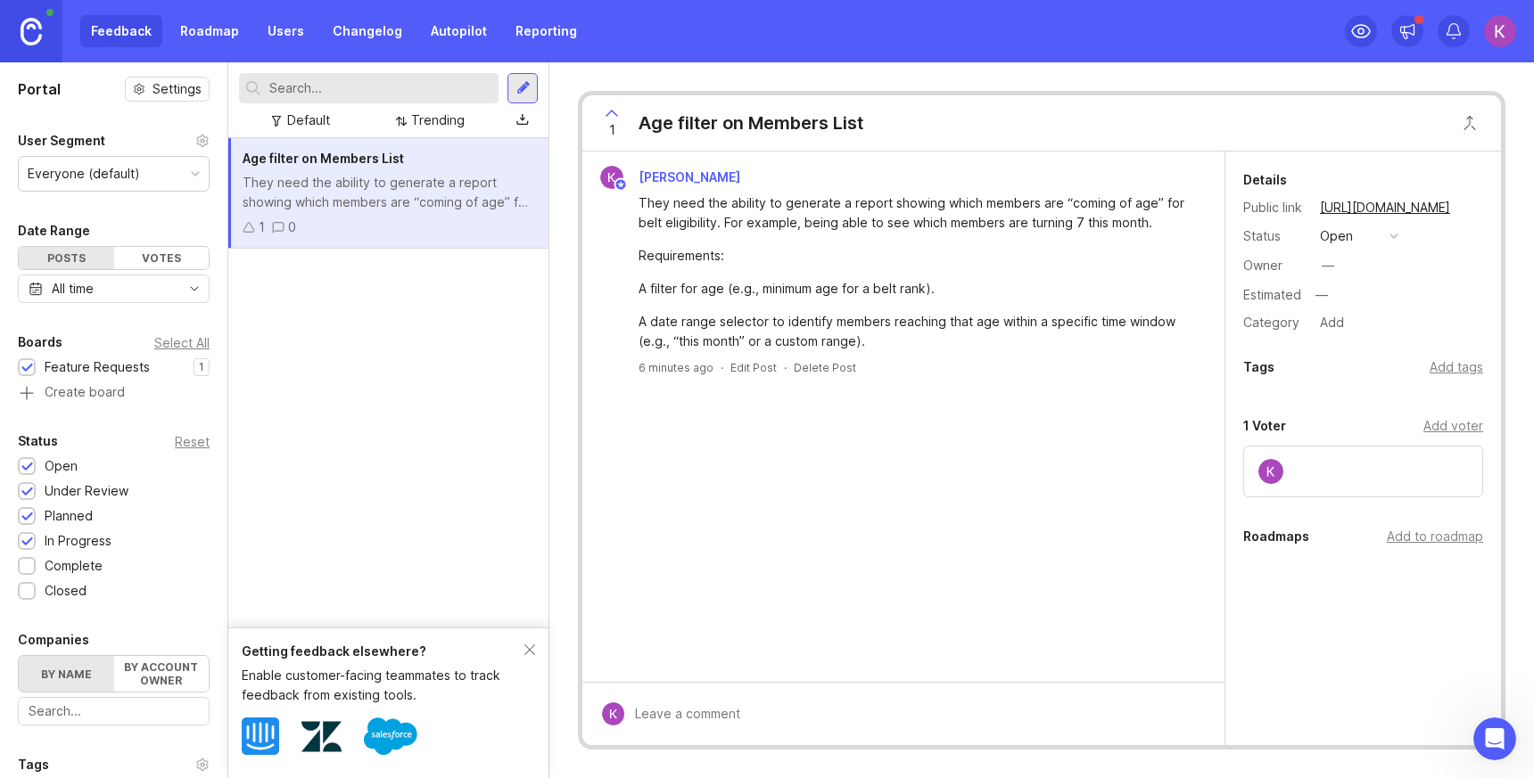
click at [514, 95] on div at bounding box center [522, 88] width 30 height 30
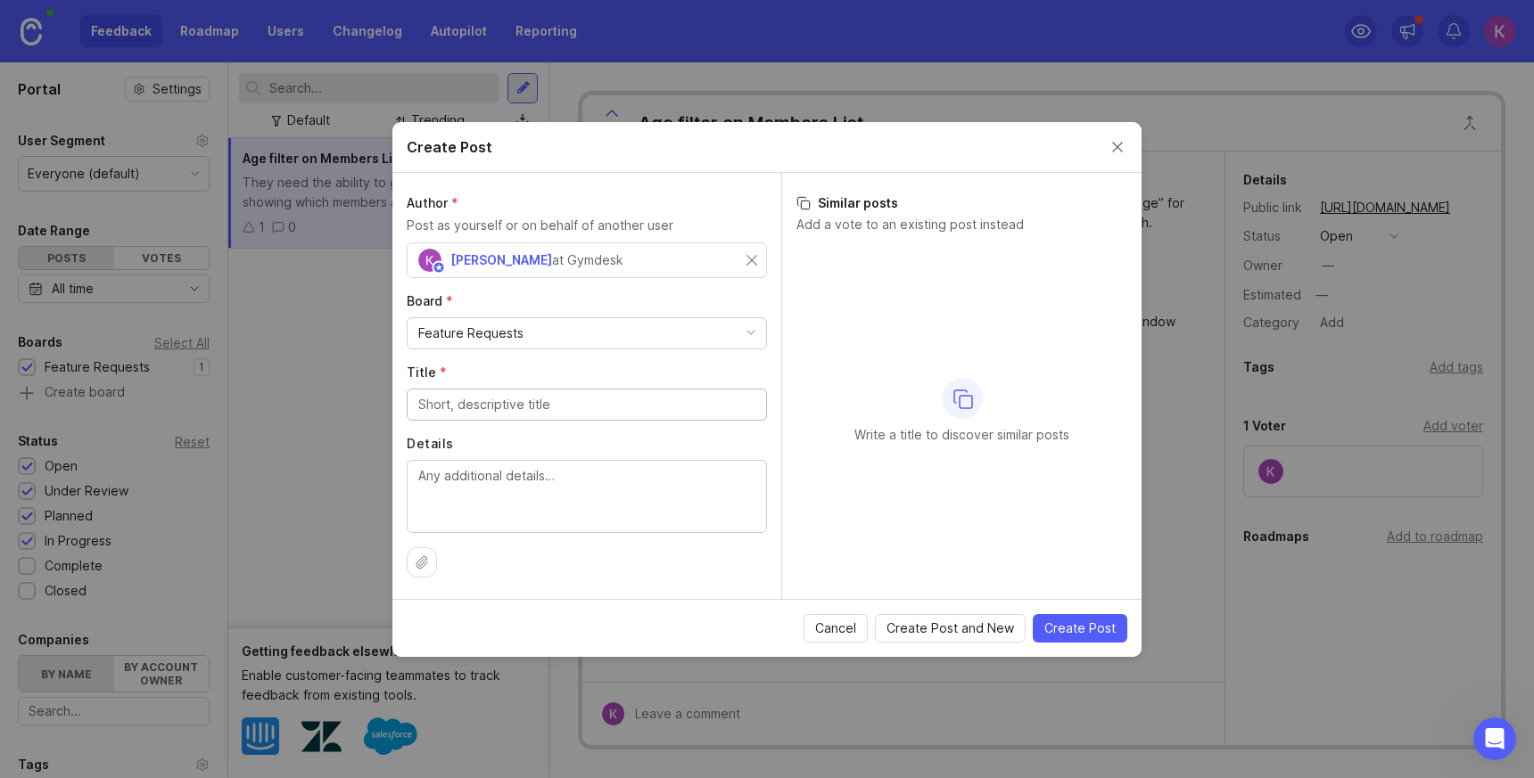
click at [577, 498] on textarea "Details" at bounding box center [586, 495] width 337 height 59
paste textarea "While the promotion reports (Members → Attendance → Promotions) already show th…"
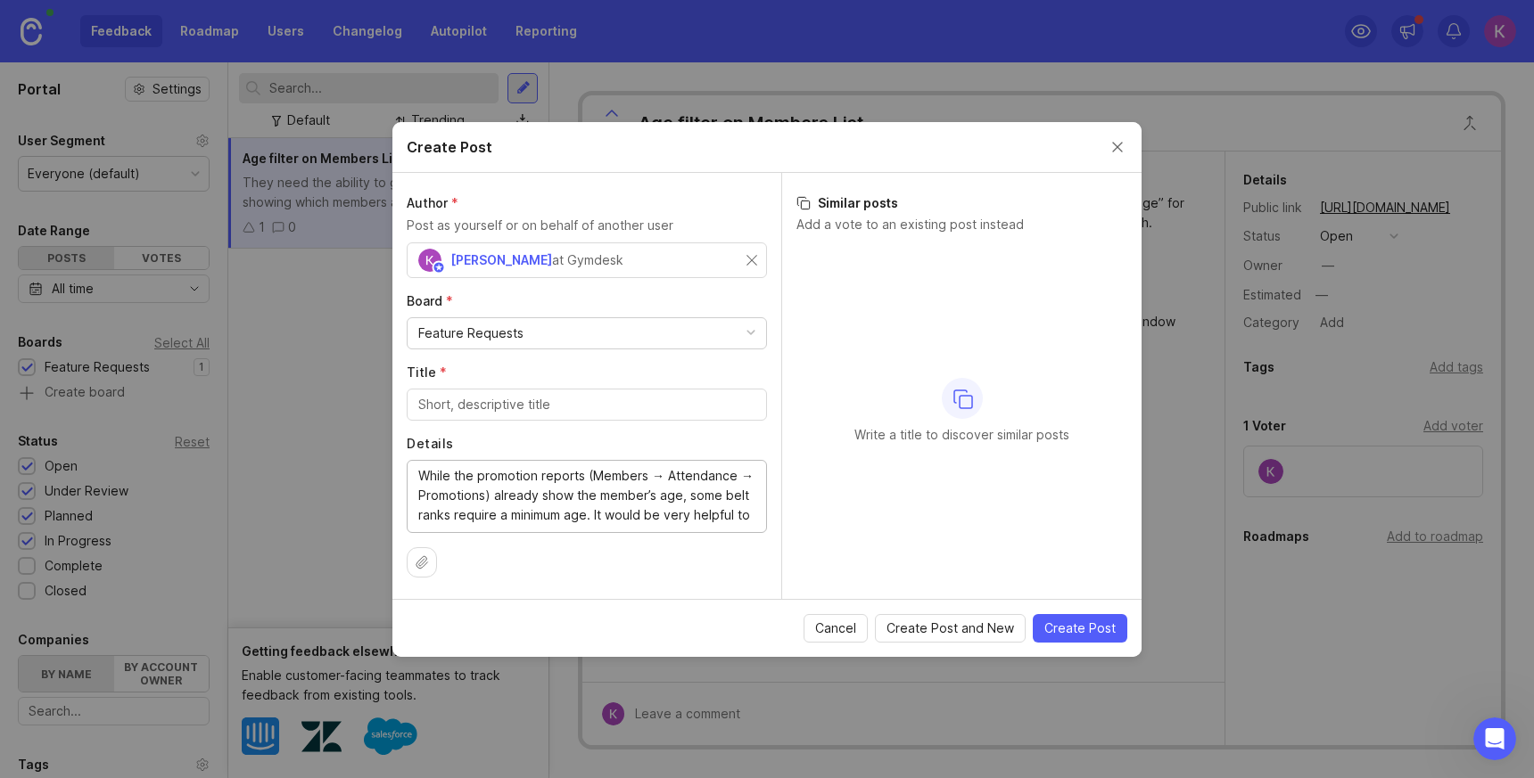
scroll to position [2, 0]
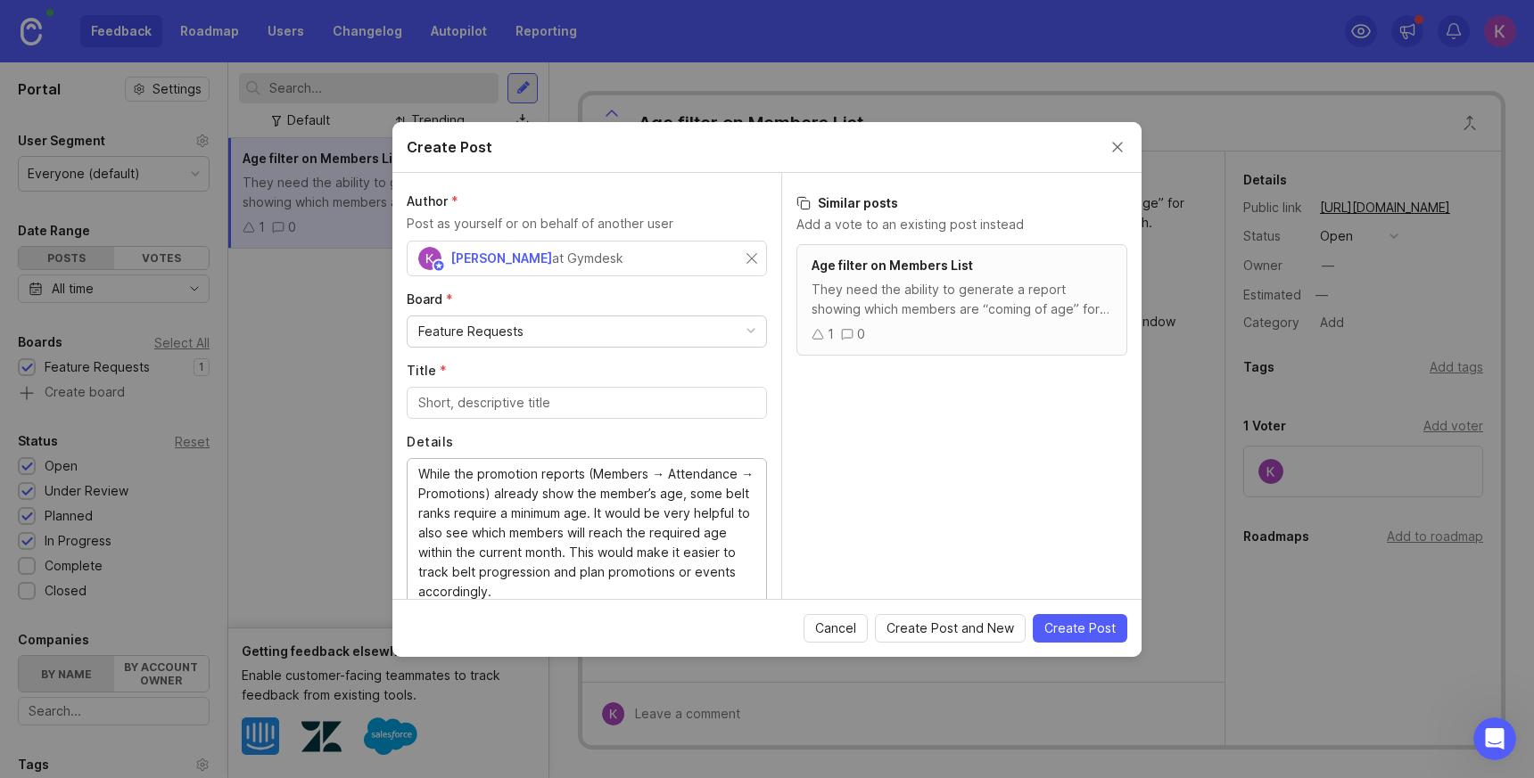
type textarea "While the promotion reports (Members → Attendance → Promotions) already show th…"
click at [547, 401] on input "Title *" at bounding box center [586, 403] width 337 height 20
paste input "Team Carlo - DOB on Promotion Reports"
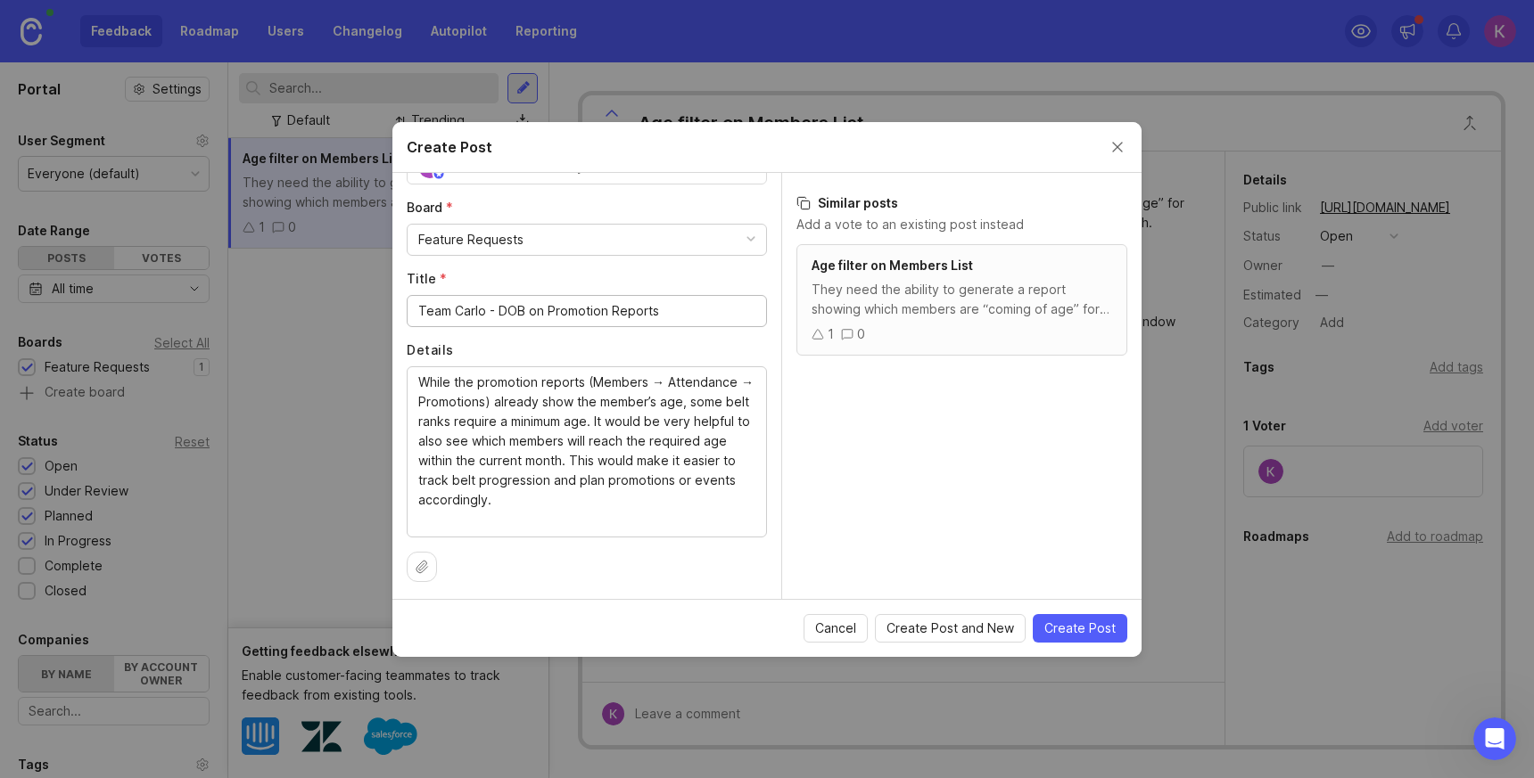
scroll to position [98, 0]
type input "Team Carlo - DOB on Promotion Reports"
click at [945, 627] on span "Create Post and New" at bounding box center [950, 629] width 128 height 18
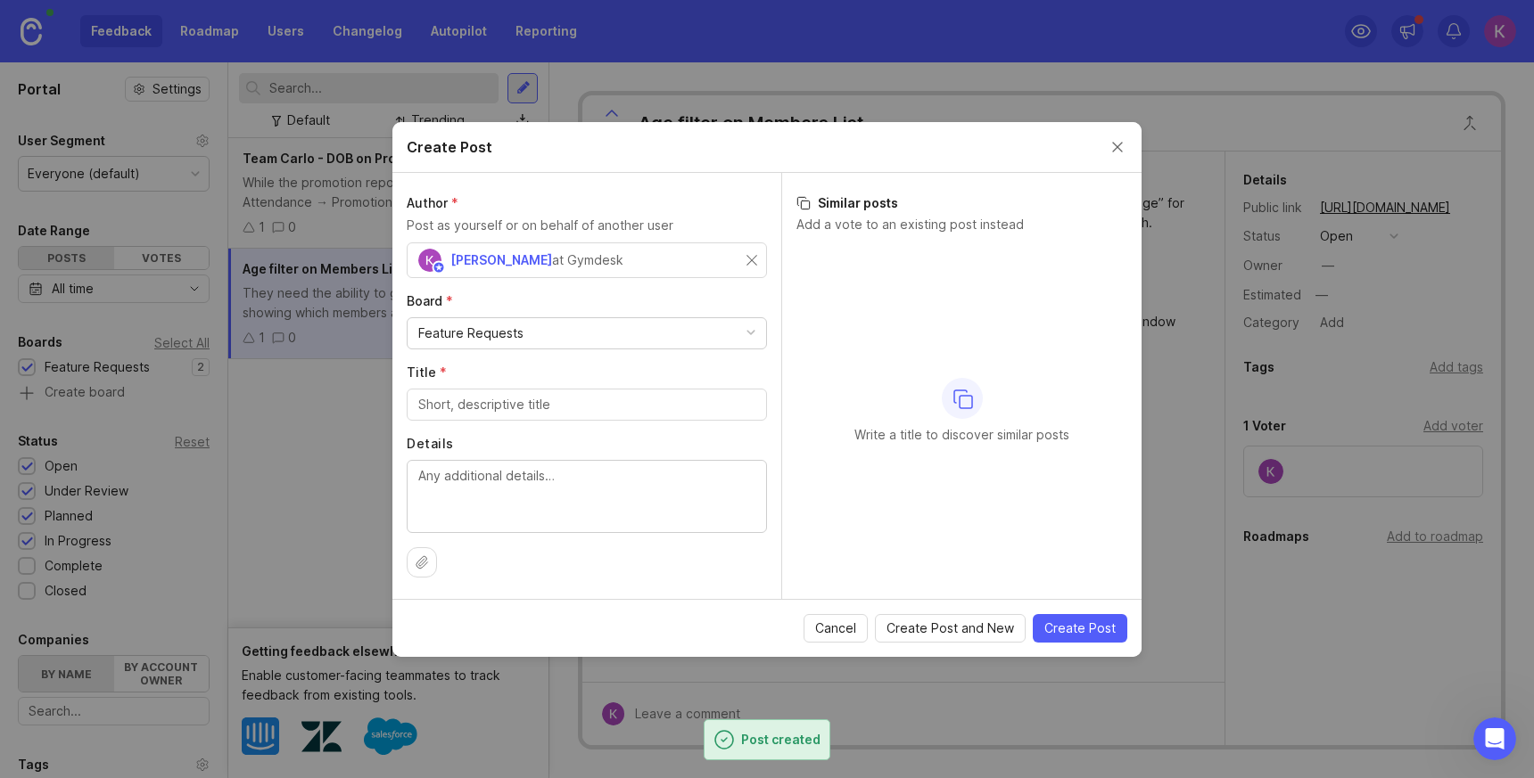
scroll to position [0, 0]
click at [532, 402] on input "Title *" at bounding box center [586, 405] width 337 height 20
type input "Medical Flags"
paste textarea "Medical Advisory Icon (Colored Flag) A visible, color-coded icon for students w…"
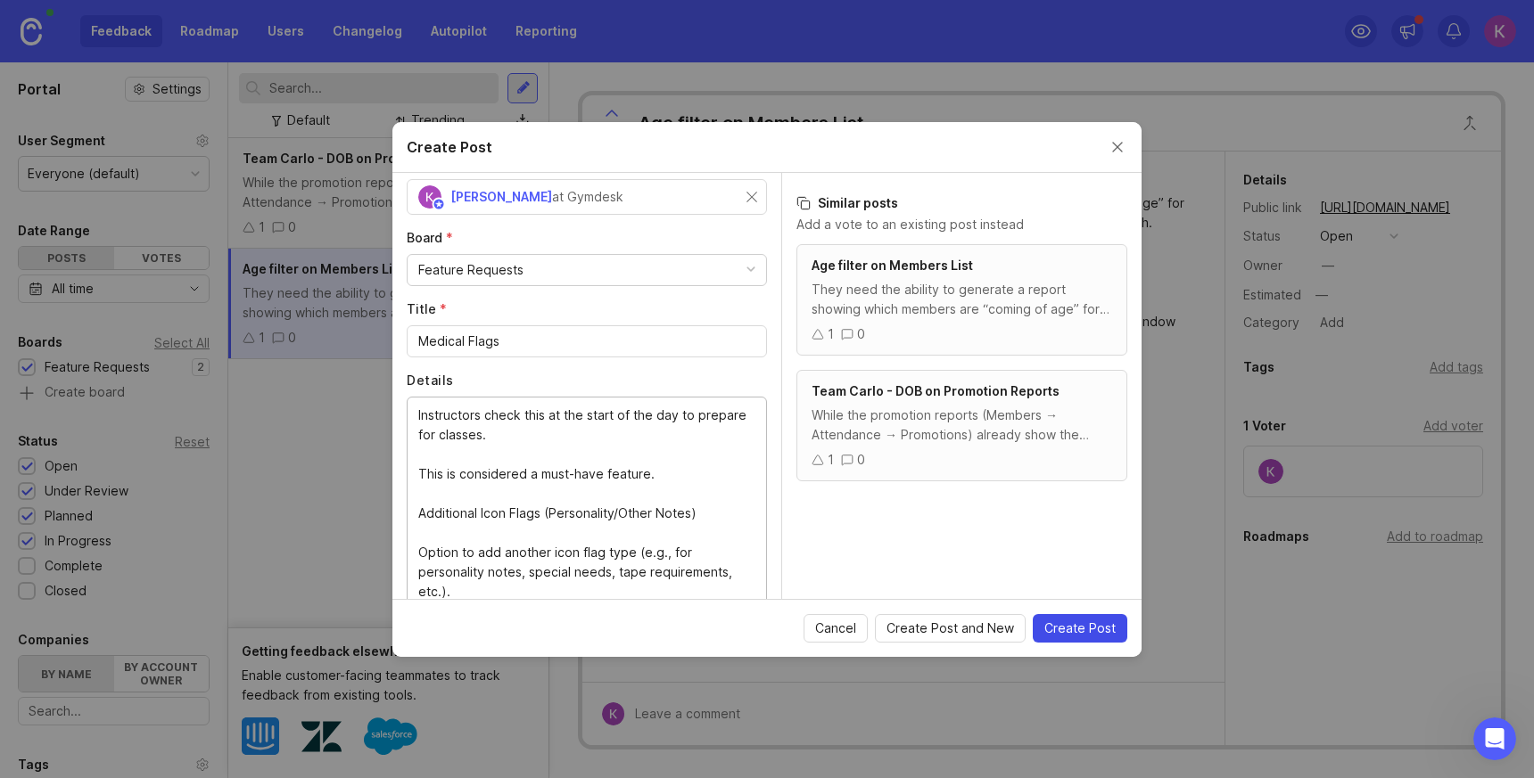
type textarea "Medical Advisory Icon (Colored Flag) A visible, color-coded icon for students w…"
click at [1100, 629] on span "Create Post" at bounding box center [1079, 629] width 71 height 18
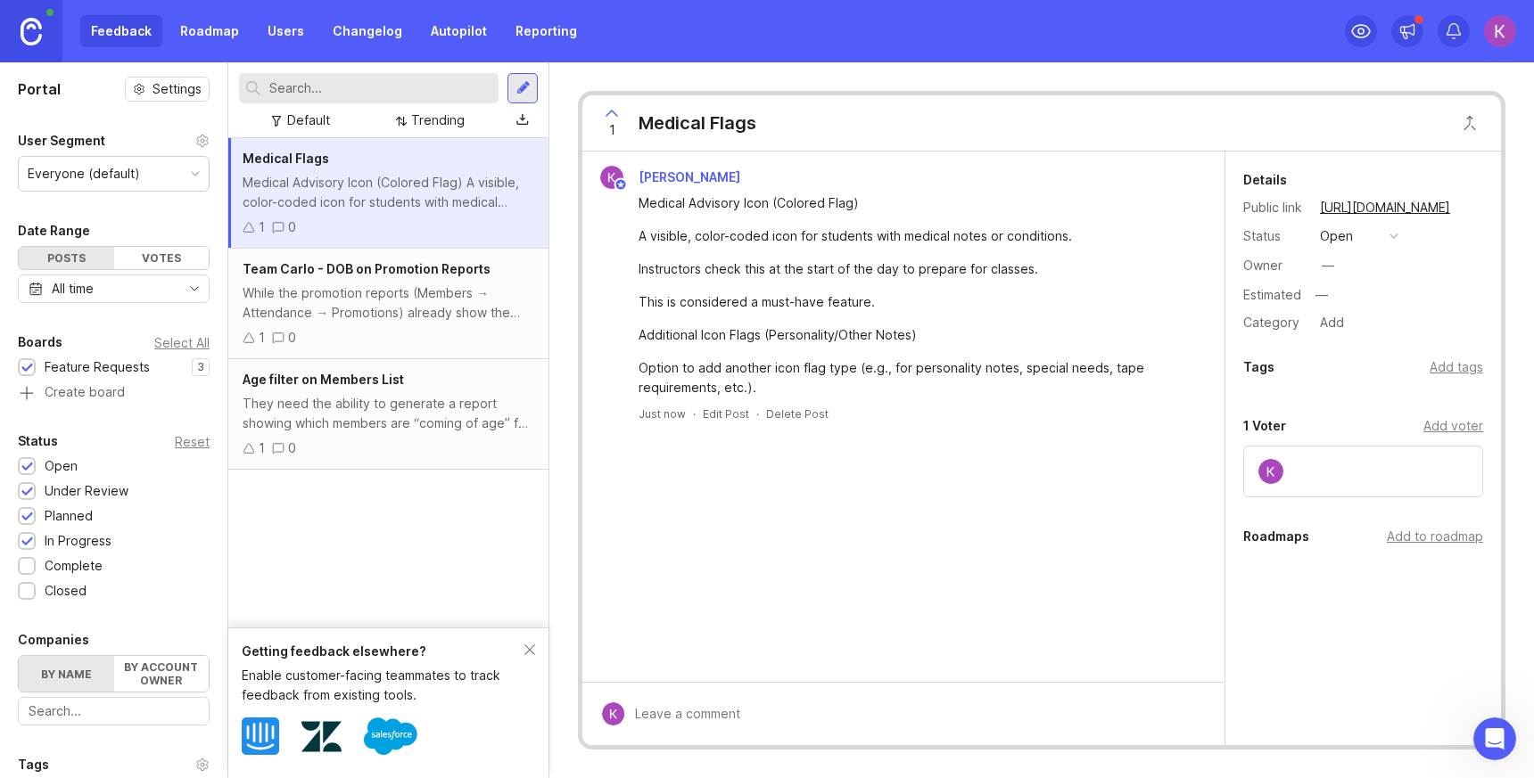
click at [414, 226] on div "1 0" at bounding box center [389, 228] width 292 height 20
click at [1321, 269] on div "—" at bounding box center [1327, 266] width 12 height 20
click at [1320, 346] on div "Details Public link https://gymdesk.canny.io/feature-requests/p/medical-flags S…" at bounding box center [1363, 434] width 276 height 565
click at [1301, 351] on div "Details Public link https://gymdesk.canny.io/feature-requests/p/medical-flags S…" at bounding box center [1363, 434] width 276 height 565
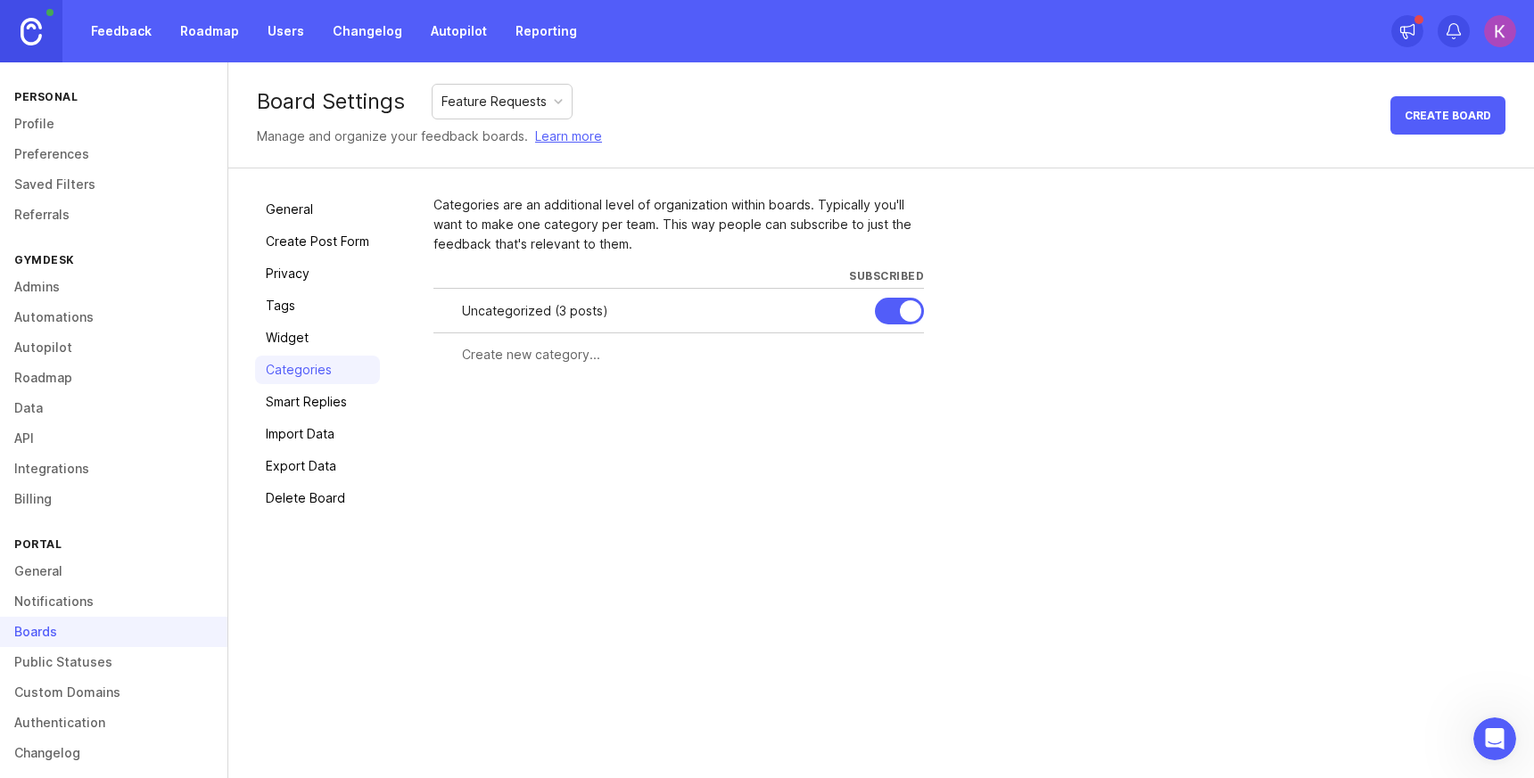
click at [303, 307] on link "Tags" at bounding box center [317, 306] width 125 height 29
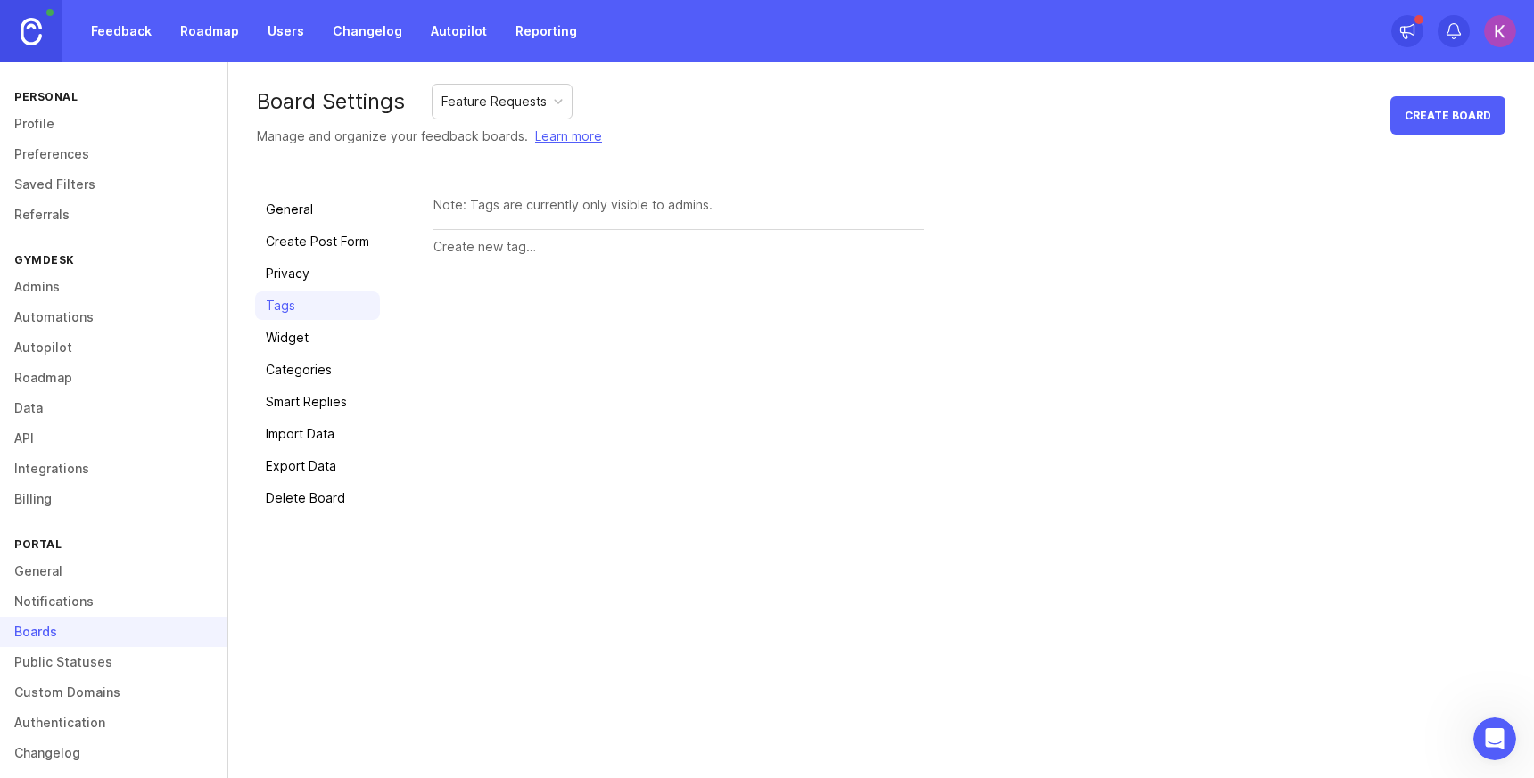
click at [501, 250] on input "text" at bounding box center [678, 247] width 490 height 20
click at [329, 372] on link "Categories" at bounding box center [317, 370] width 125 height 29
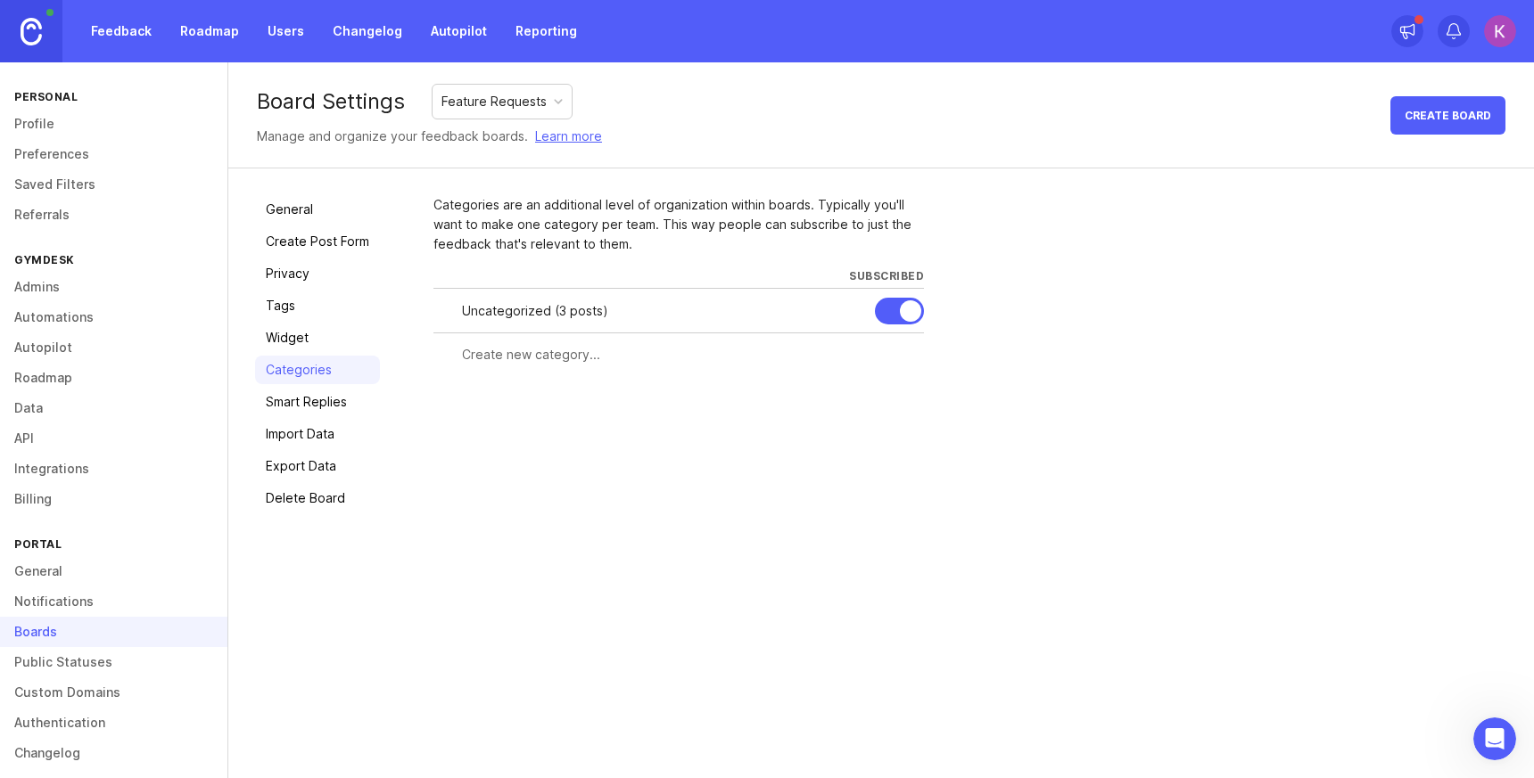
click at [547, 359] on input "text" at bounding box center [687, 355] width 451 height 20
click at [117, 29] on link "Feedback" at bounding box center [121, 31] width 82 height 32
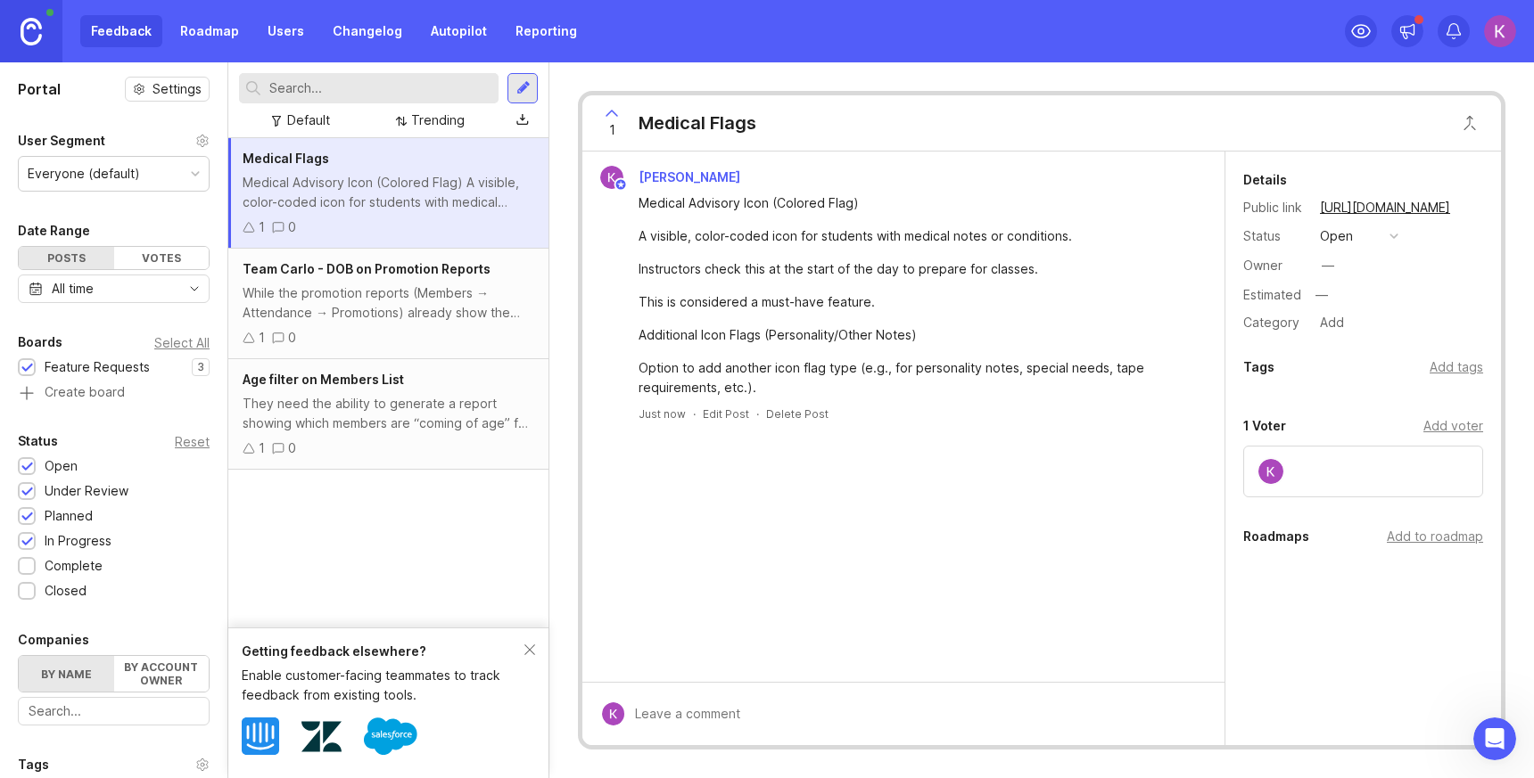
click at [534, 639] on div "Getting feedback elsewhere? Enable customer-facing teammates to track feedback …" at bounding box center [388, 703] width 320 height 151
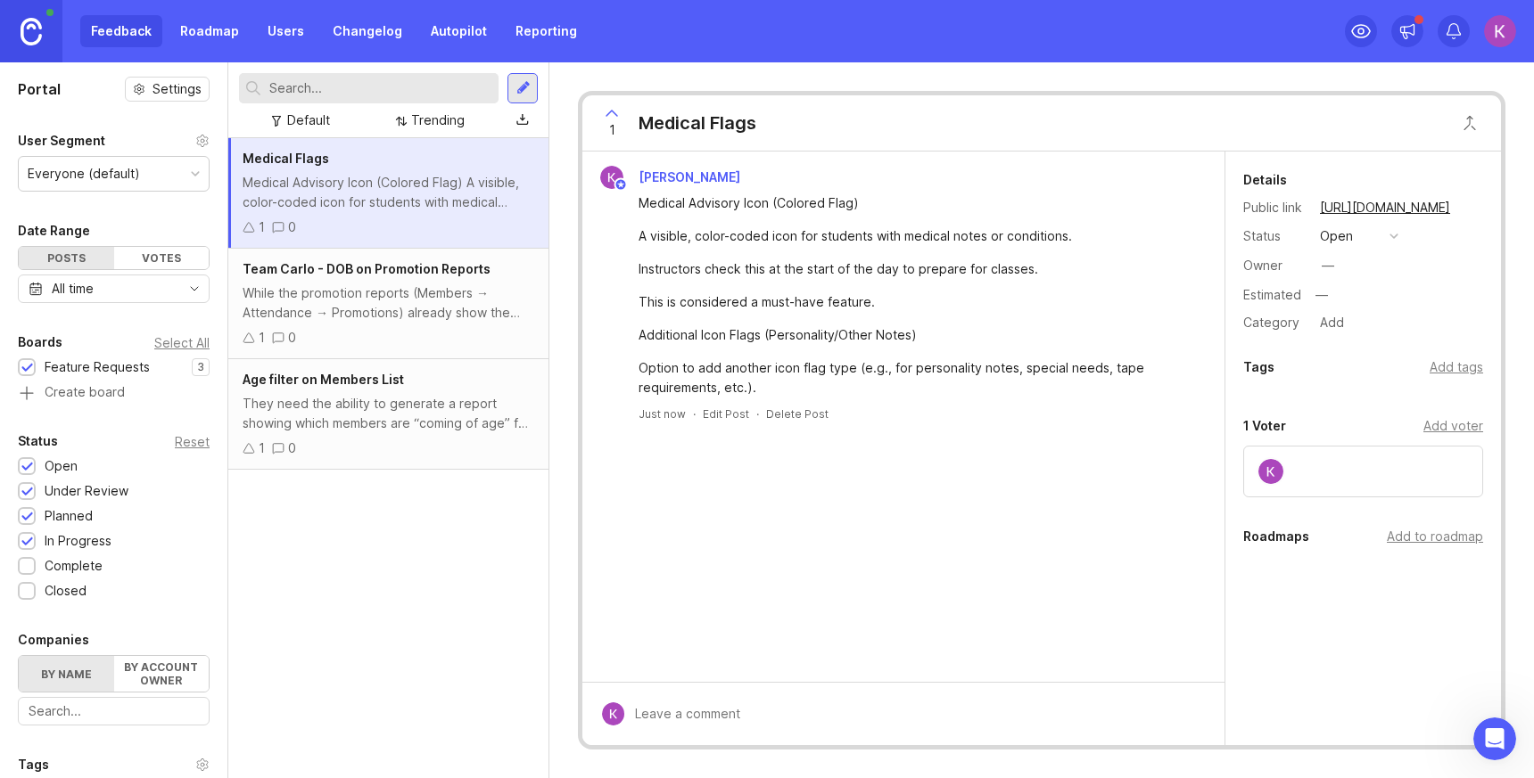
click at [228, 44] on link "Roadmap" at bounding box center [209, 31] width 80 height 32
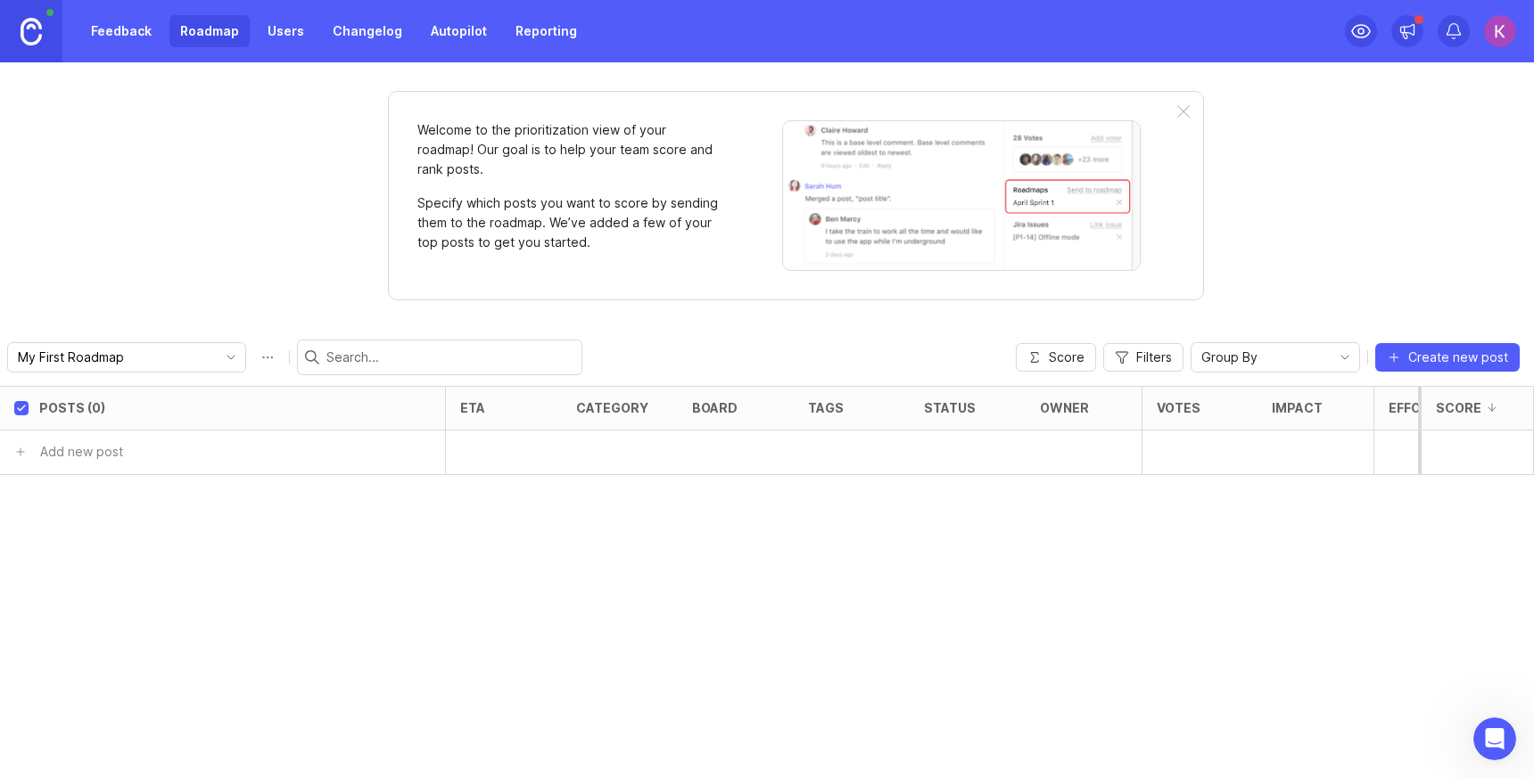
click at [272, 30] on link "Users" at bounding box center [286, 31] width 58 height 32
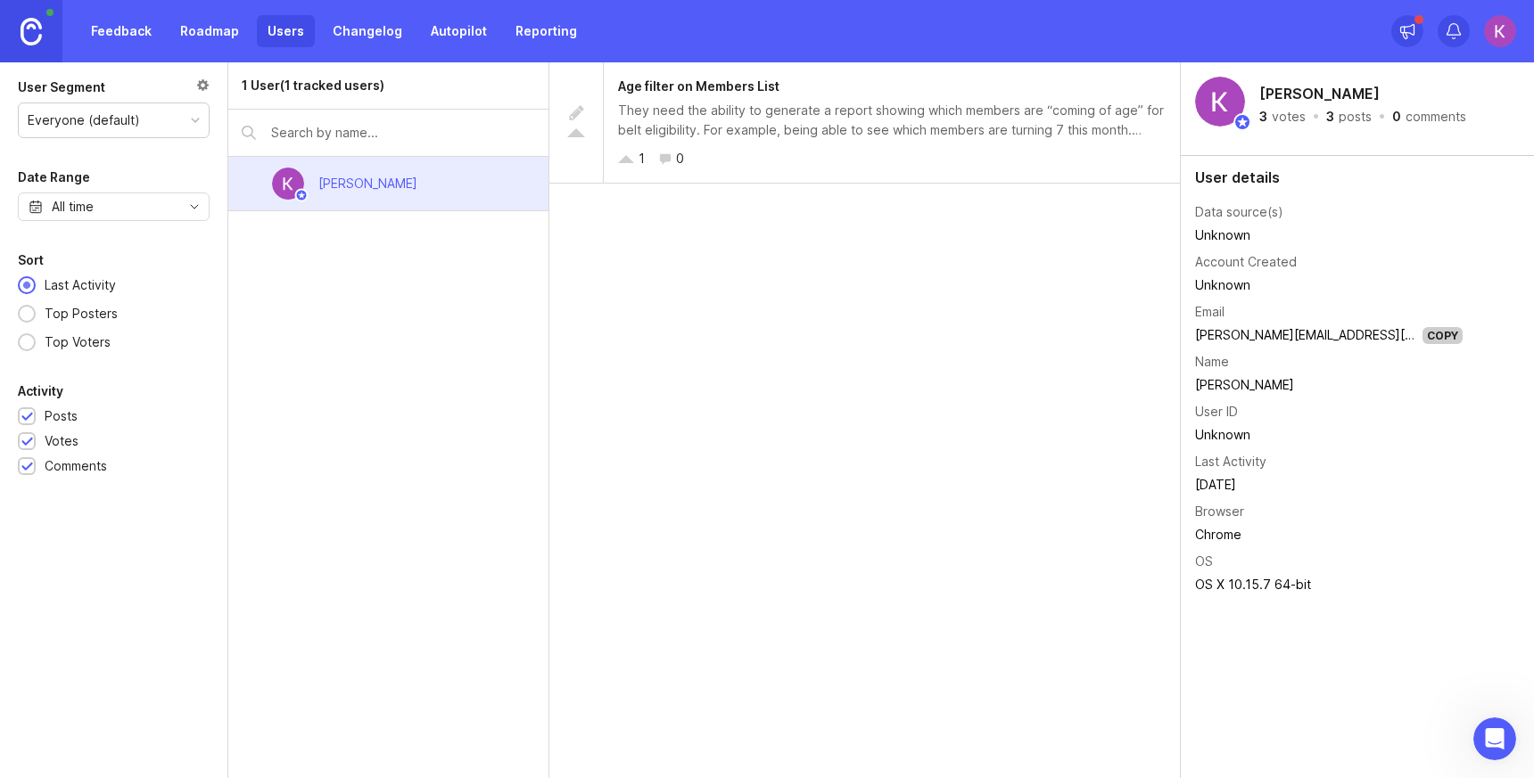
click at [342, 36] on link "Changelog" at bounding box center [367, 31] width 91 height 32
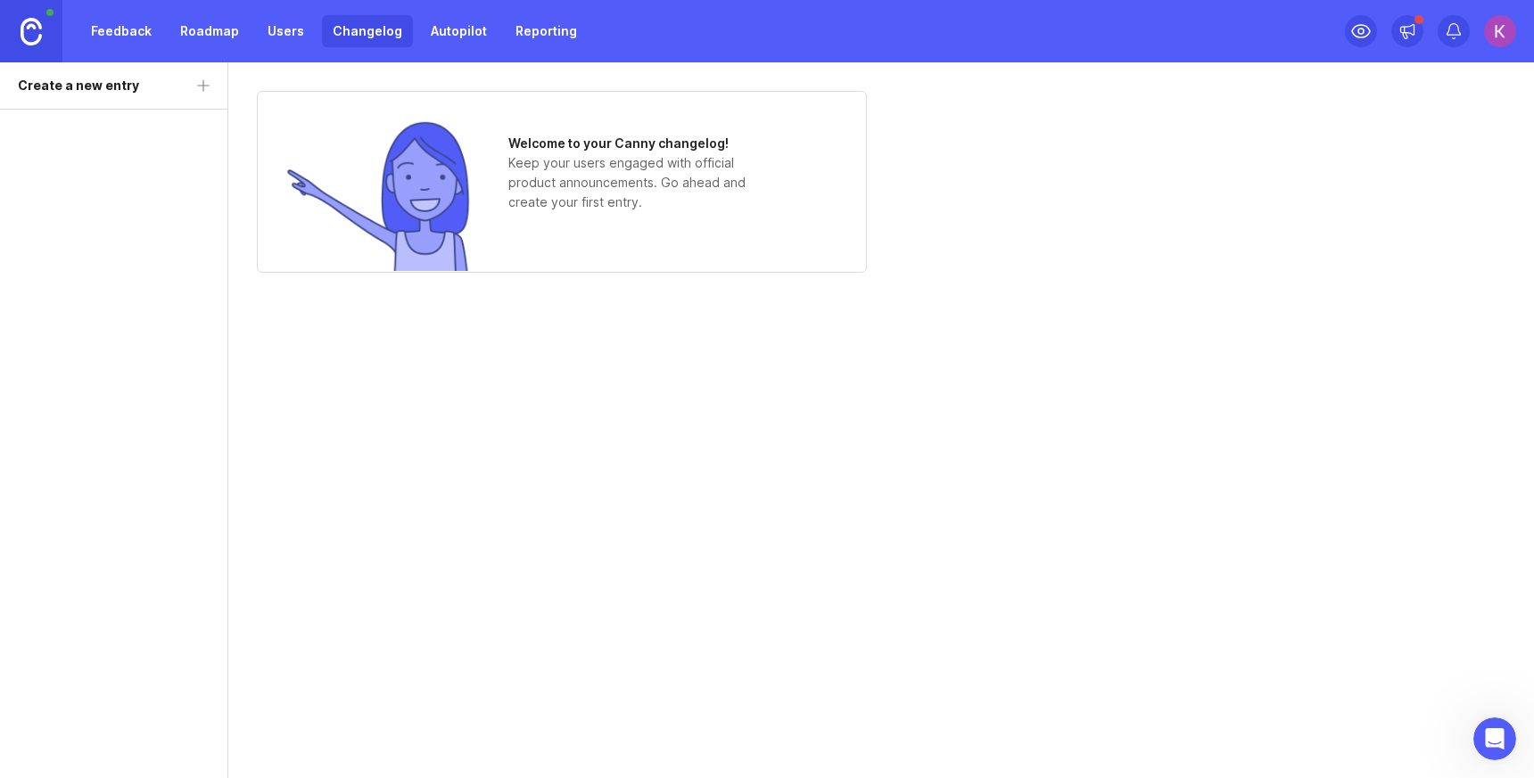
click at [108, 28] on link "Feedback" at bounding box center [121, 31] width 82 height 32
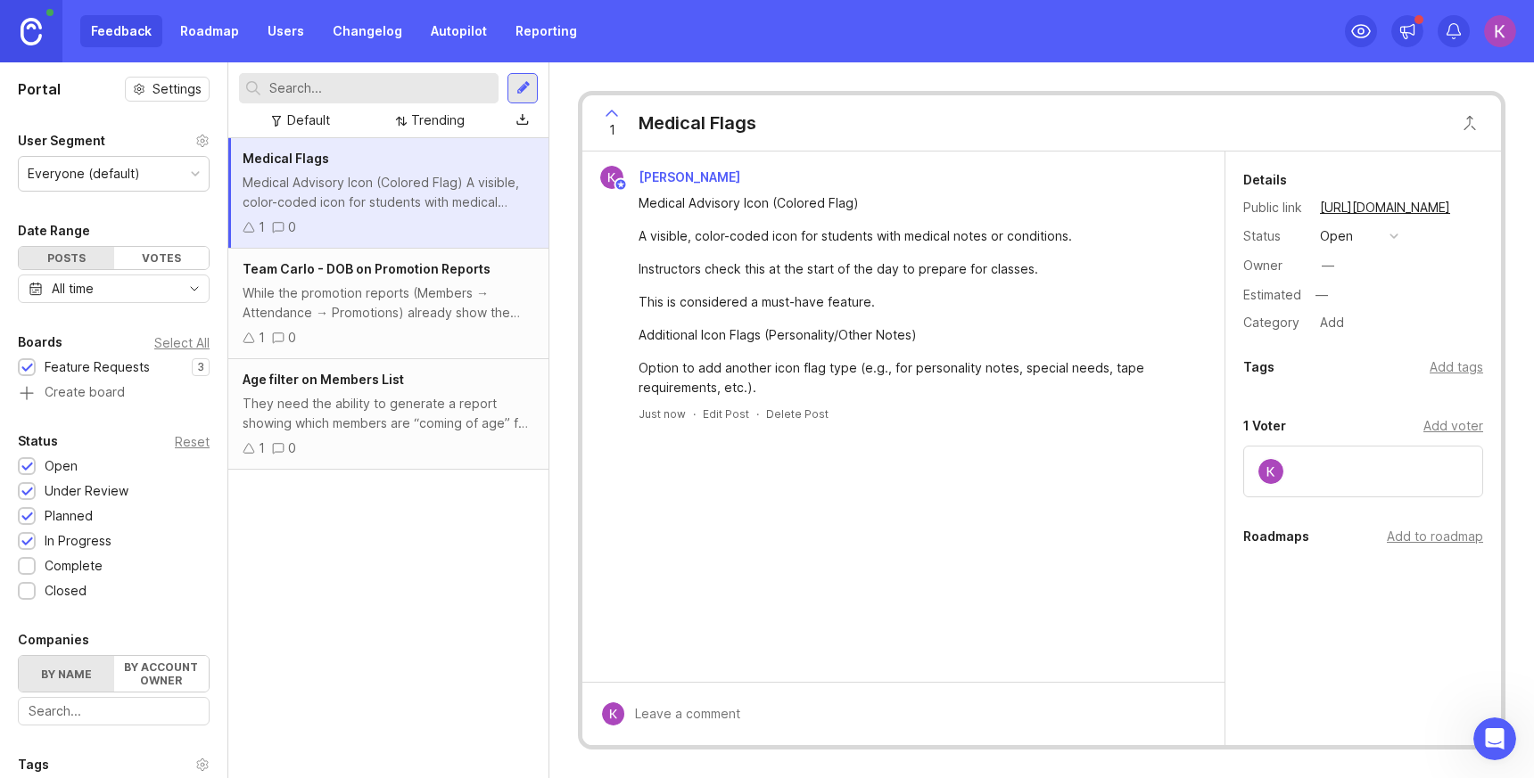
scroll to position [684, 0]
click at [152, 259] on div "Votes" at bounding box center [161, 258] width 95 height 22
click at [78, 256] on div "Posts" at bounding box center [66, 258] width 95 height 22
click at [145, 186] on div "Everyone (default)" at bounding box center [114, 174] width 190 height 34
click at [154, 175] on div "Everyone (default)" at bounding box center [114, 174] width 190 height 34
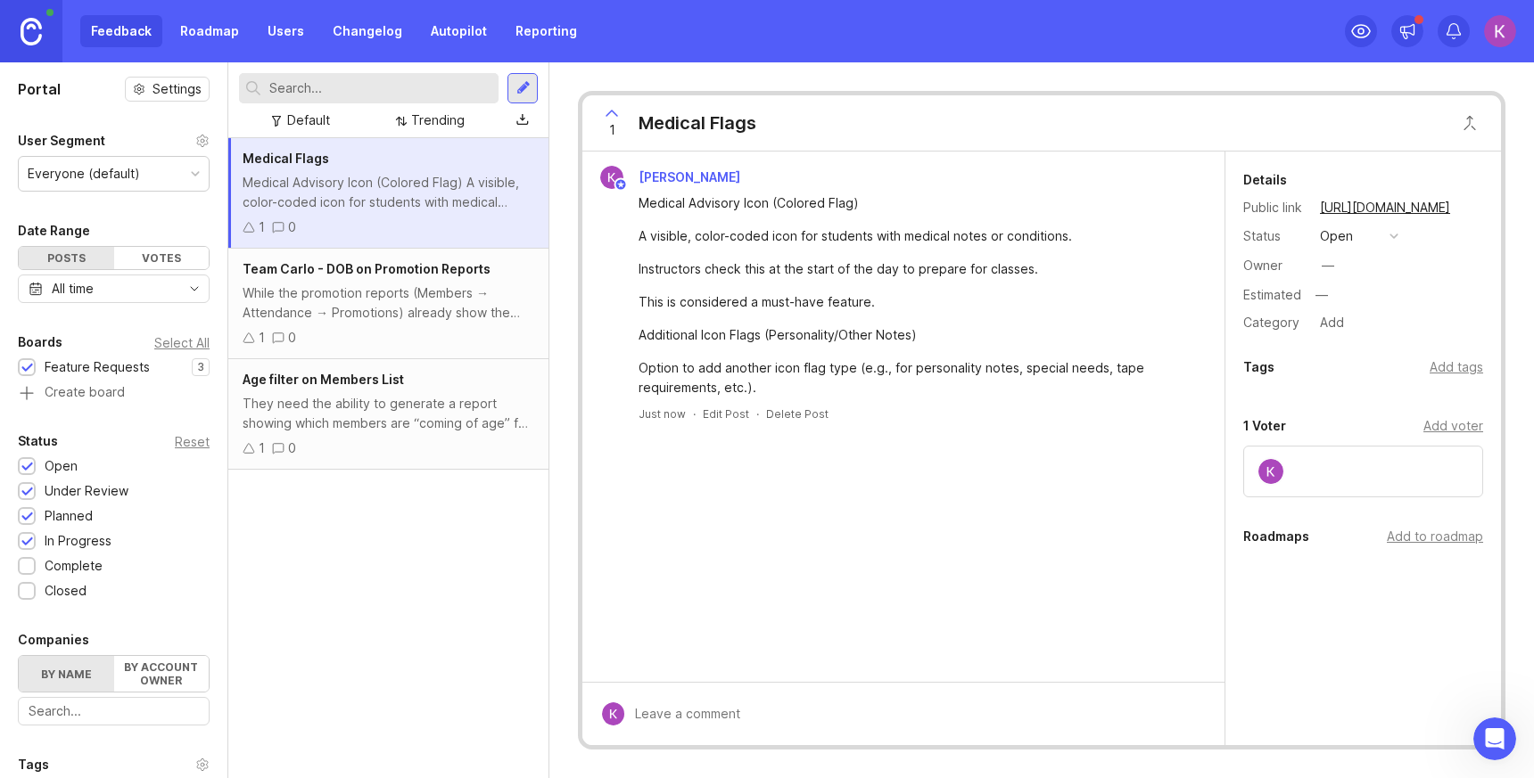
click at [195, 146] on icon at bounding box center [202, 141] width 14 height 14
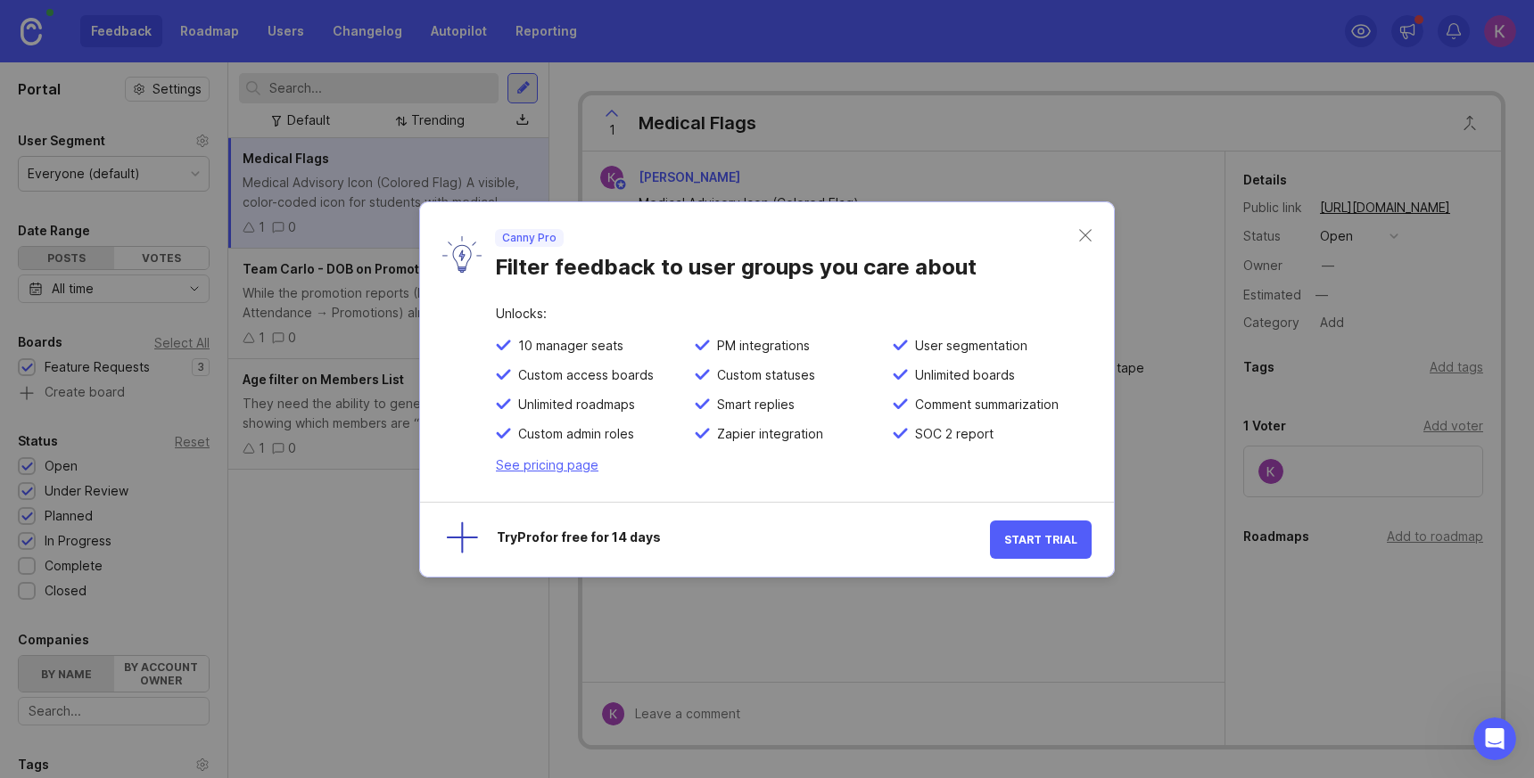
click at [555, 536] on div "Try Pro for free for 14 days" at bounding box center [743, 539] width 493 height 17
click at [470, 534] on div at bounding box center [454, 540] width 50 height 50
click at [463, 534] on div at bounding box center [454, 540] width 50 height 50
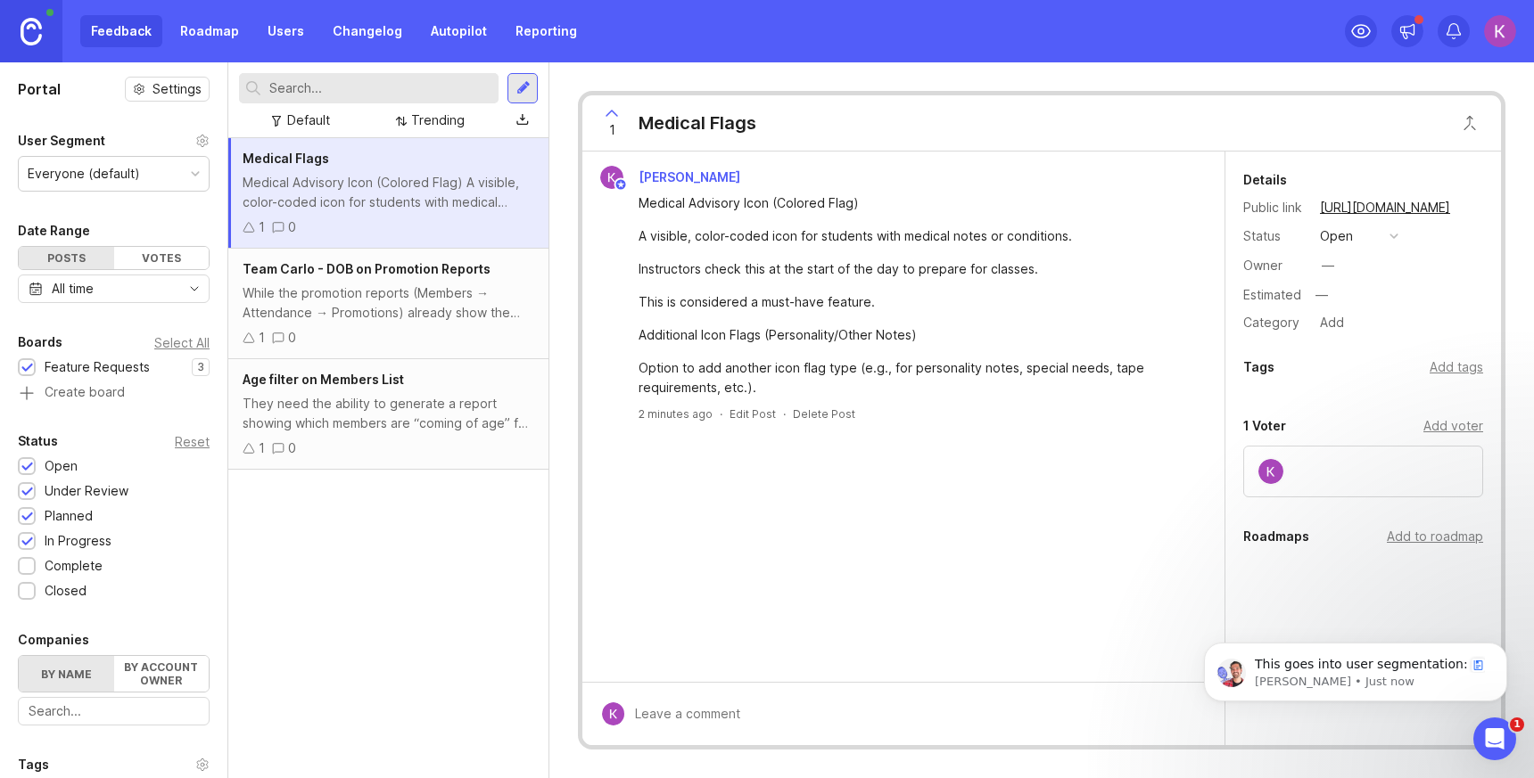
scroll to position [915, 0]
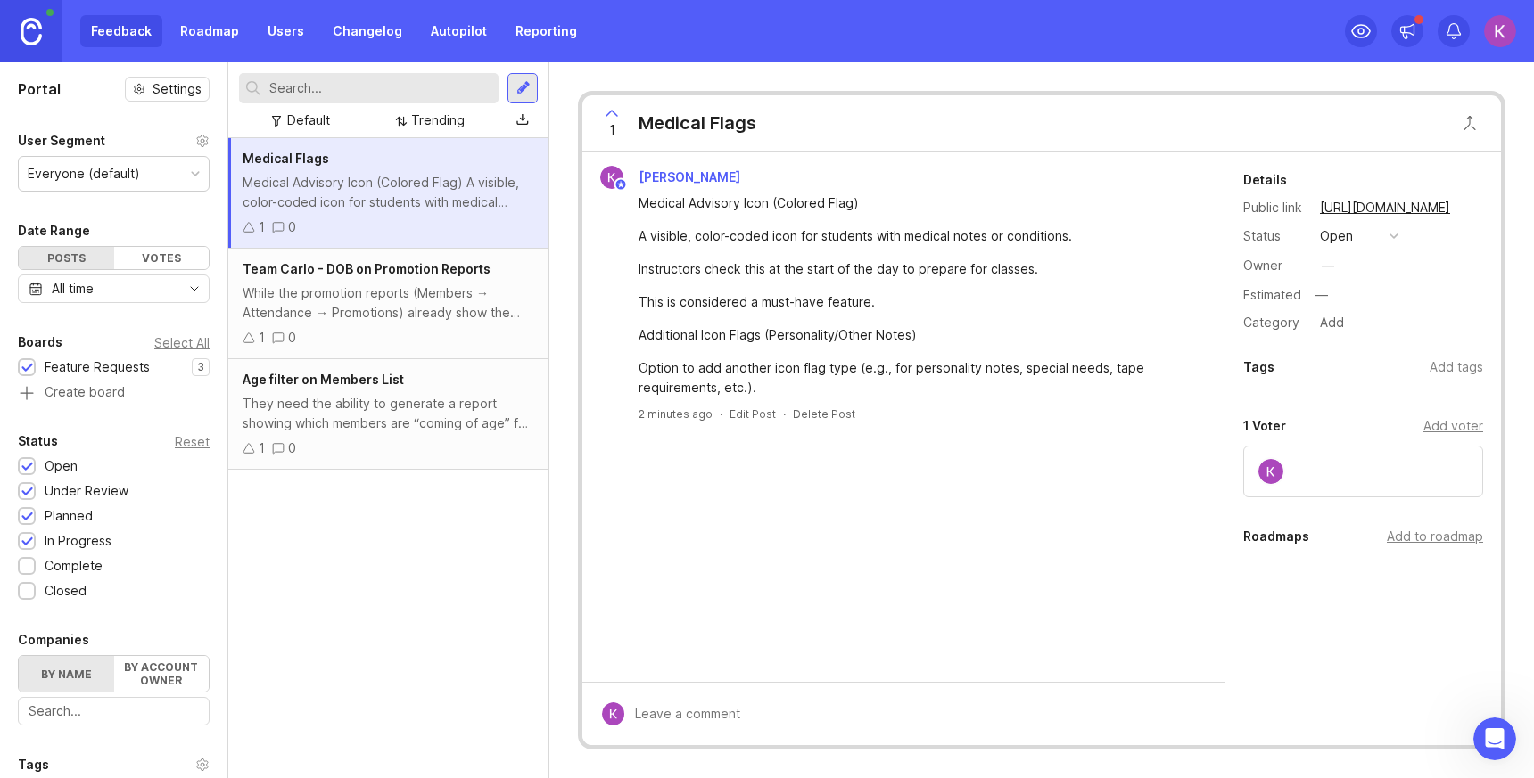
click at [438, 21] on link "Autopilot" at bounding box center [459, 31] width 78 height 32
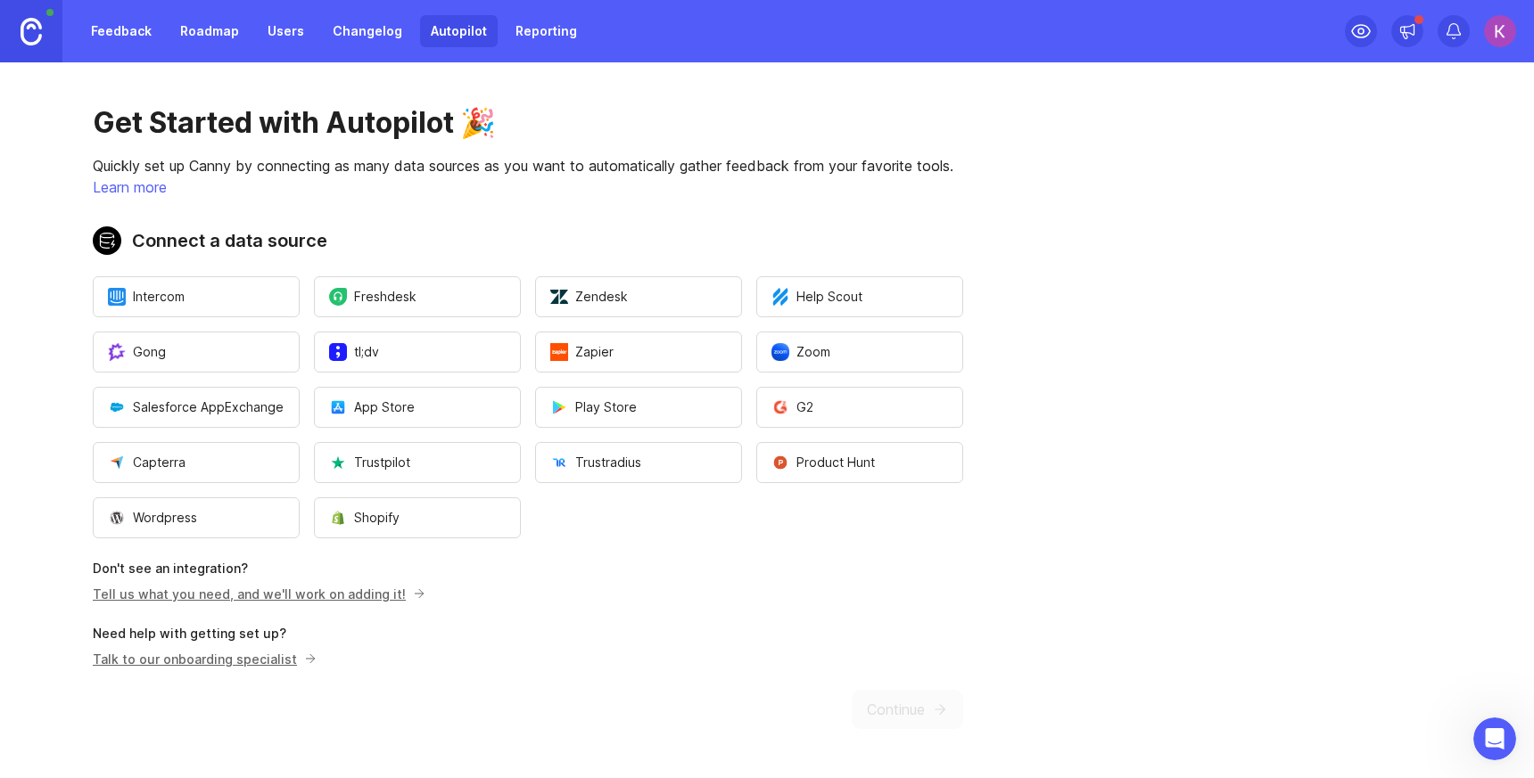
click at [774, 167] on p "Quickly set up Canny by connecting as many data sources as you want to automati…" at bounding box center [528, 165] width 870 height 21
click at [1030, 390] on div "Get Started with Autopilot 🎉 Quickly set up Canny by connecting as many data so…" at bounding box center [528, 417] width 1056 height 710
click at [358, 164] on p "Quickly set up Canny by connecting as many data sources as you want to automati…" at bounding box center [528, 165] width 870 height 21
click at [838, 359] on button "Zoom" at bounding box center [859, 352] width 207 height 41
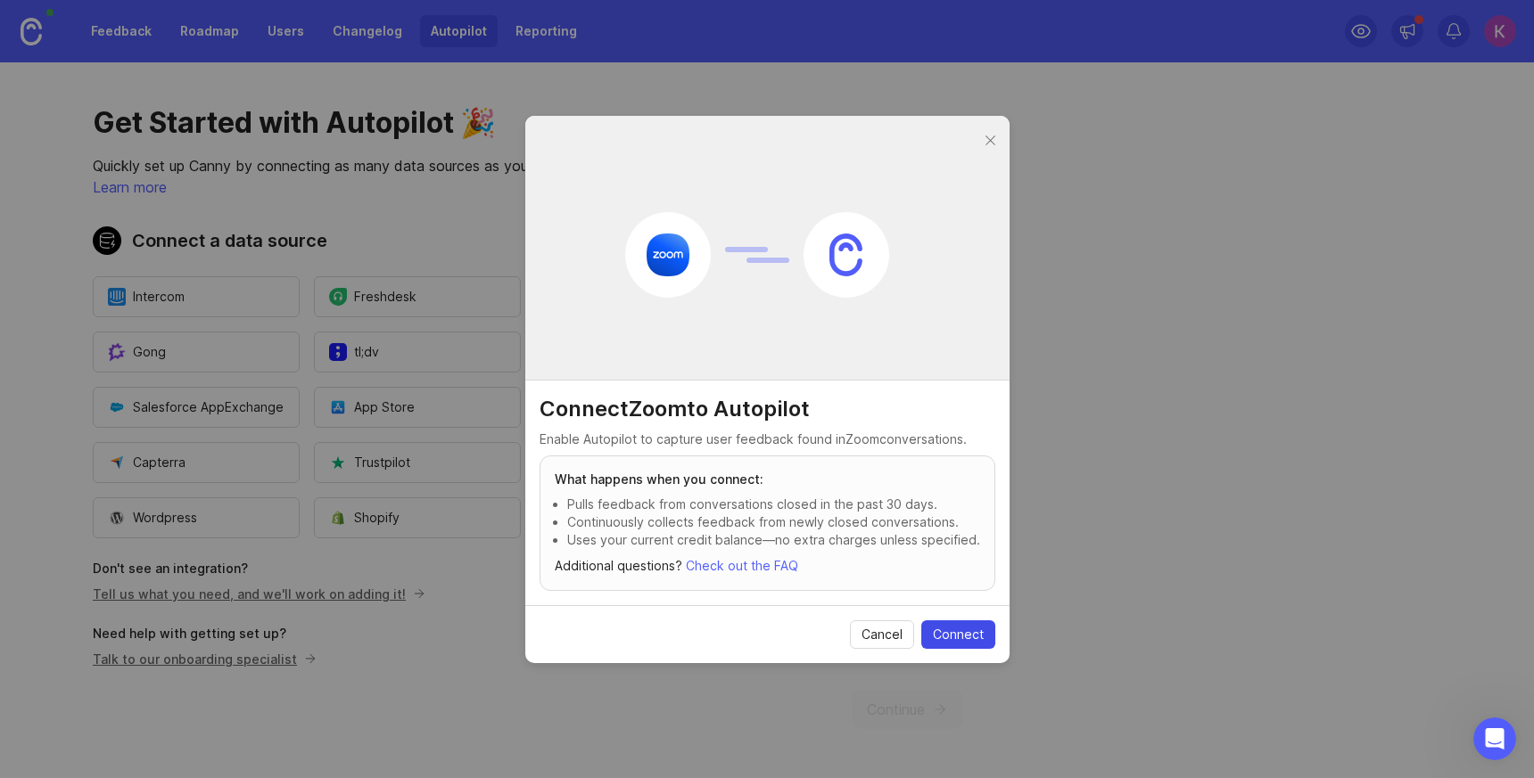
click at [952, 632] on span "Connect" at bounding box center [958, 635] width 51 height 18
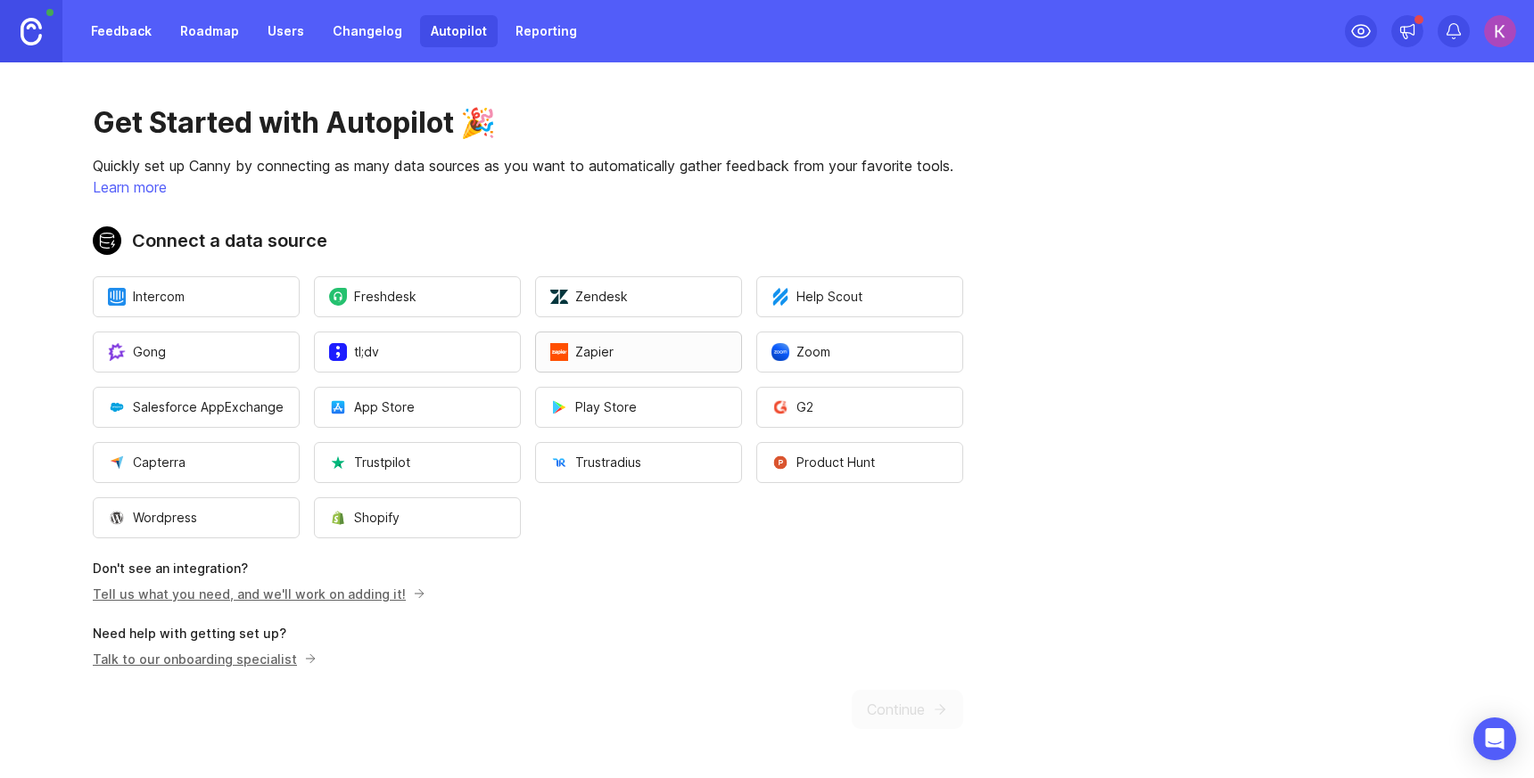
click at [631, 360] on button "Zapier" at bounding box center [638, 352] width 207 height 41
click at [660, 342] on button "Zapier" at bounding box center [638, 352] width 207 height 41
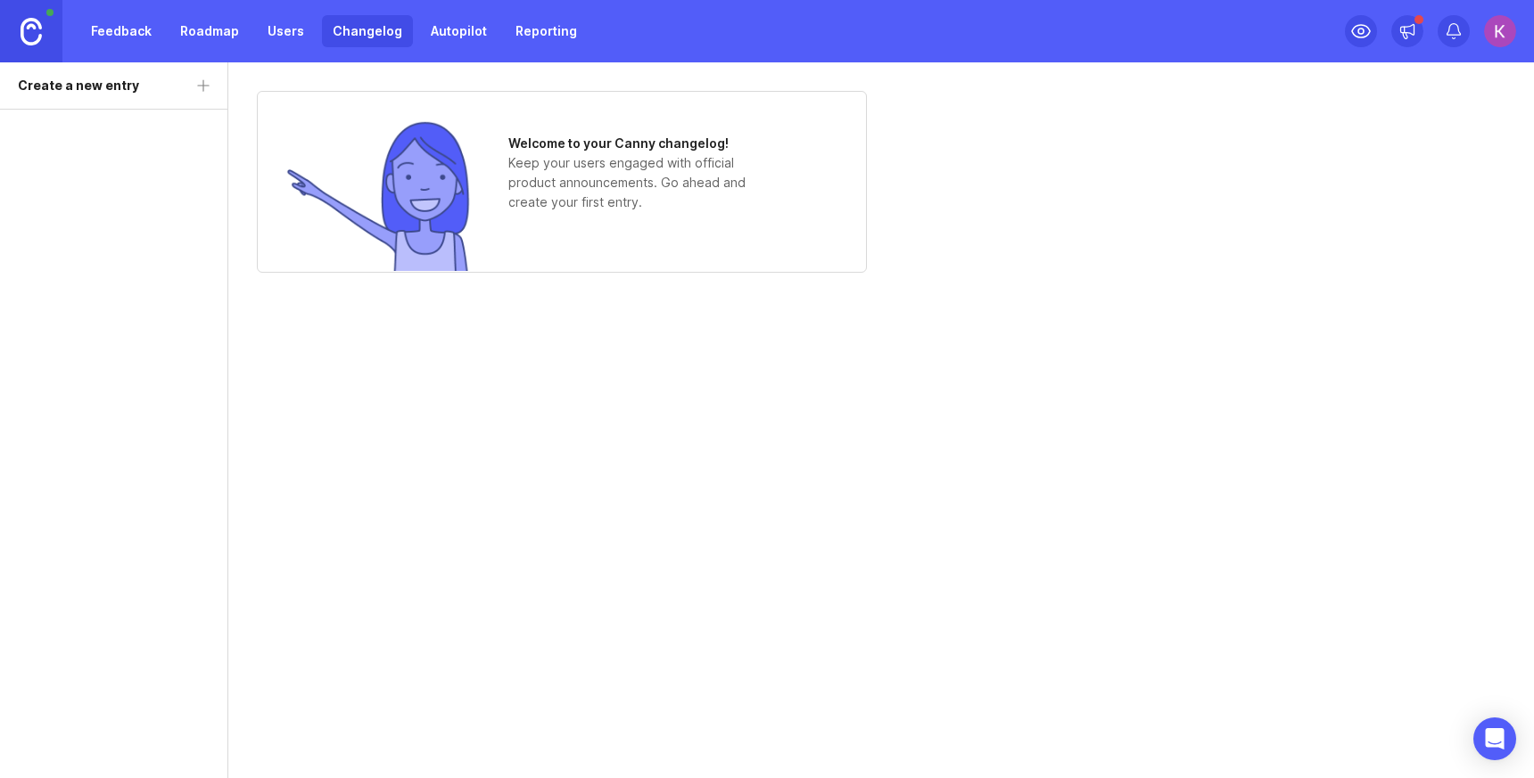
click at [444, 31] on link "Autopilot" at bounding box center [459, 31] width 78 height 32
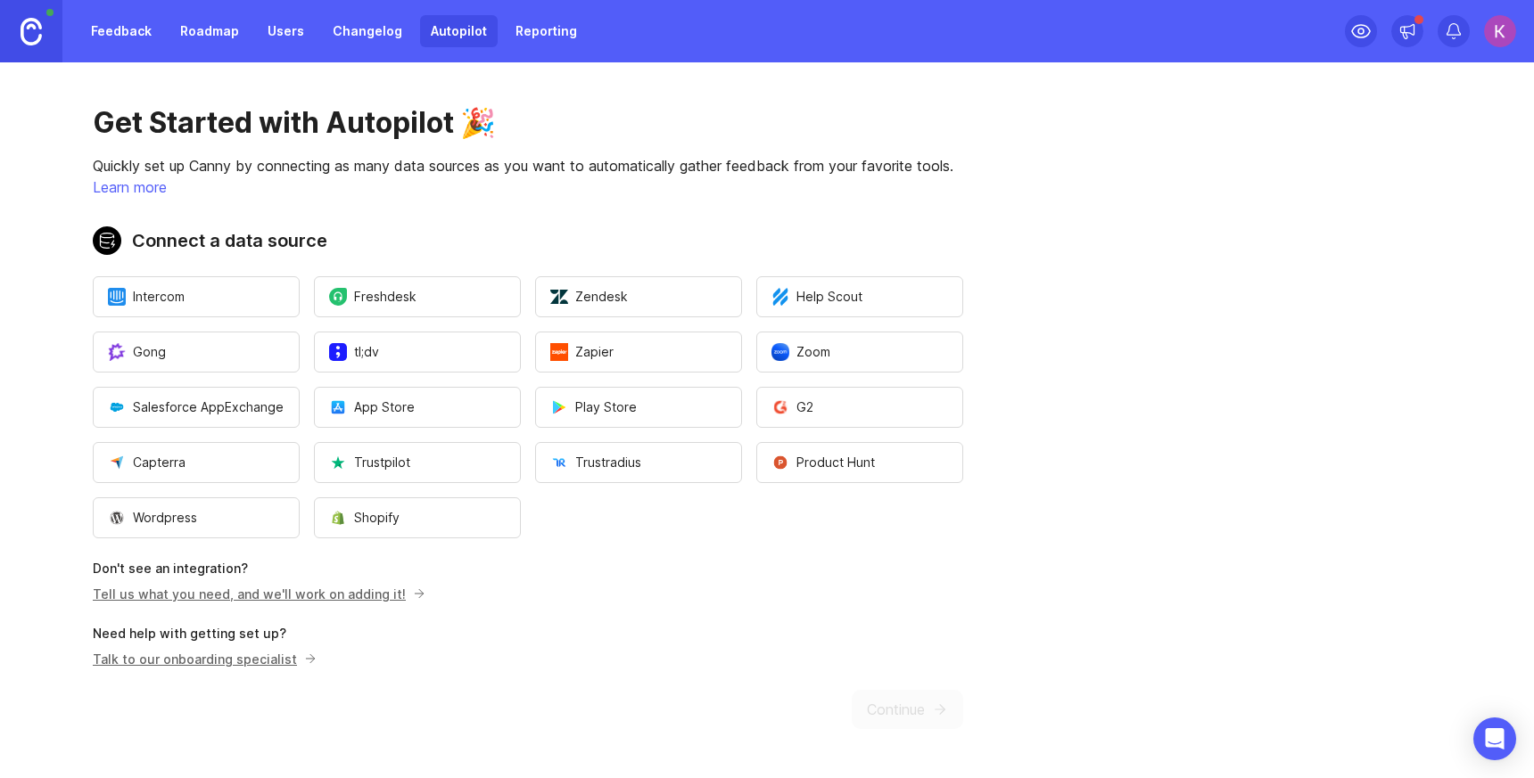
click at [652, 348] on button "Zapier" at bounding box center [638, 352] width 207 height 41
click at [483, 405] on button "App Store" at bounding box center [417, 407] width 207 height 41
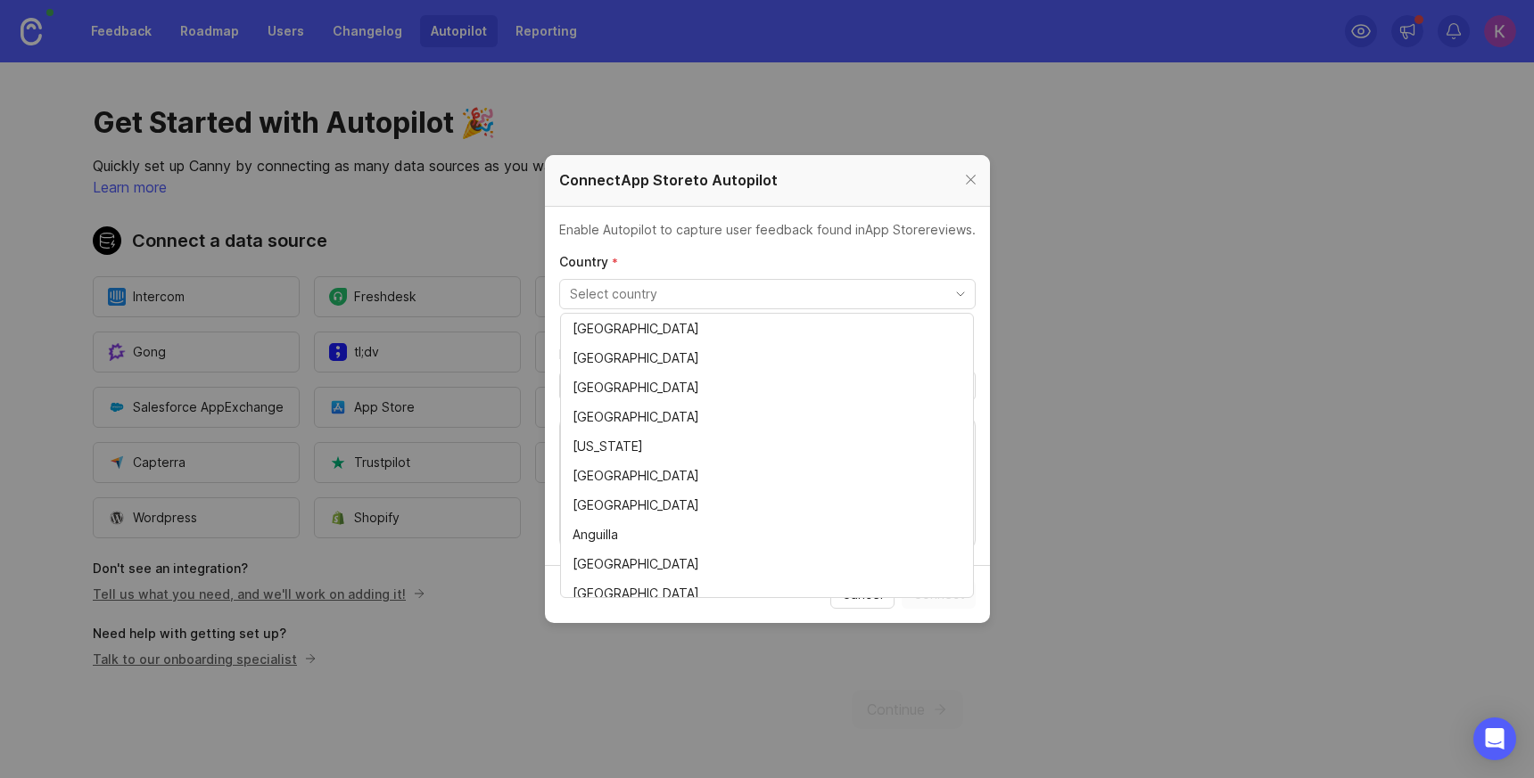
click at [720, 301] on input "toggle menu" at bounding box center [757, 294] width 375 height 20
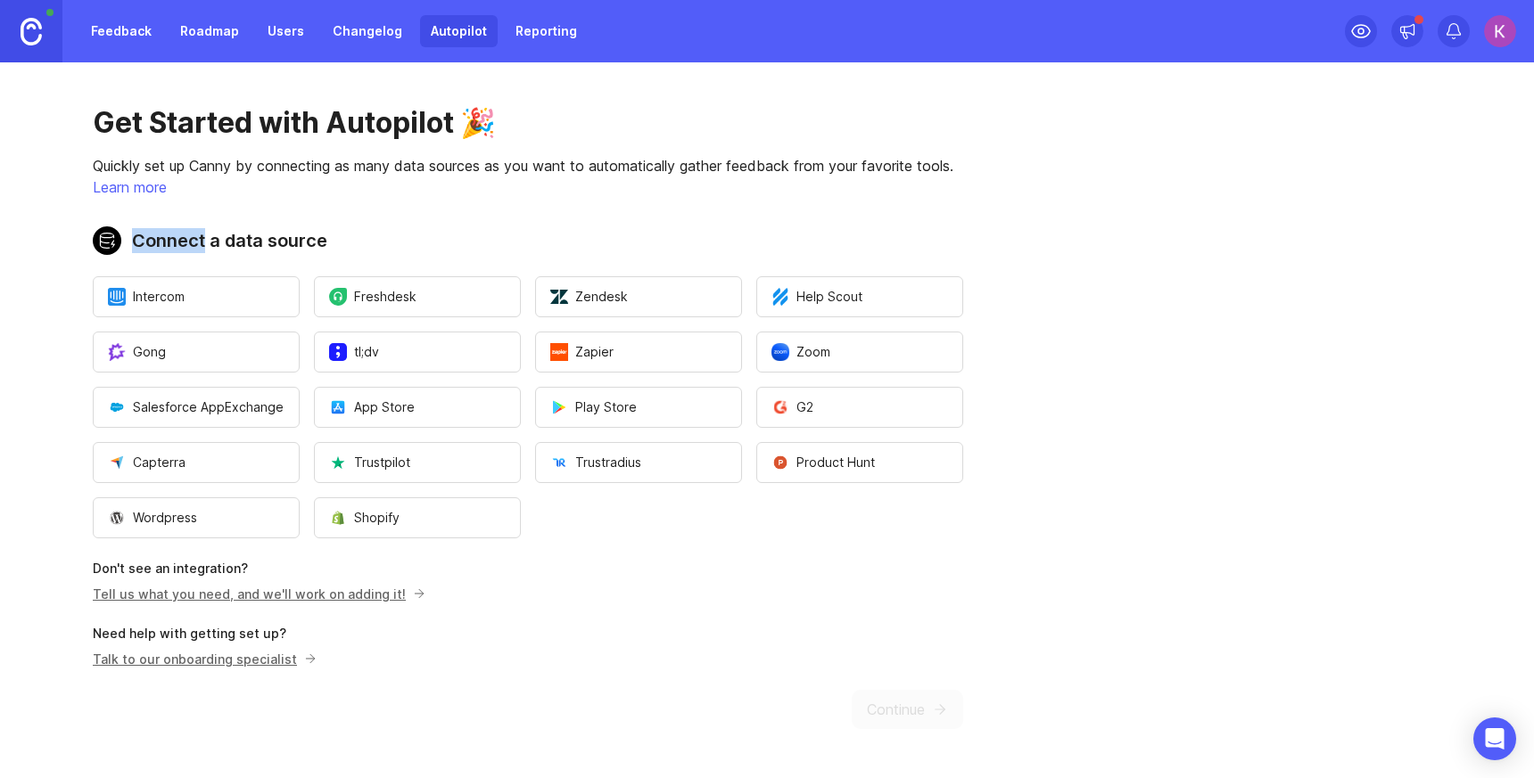
click at [465, 240] on h2 "Connect a data source" at bounding box center [528, 240] width 870 height 29
click at [481, 211] on div "Get Started with Autopilot 🎉 Quickly set up Canny by connecting as many data so…" at bounding box center [528, 417] width 1056 height 710
click at [828, 463] on span "Product Hunt" at bounding box center [822, 463] width 103 height 18
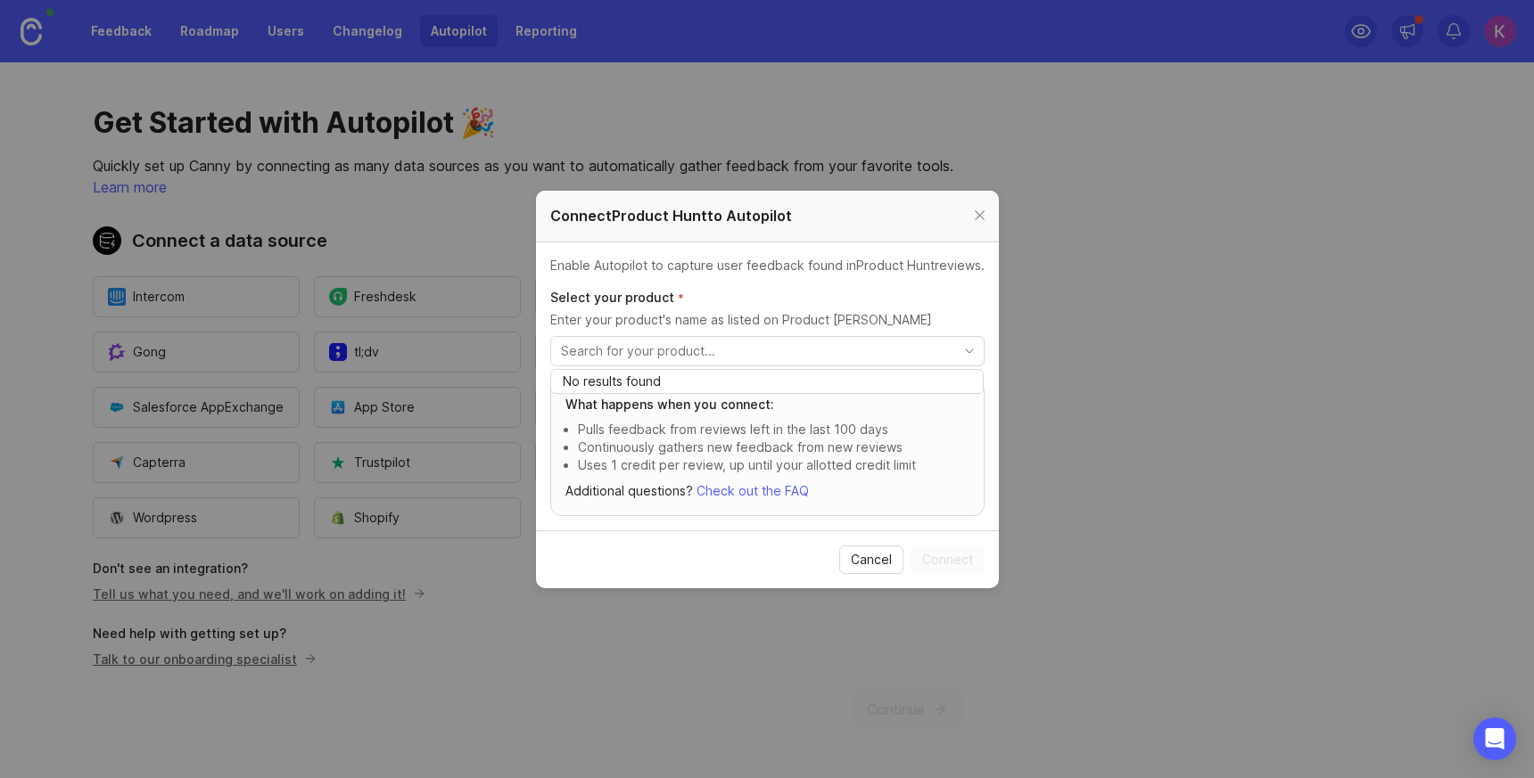
click at [822, 353] on input "toggle menu" at bounding box center [757, 352] width 392 height 20
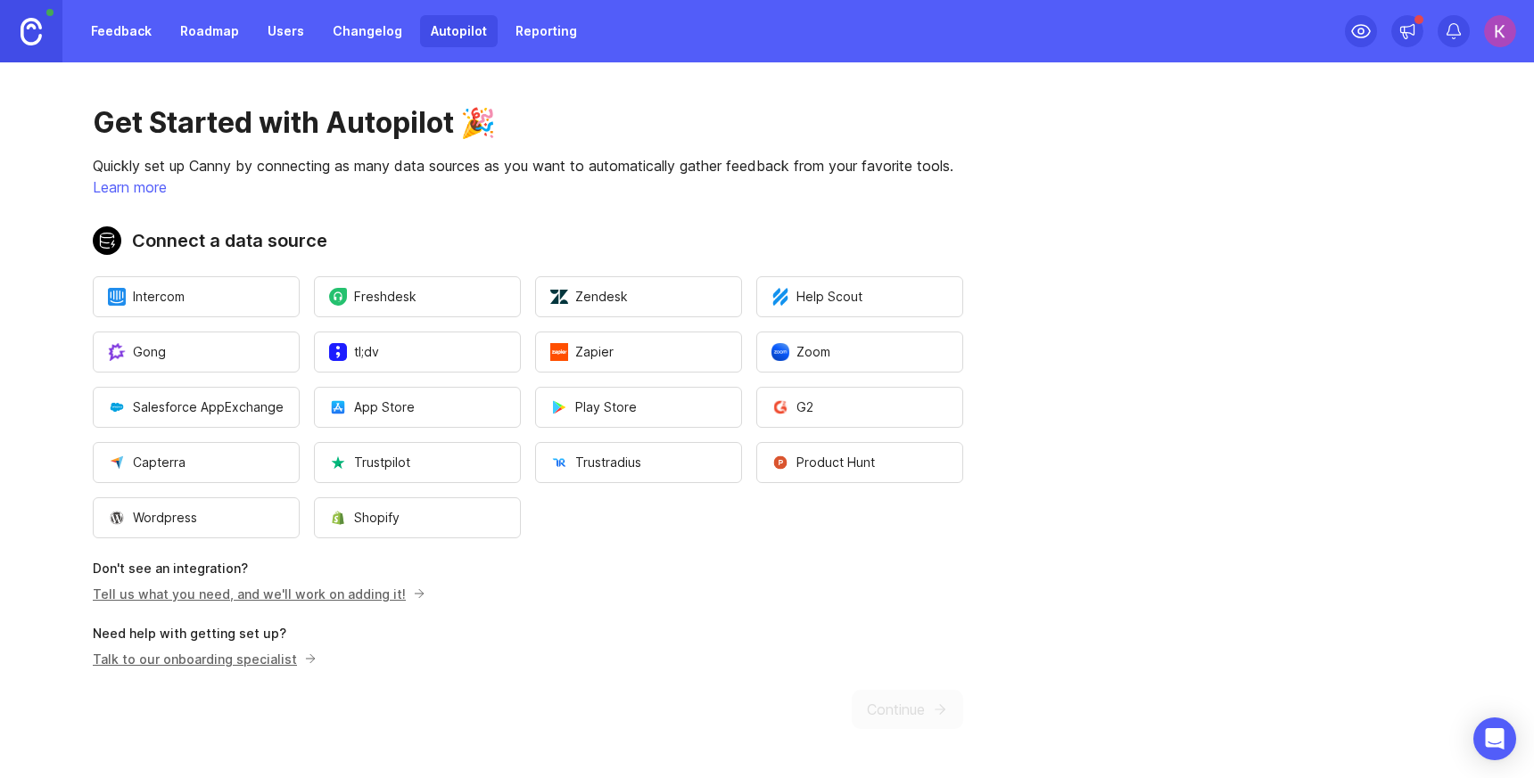
click at [882, 462] on button "Product Hunt" at bounding box center [859, 462] width 207 height 41
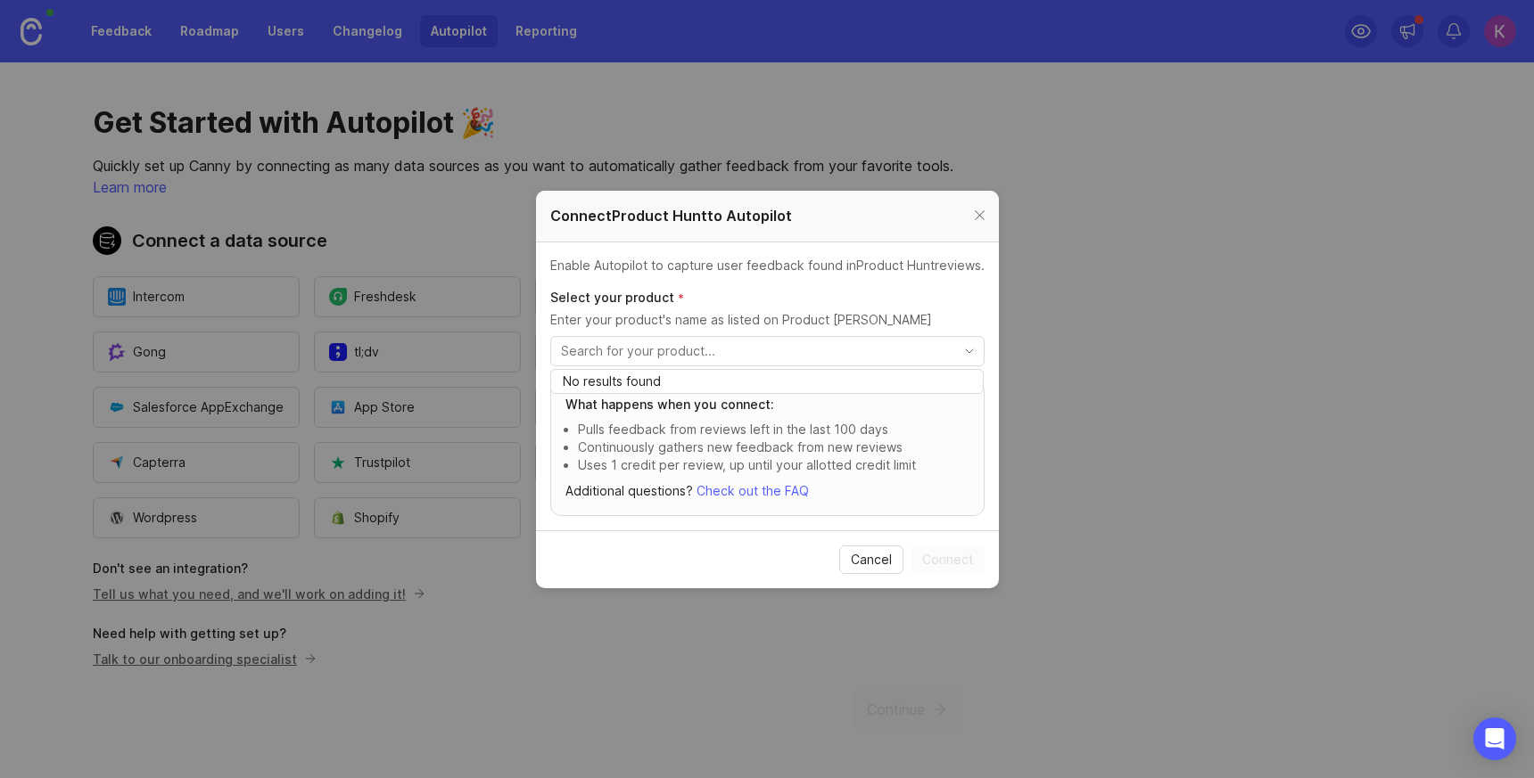
click at [760, 351] on input "toggle menu" at bounding box center [757, 352] width 392 height 20
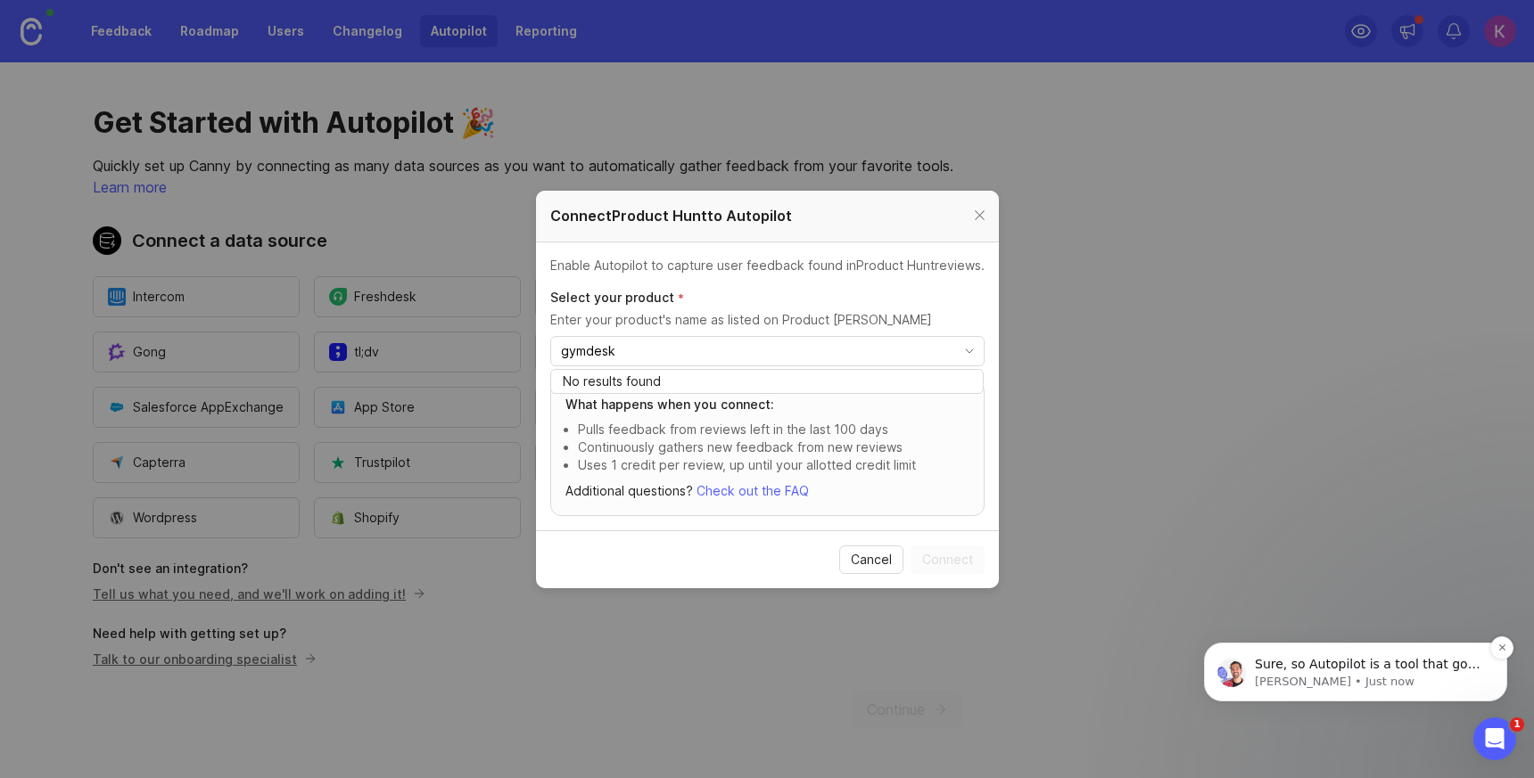
type input "gymdesk"
click at [1354, 678] on p "[PERSON_NAME] • Just now" at bounding box center [1370, 682] width 230 height 16
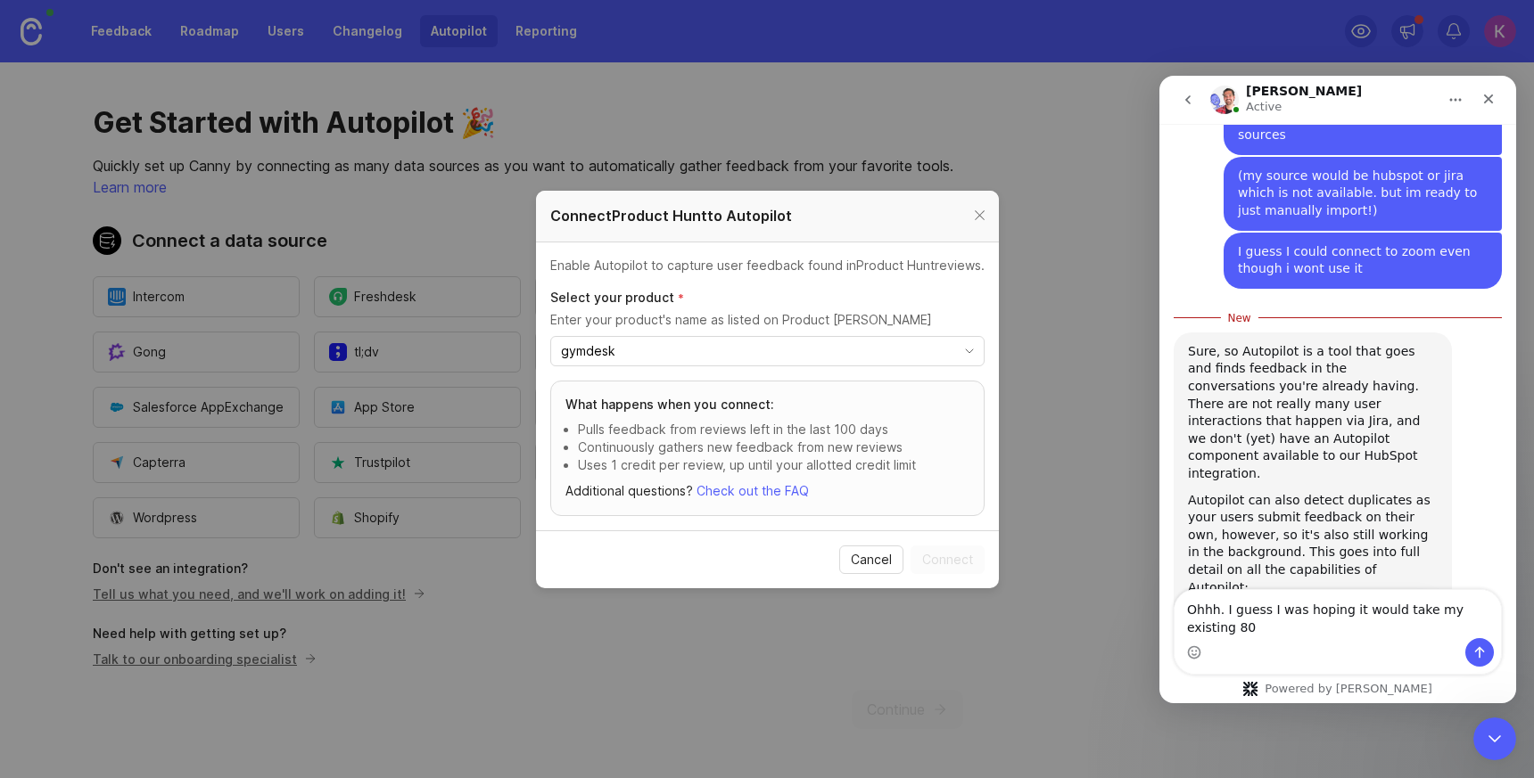
scroll to position [1791, 0]
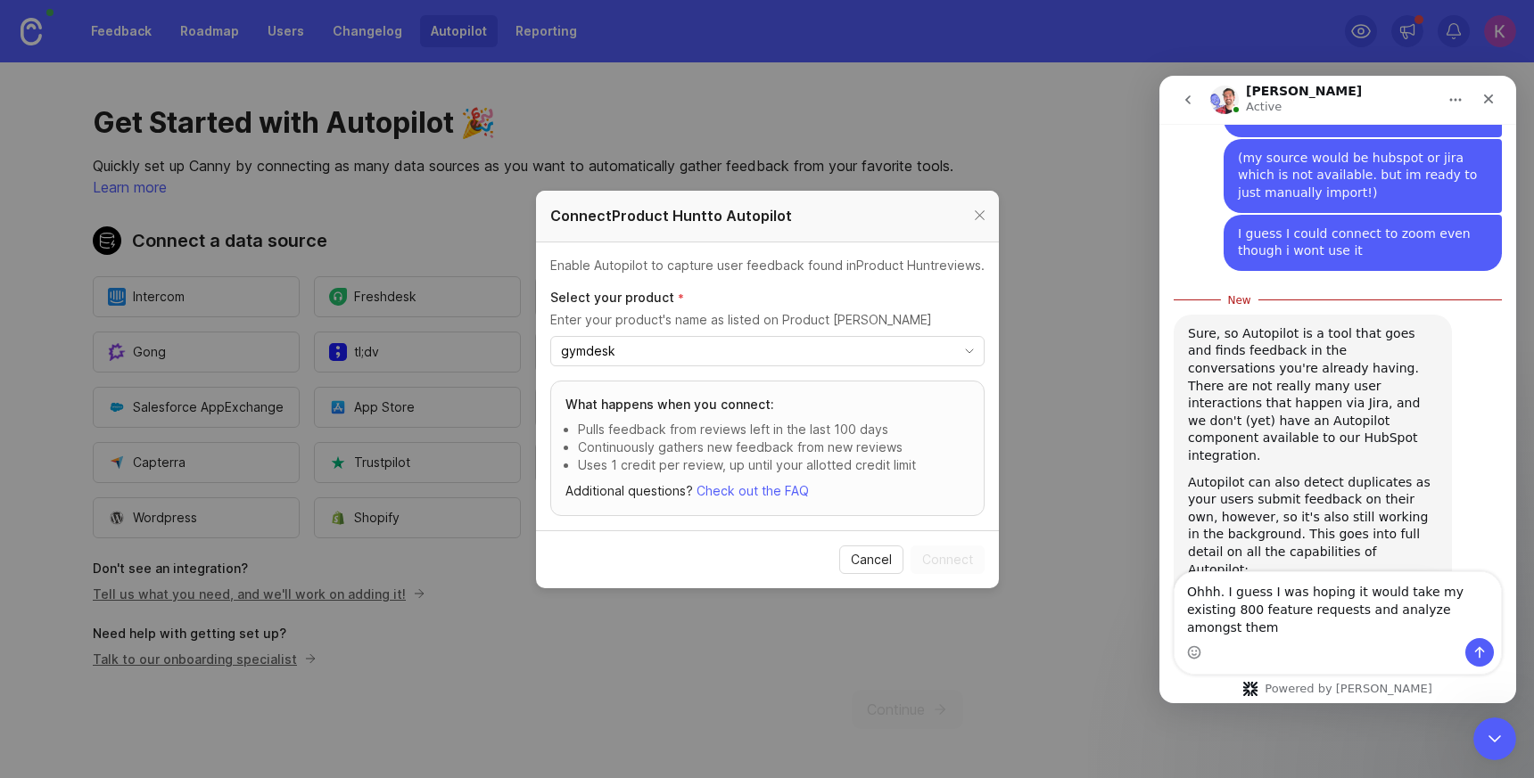
type textarea "Ohhh. I guess I was hoping it would take my existing 800 feature requests and a…"
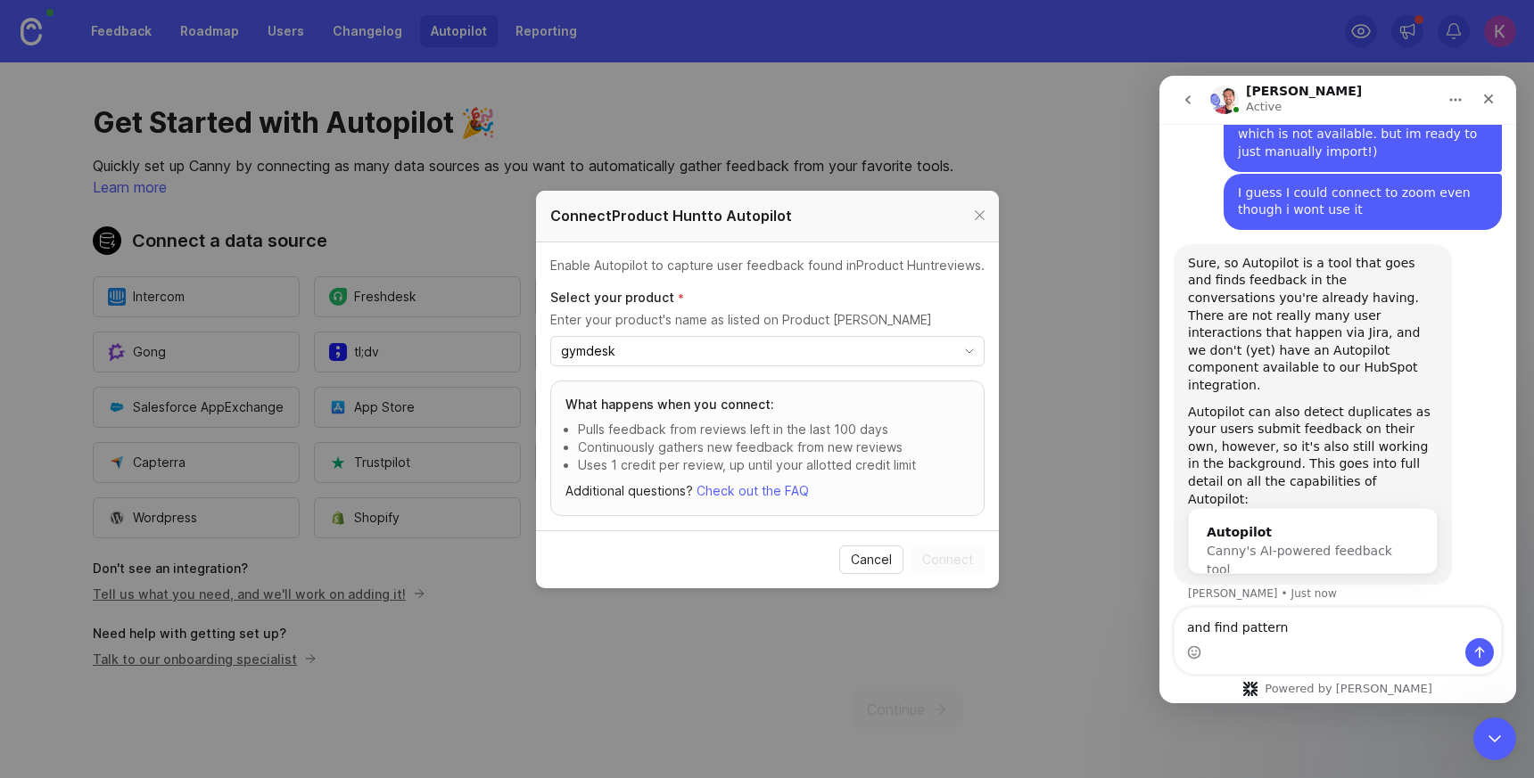
type textarea "and find patterns"
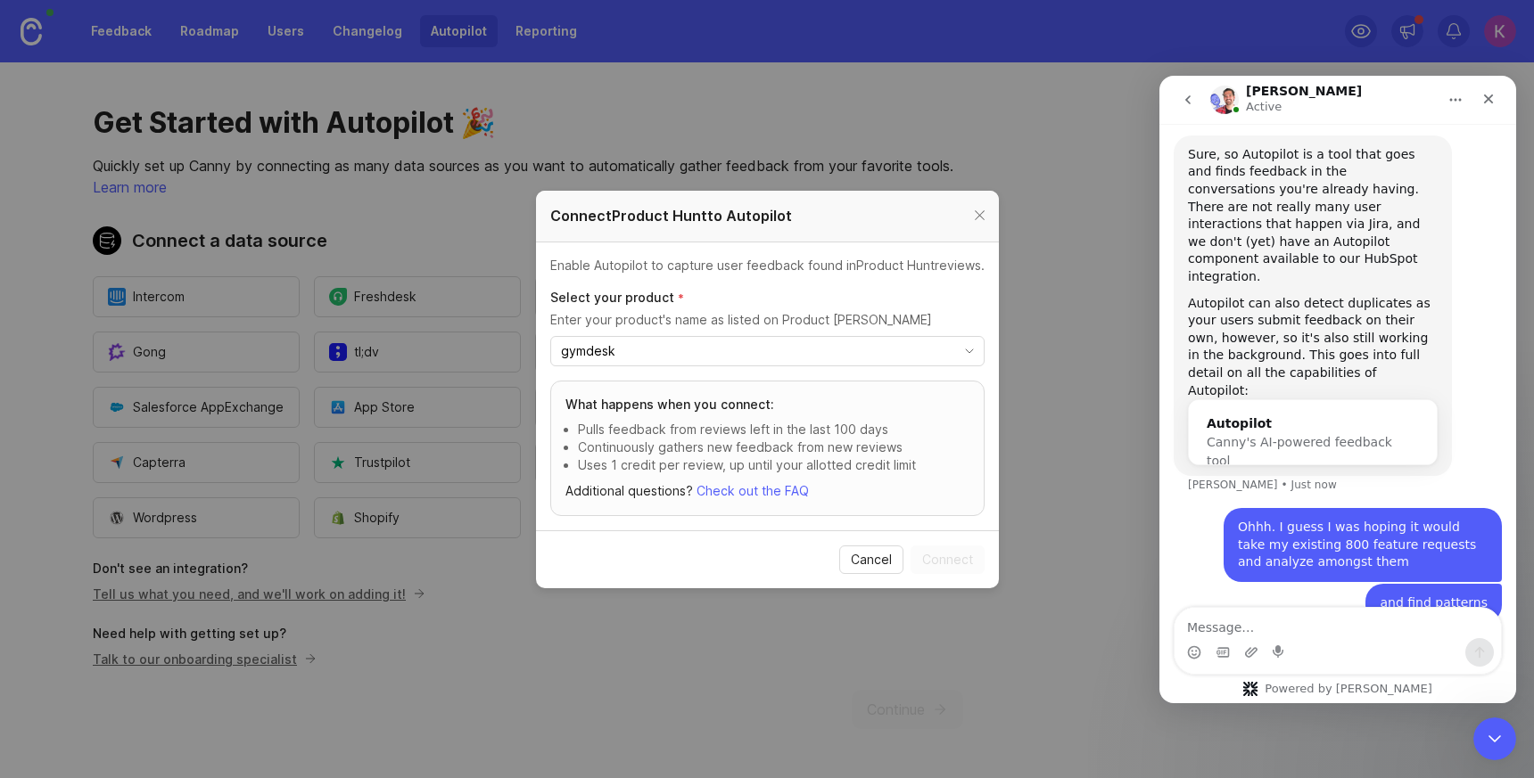
scroll to position [1941, 0]
click at [979, 218] on div at bounding box center [979, 216] width 21 height 22
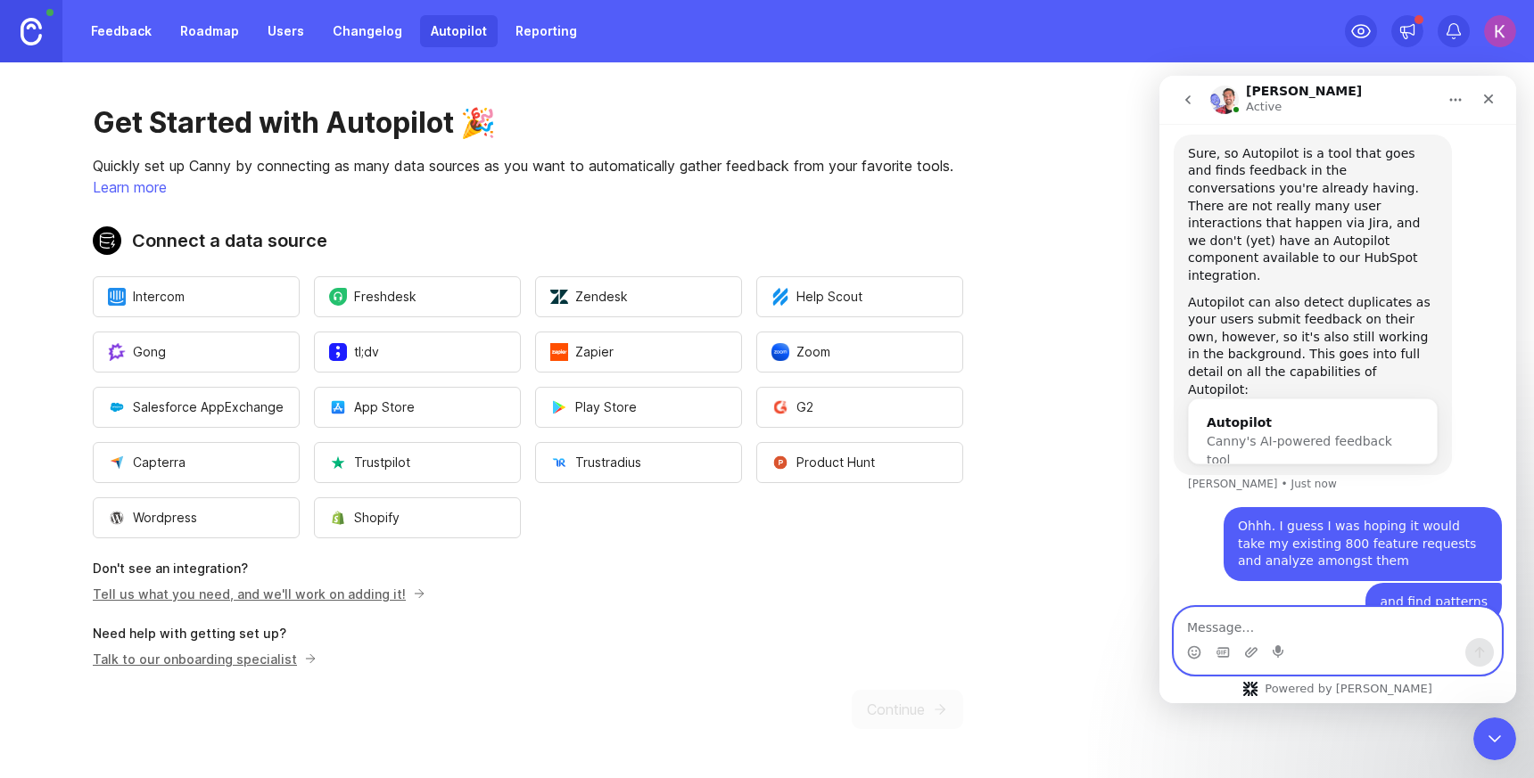
click at [1306, 635] on textarea "Message…" at bounding box center [1337, 623] width 326 height 30
type textarea "Hubspot isnt an option?"
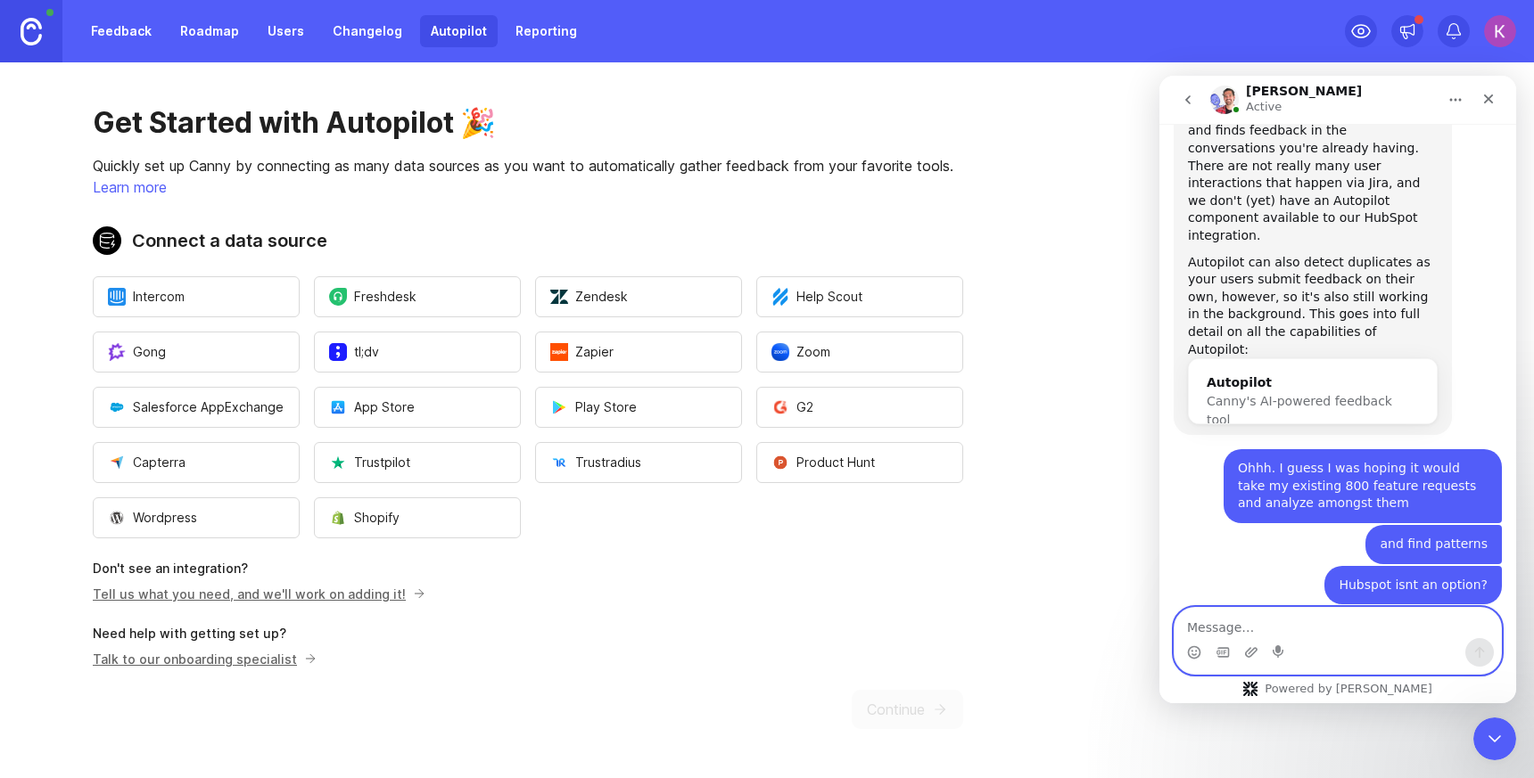
scroll to position [1983, 0]
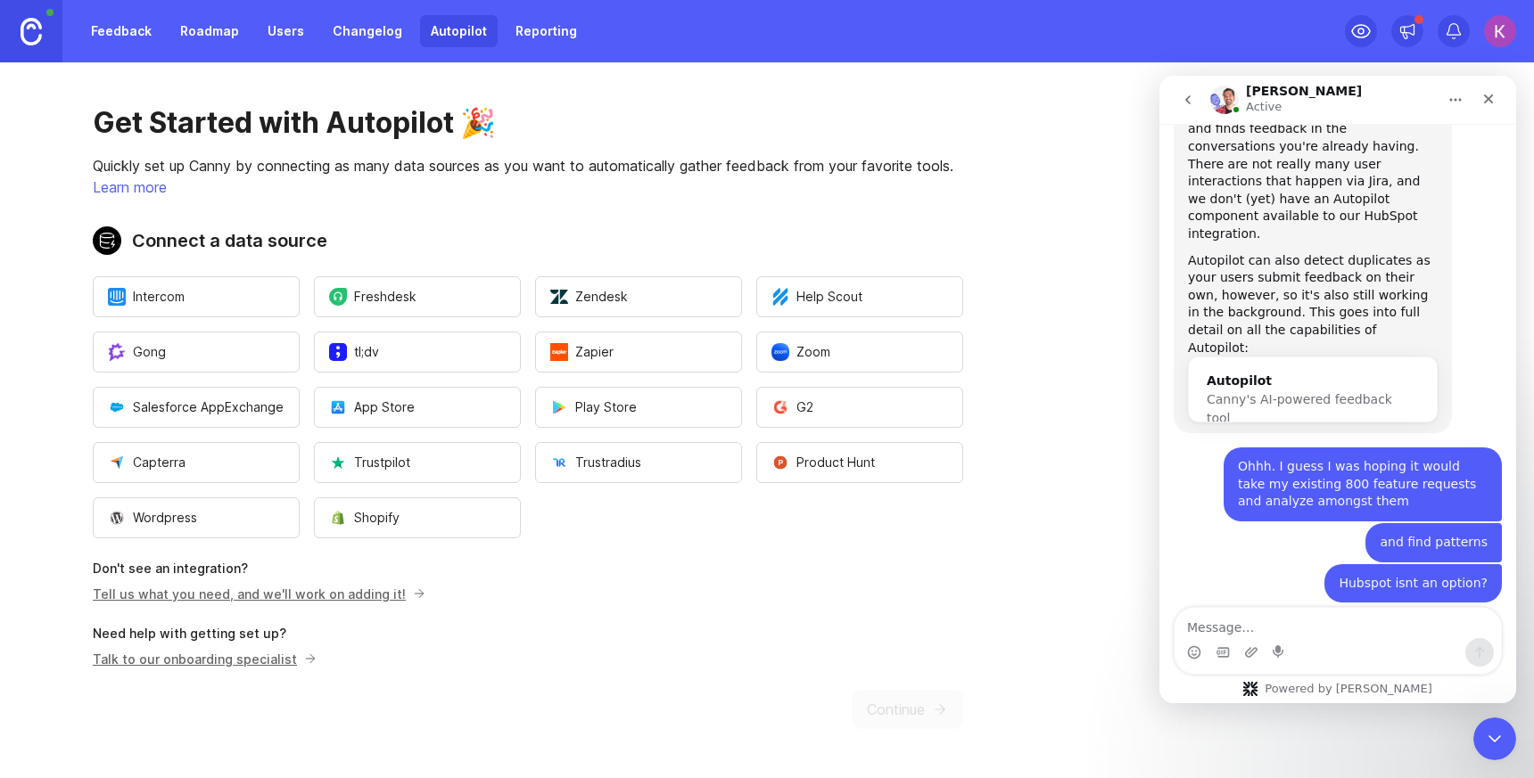
click at [646, 570] on p "Don't see an integration?" at bounding box center [528, 569] width 870 height 18
click at [866, 541] on div "Get Started with Autopilot 🎉 Quickly set up Canny by connecting as many data so…" at bounding box center [528, 417] width 1056 height 710
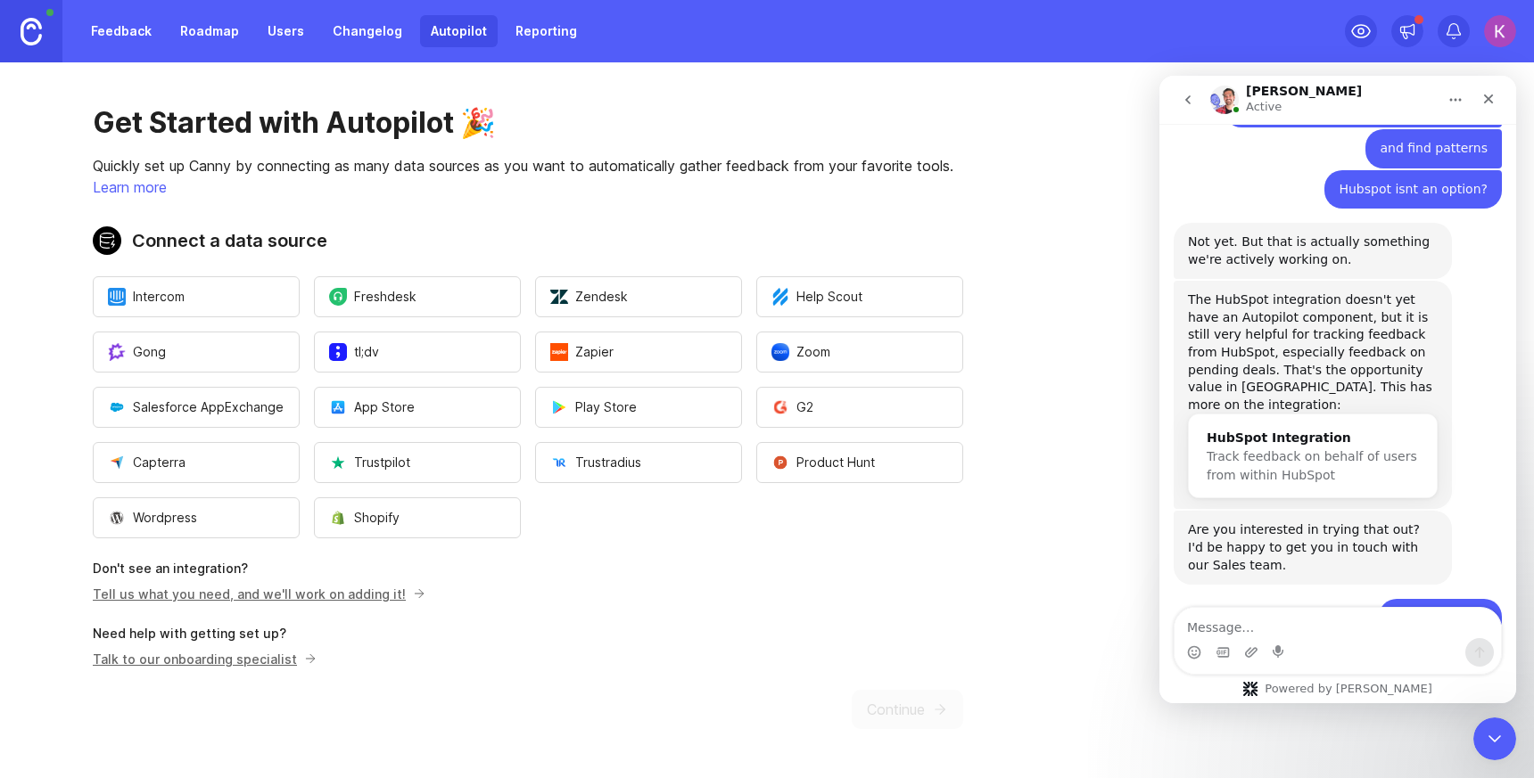
scroll to position [2396, 0]
